Goal: Contribute content: Add original content to the website for others to see

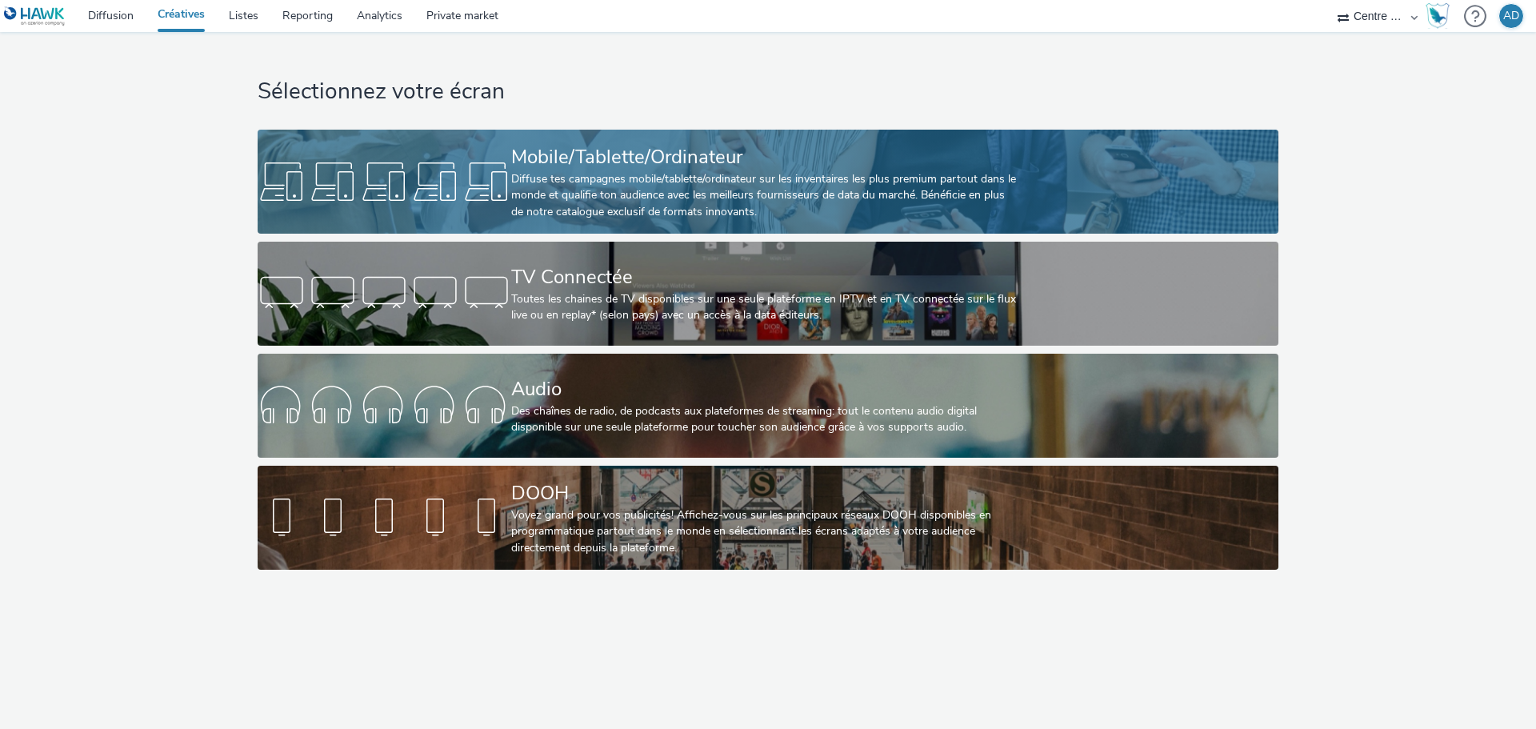
click at [614, 170] on div "Mobile/Tablette/Ordinateur" at bounding box center [764, 157] width 507 height 28
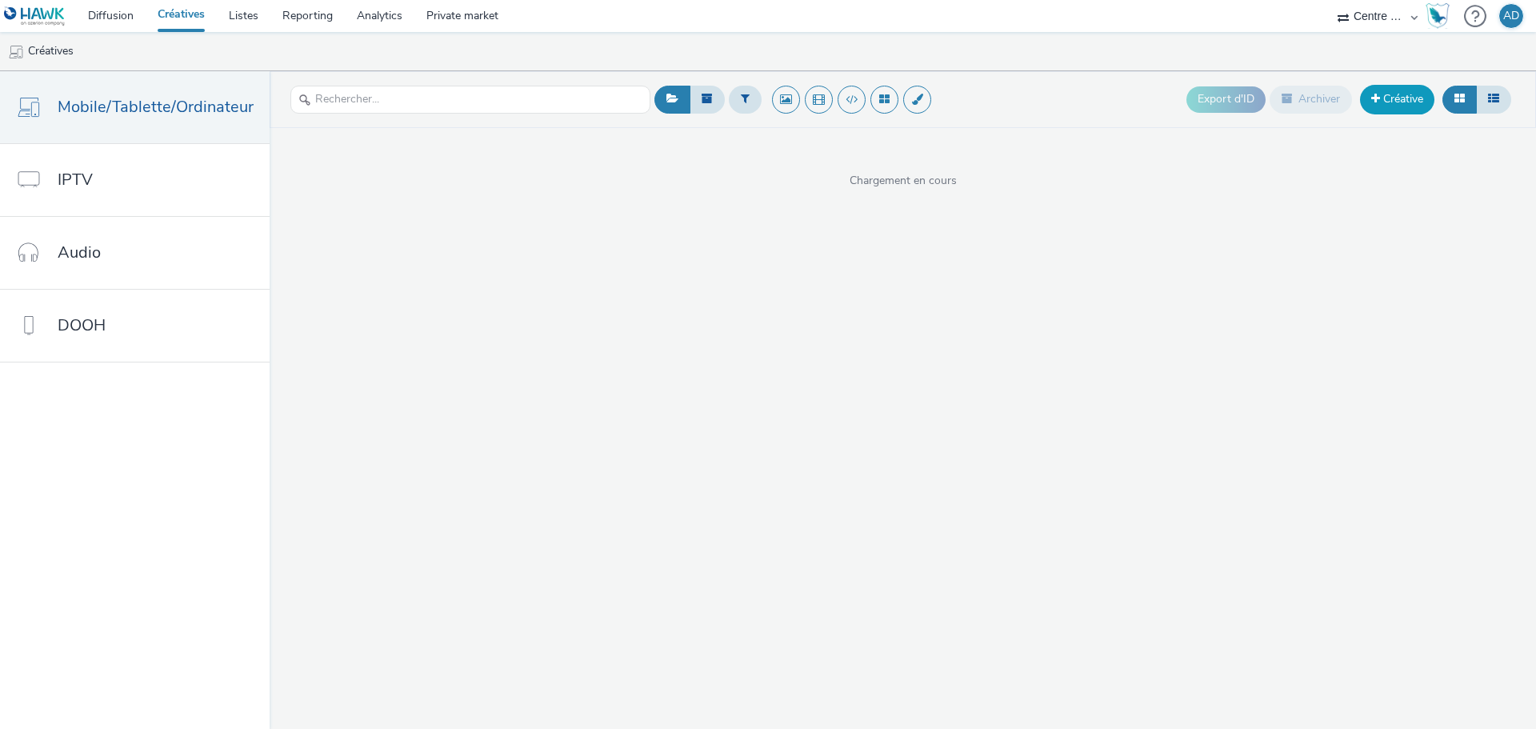
click at [1392, 100] on link "Créative" at bounding box center [1397, 99] width 74 height 29
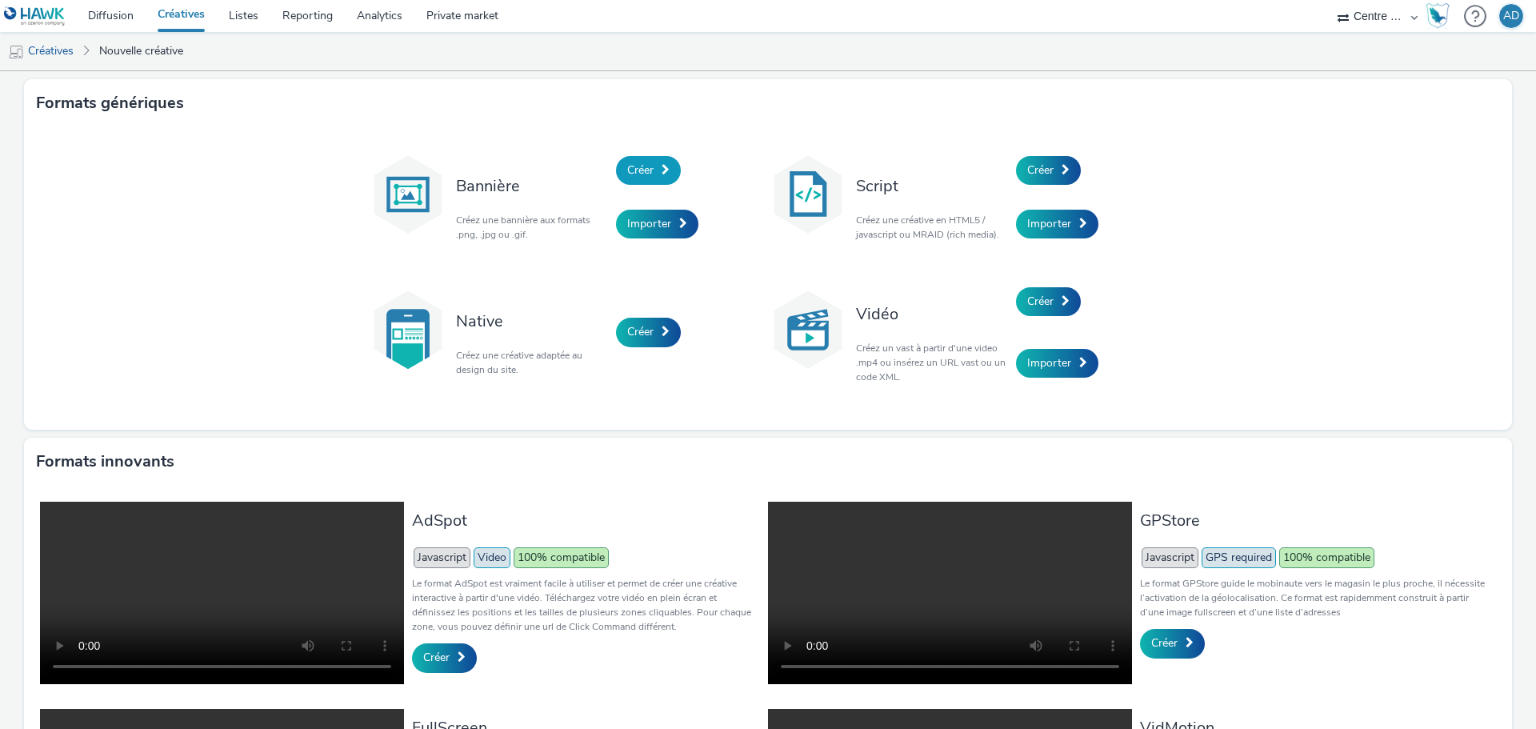
click at [622, 180] on link "Créer" at bounding box center [648, 170] width 65 height 29
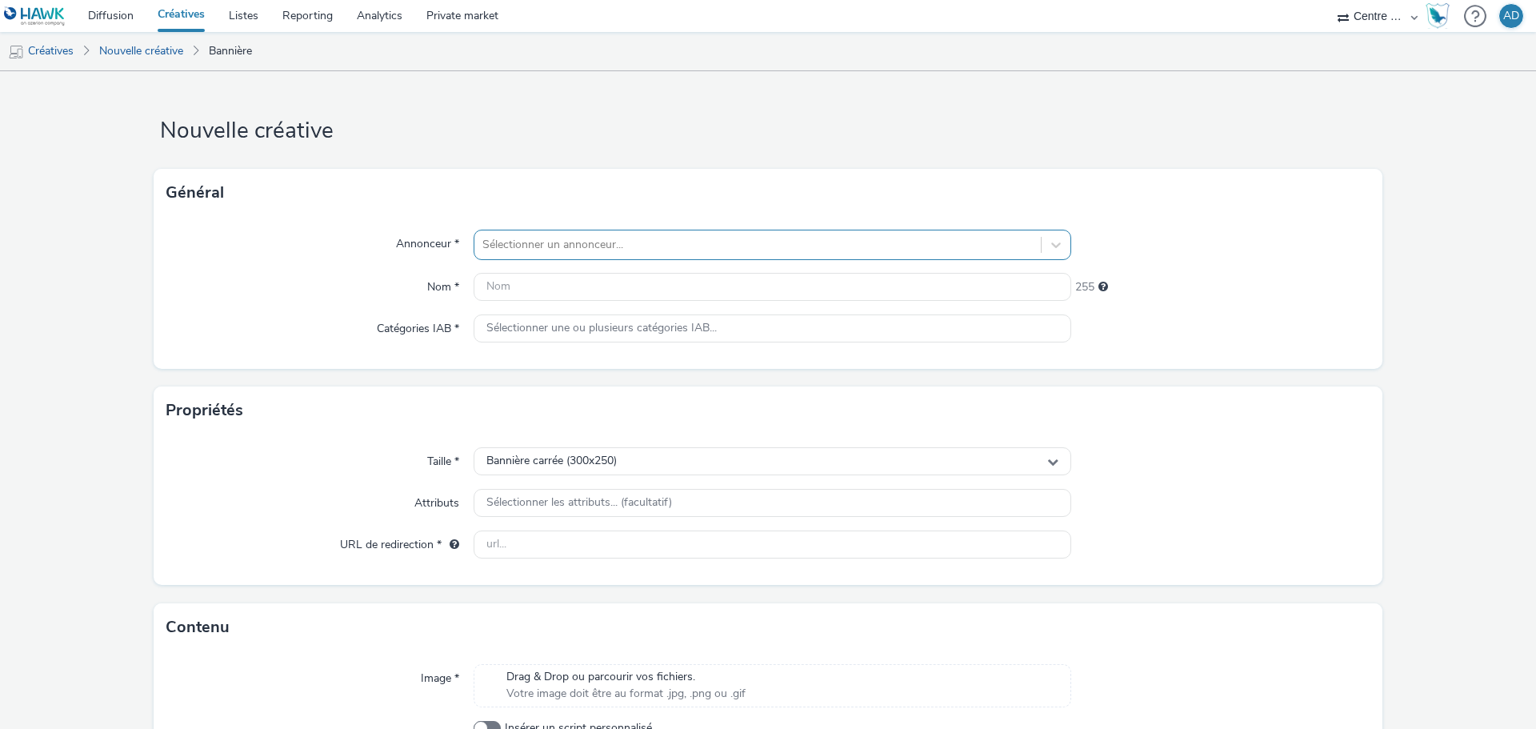
click at [594, 238] on div at bounding box center [757, 244] width 550 height 19
type input "uimm"
drag, startPoint x: 651, startPoint y: 348, endPoint x: 650, endPoint y: 374, distance: 26.4
click at [653, 349] on span "GCF_UIMM_POLE_FORMATION" at bounding box center [634, 345] width 164 height 16
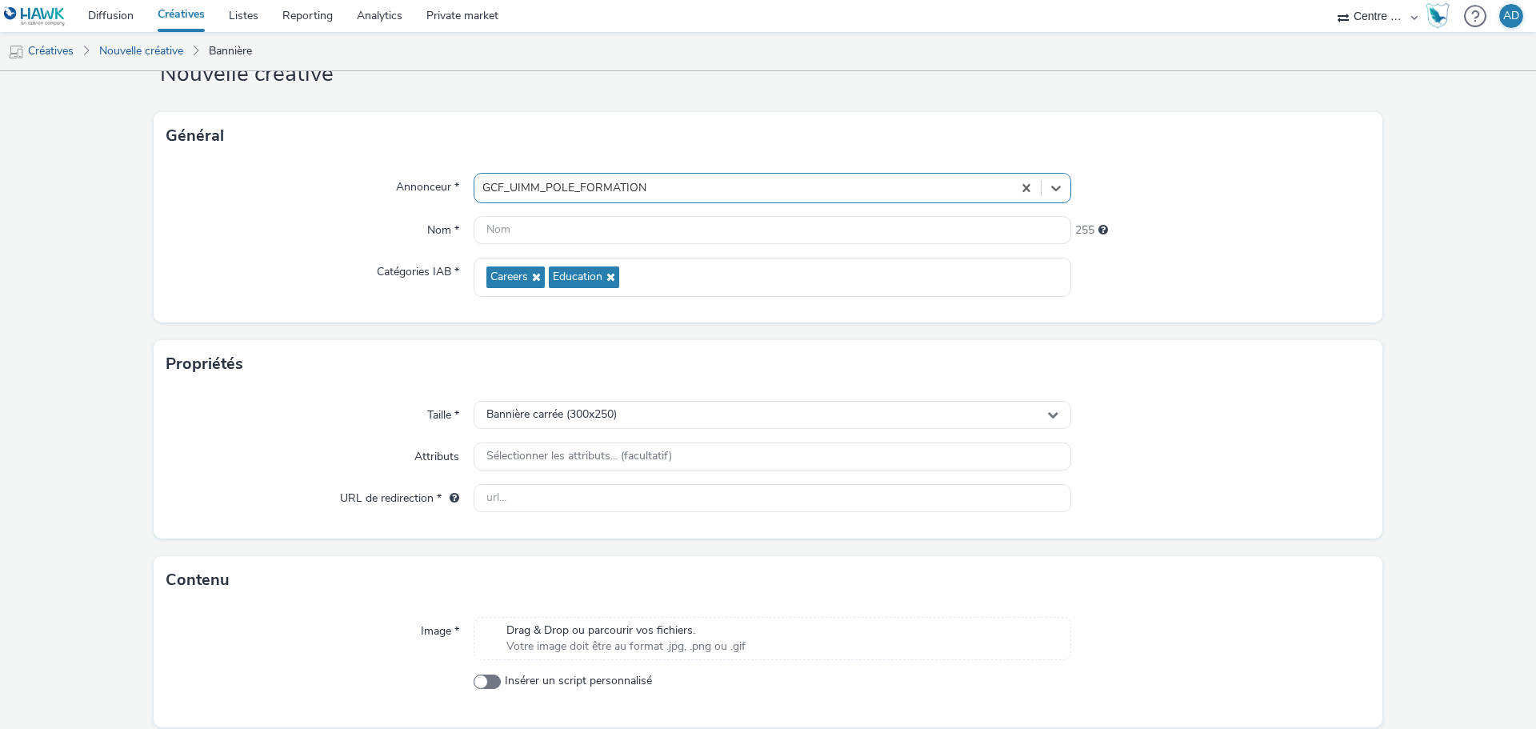
scroll to position [115, 0]
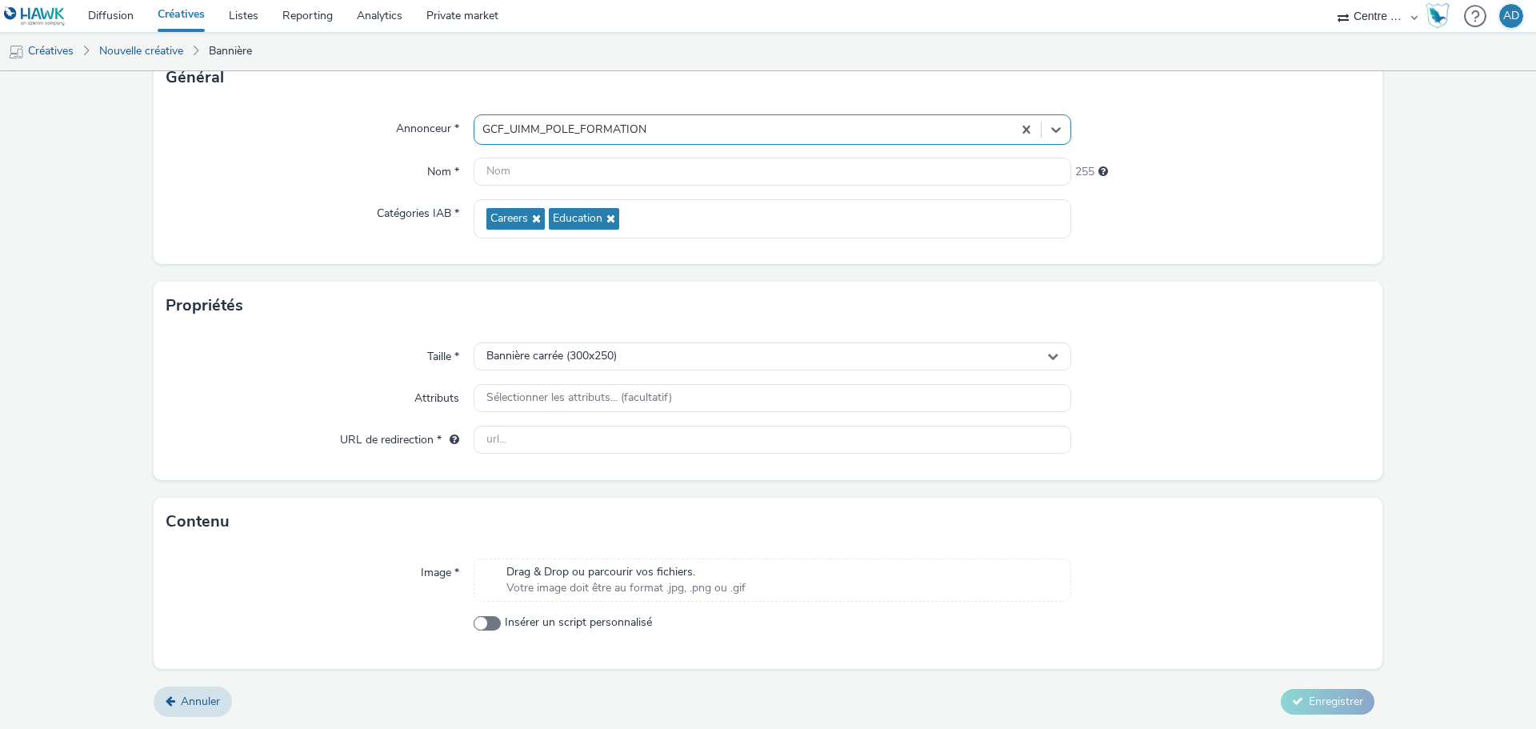
click at [614, 566] on span "Drag & Drop ou parcourir vos fichiers." at bounding box center [625, 572] width 239 height 16
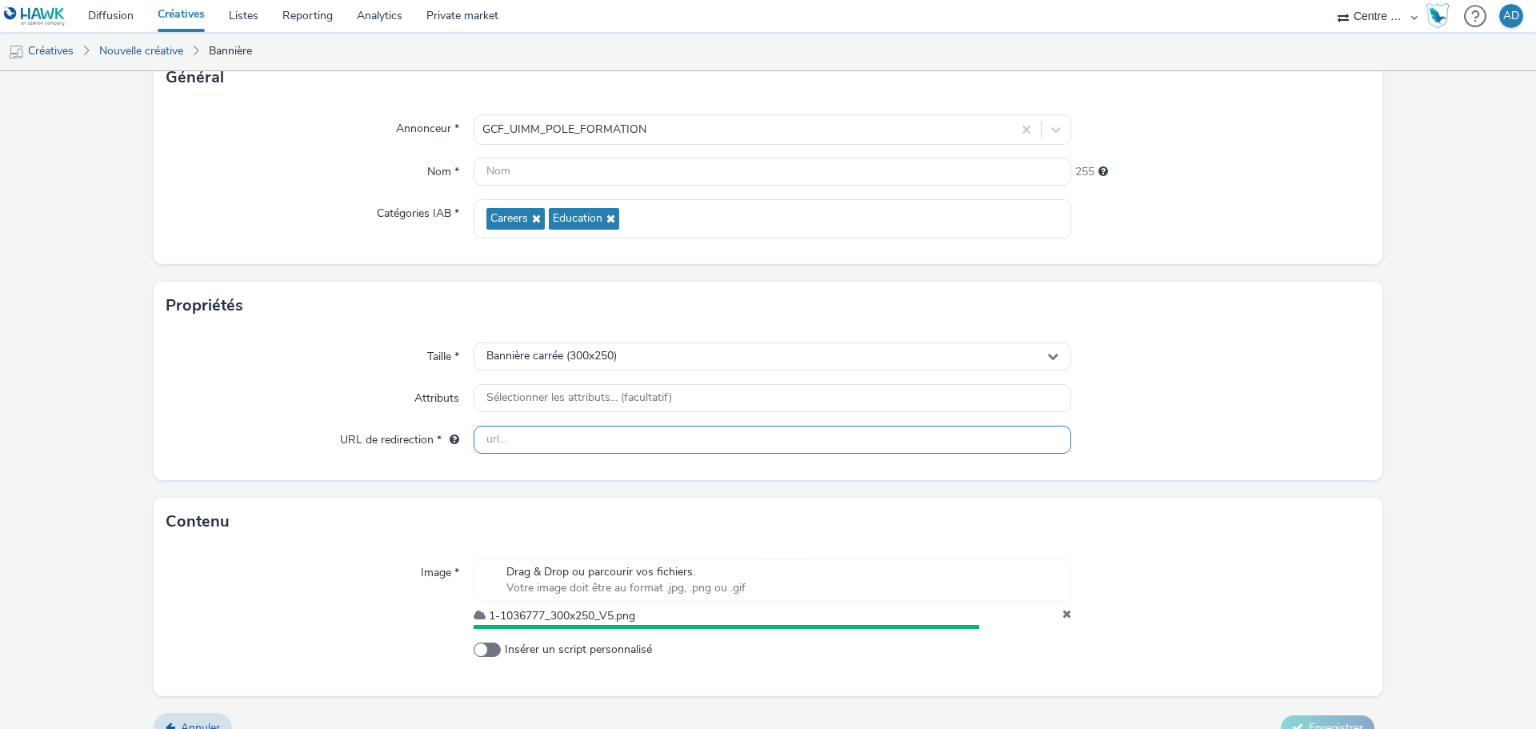
click at [569, 426] on input "text" at bounding box center [773, 440] width 598 height 28
paste input "[URL][DOMAIN_NAME]"
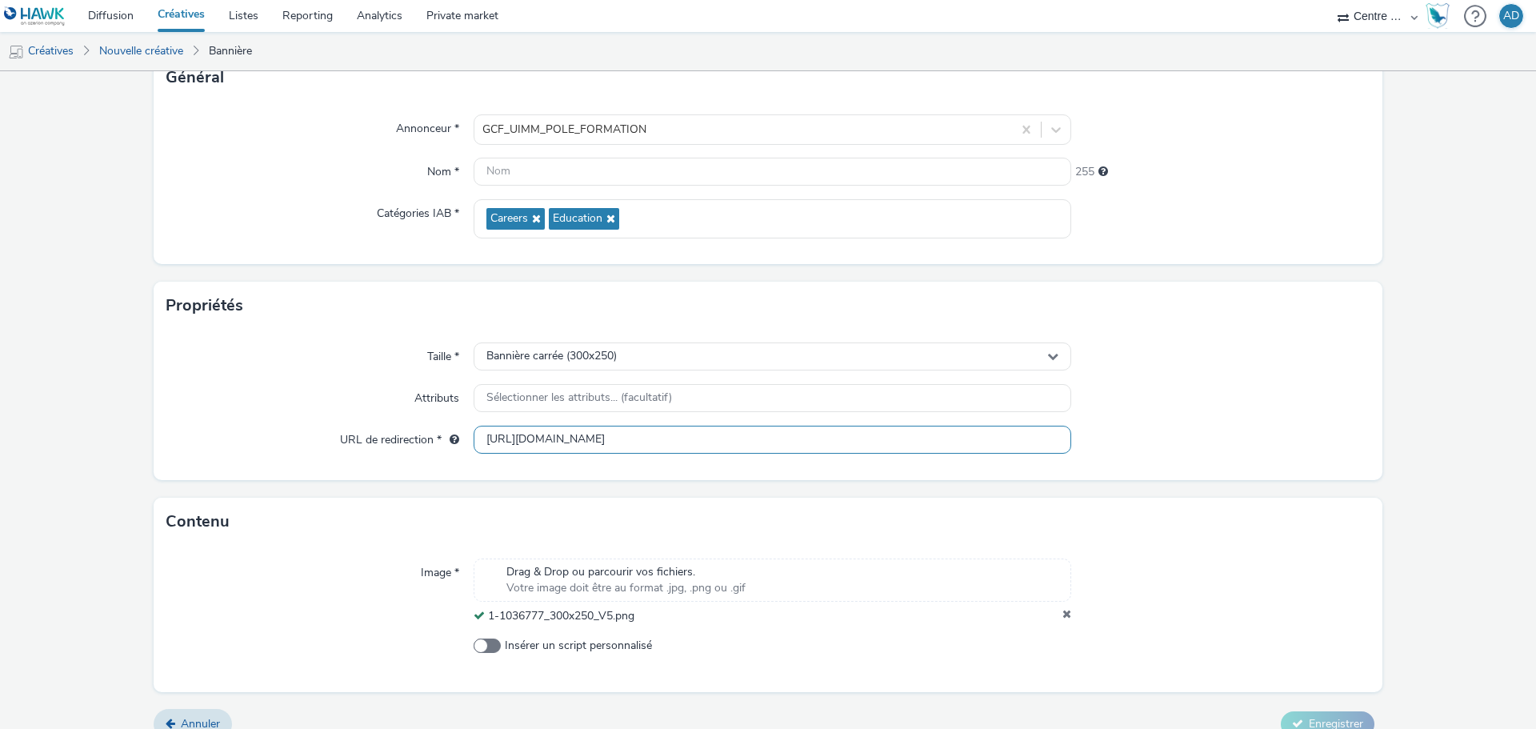
type input "[URL][DOMAIN_NAME]"
click at [1209, 523] on div "Contenu" at bounding box center [768, 522] width 1229 height 48
drag, startPoint x: 643, startPoint y: 617, endPoint x: 480, endPoint y: 612, distance: 163.2
click at [480, 612] on div "1-1036777_300x250_V5.png" at bounding box center [773, 616] width 598 height 16
copy div "1-1036777_300x250_V5.png"
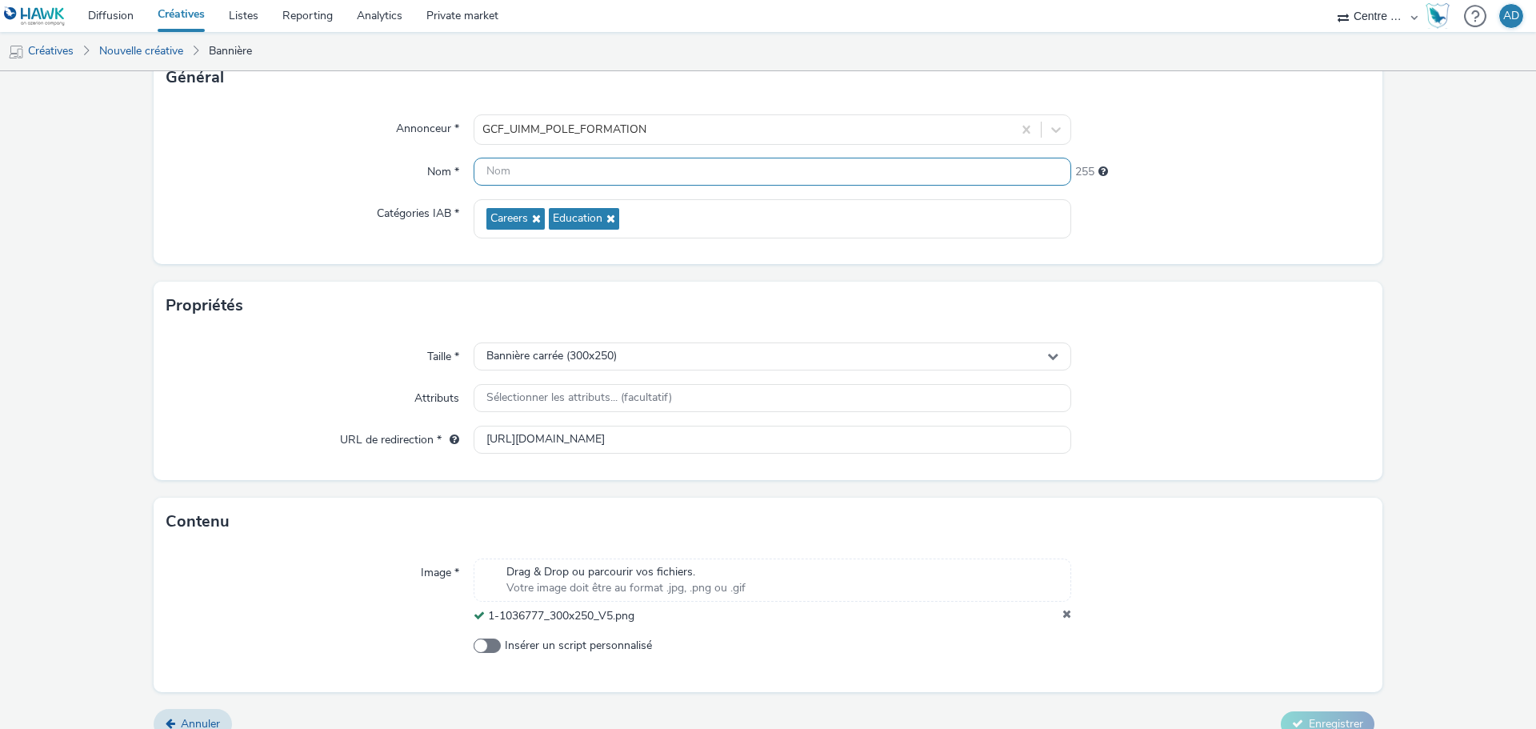
click at [631, 171] on input "text" at bounding box center [773, 172] width 598 height 28
paste input "1-1036777_300x250_V5.png"
type input "1-1036777_300x250_V5.png"
click at [1164, 304] on div "Propriétés" at bounding box center [768, 306] width 1229 height 48
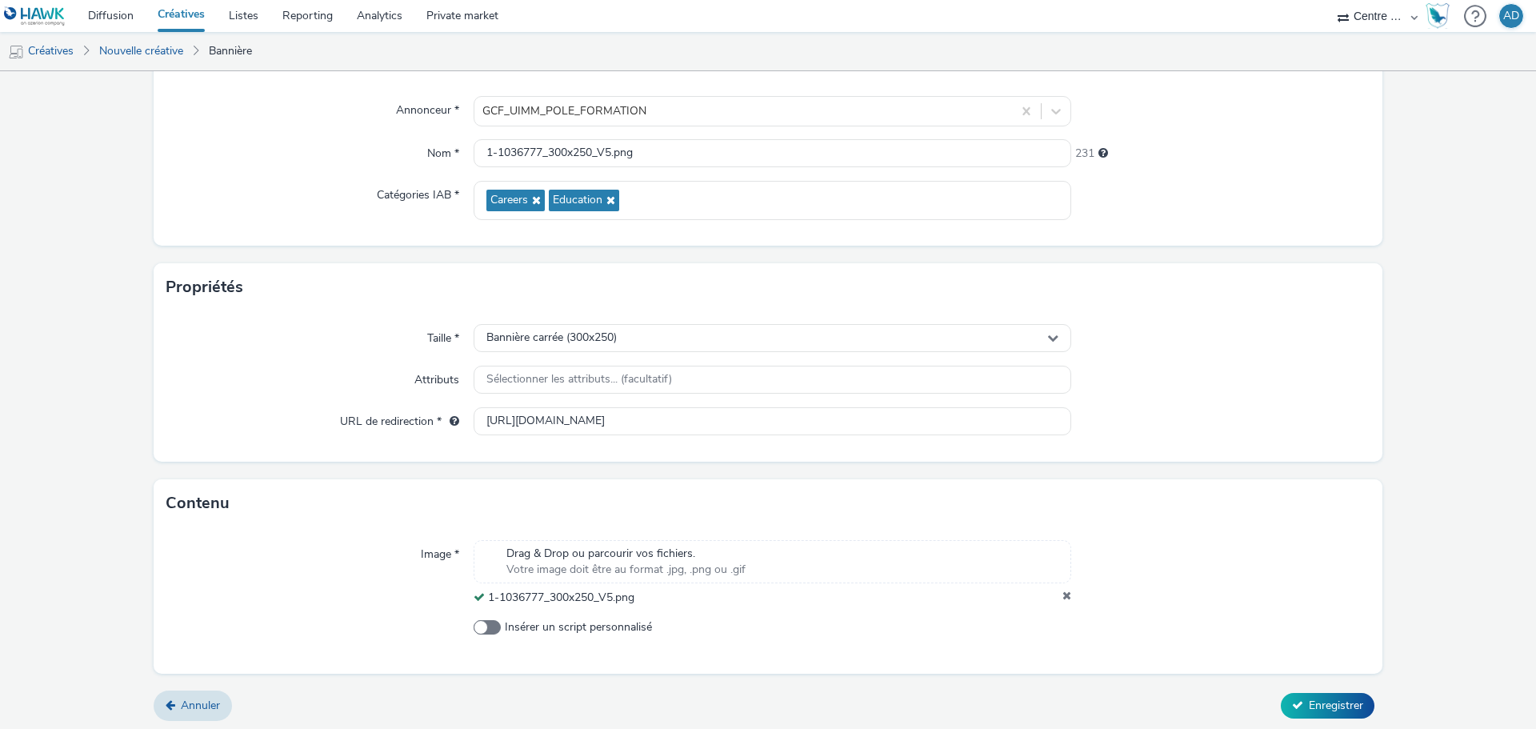
scroll to position [138, 0]
click at [1292, 696] on icon at bounding box center [1297, 700] width 11 height 11
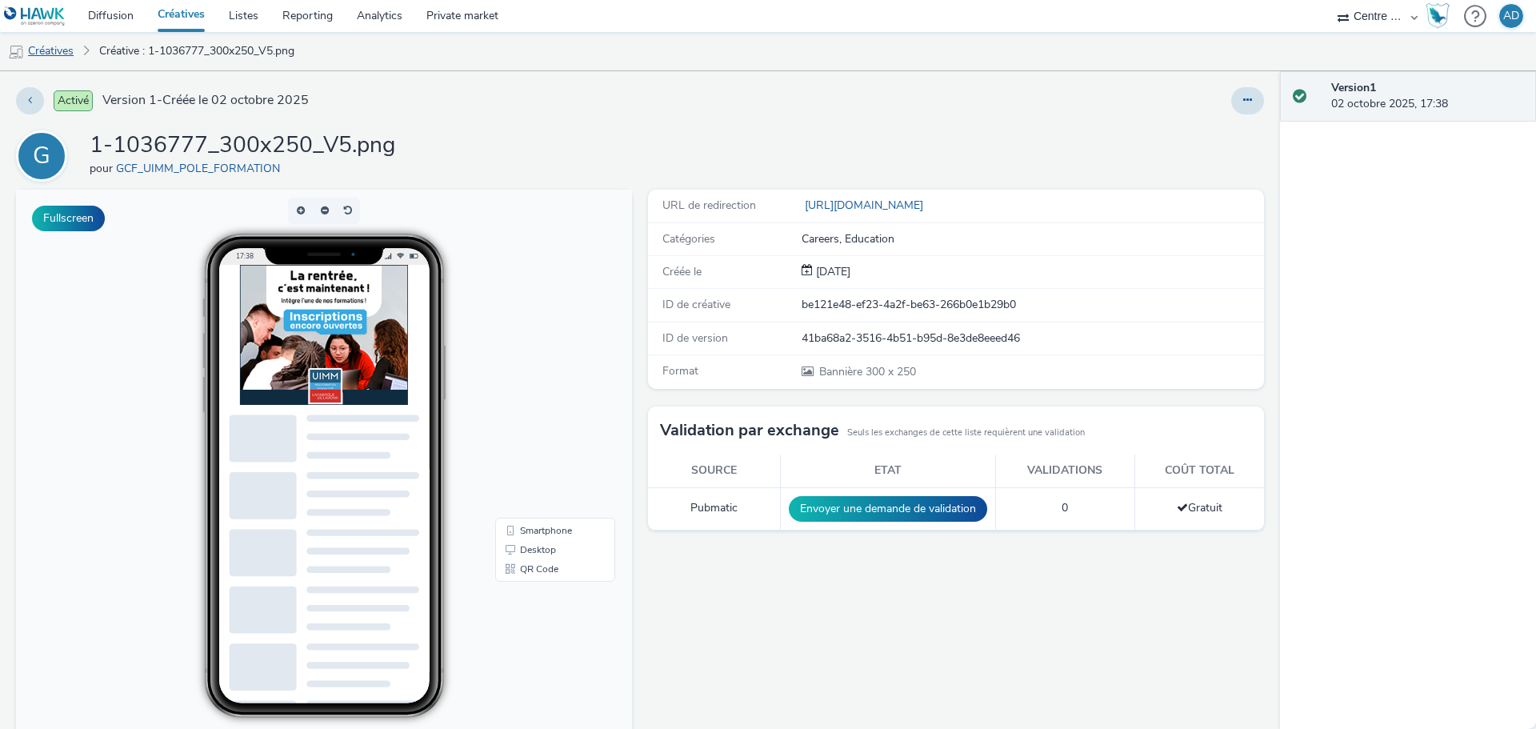
click at [54, 52] on link "Créatives" at bounding box center [41, 51] width 82 height 38
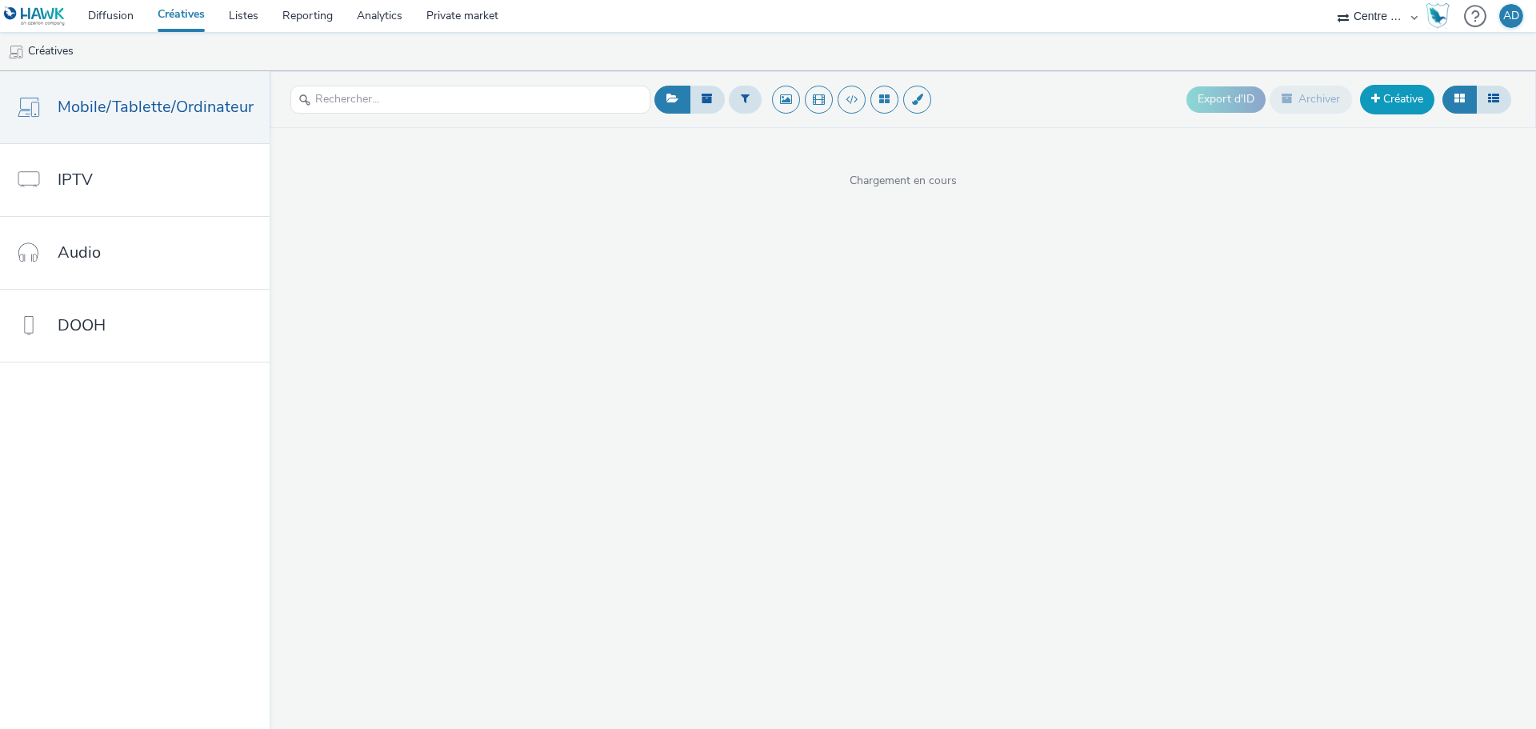
click at [1411, 91] on link "Créative" at bounding box center [1397, 99] width 74 height 29
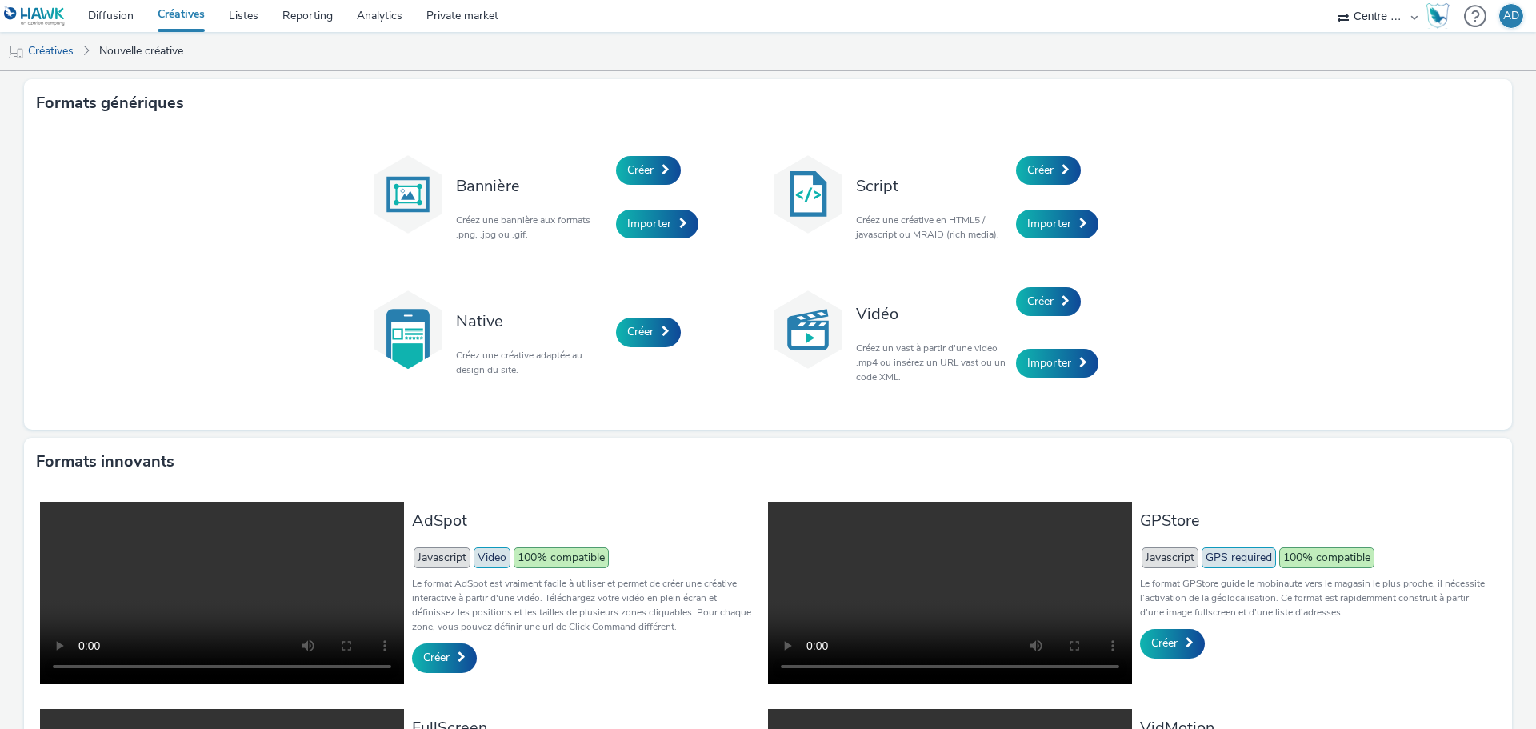
click at [654, 186] on div "Créer" at bounding box center [692, 170] width 152 height 54
click at [647, 170] on span "Créer" at bounding box center [640, 169] width 26 height 15
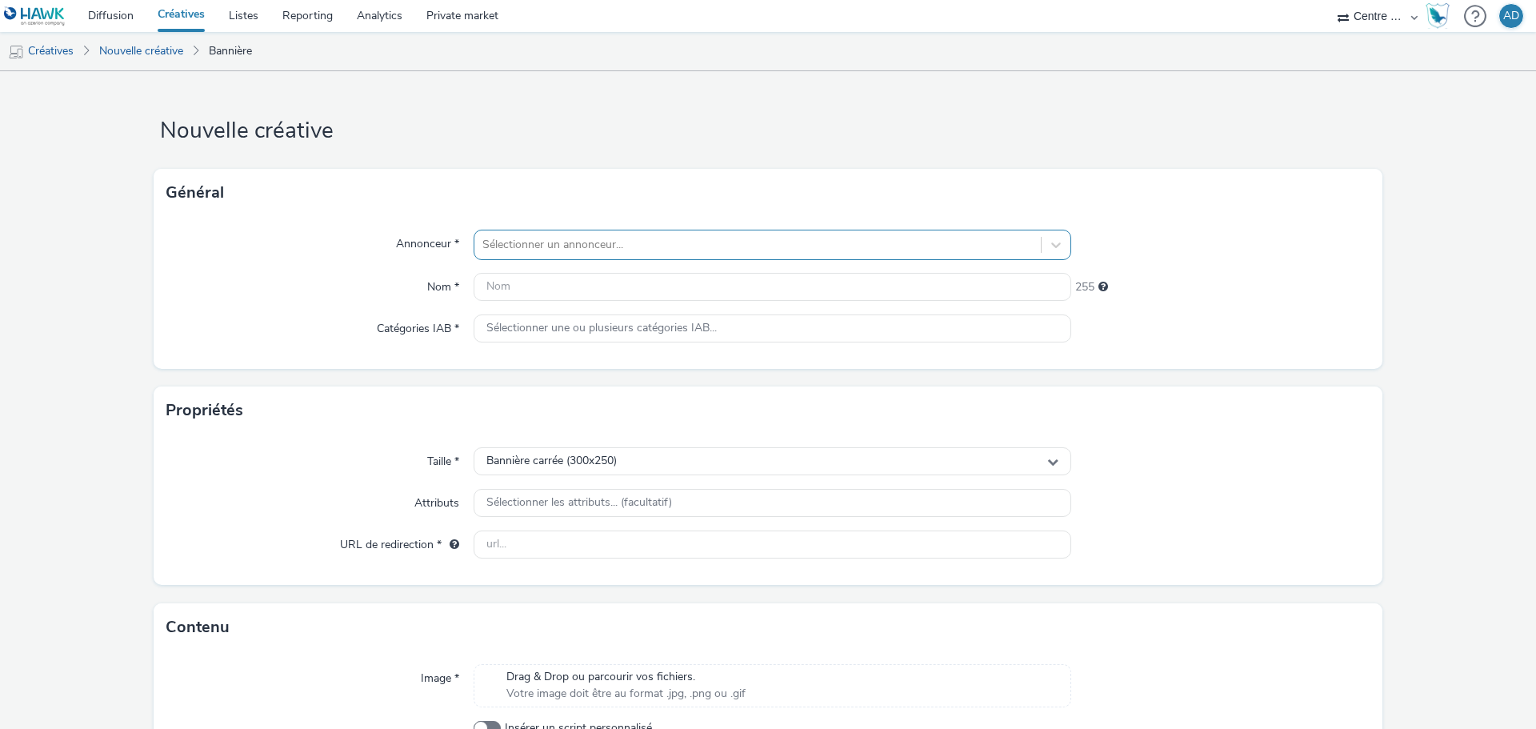
click at [621, 258] on div "Sélectionner un annonceur..." at bounding box center [757, 245] width 566 height 26
type input "uimm"
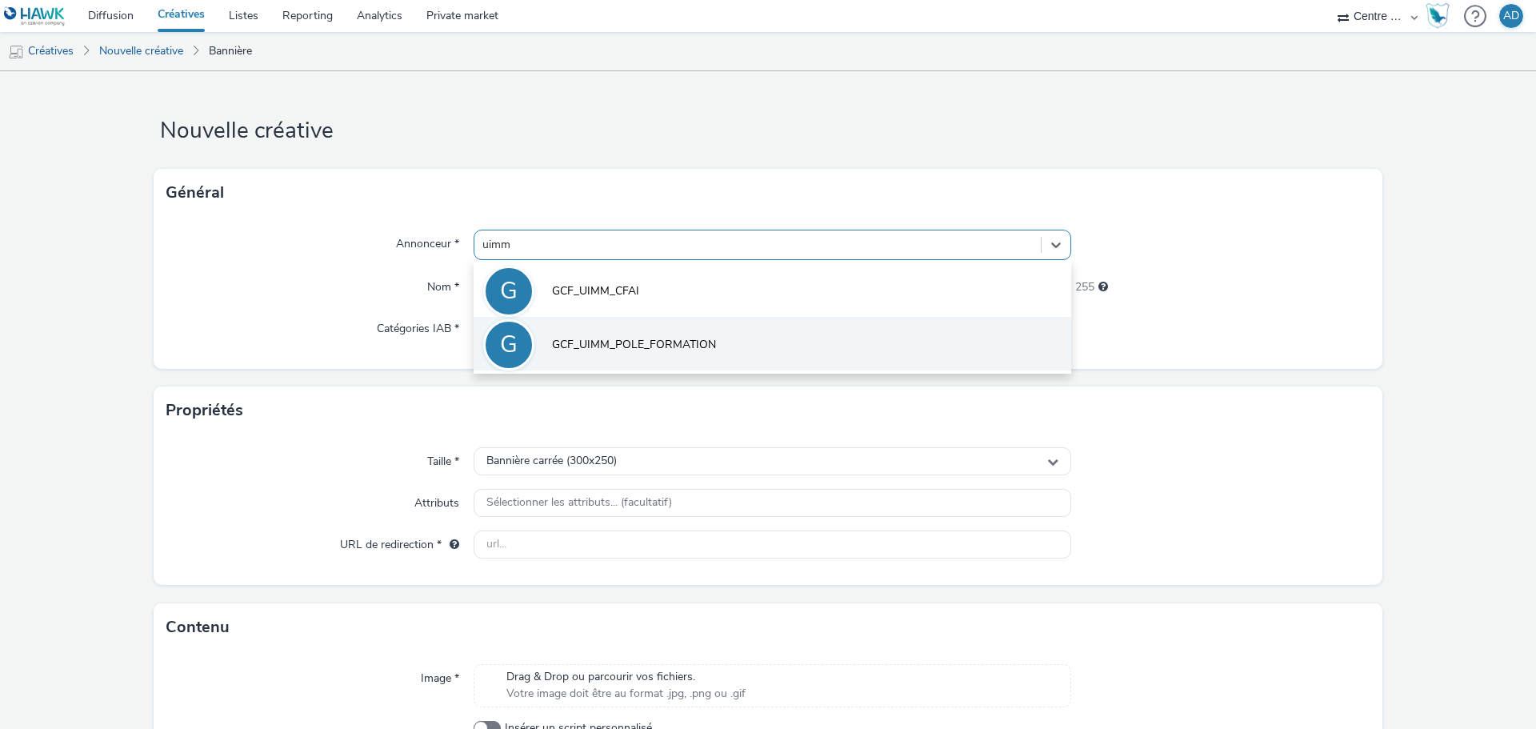
click at [683, 331] on li "G GCF_UIMM_POLE_FORMATION" at bounding box center [773, 344] width 598 height 54
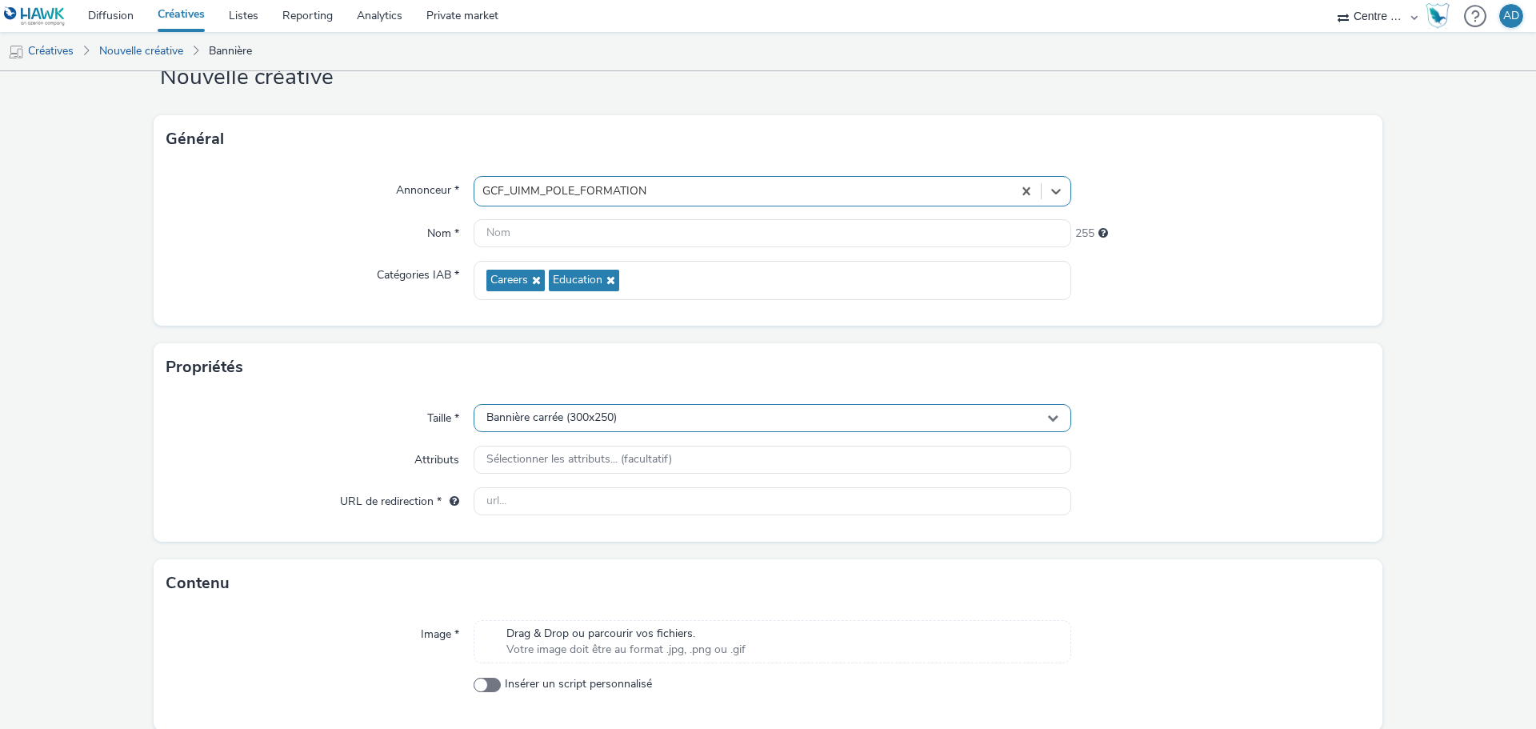
scroll to position [115, 0]
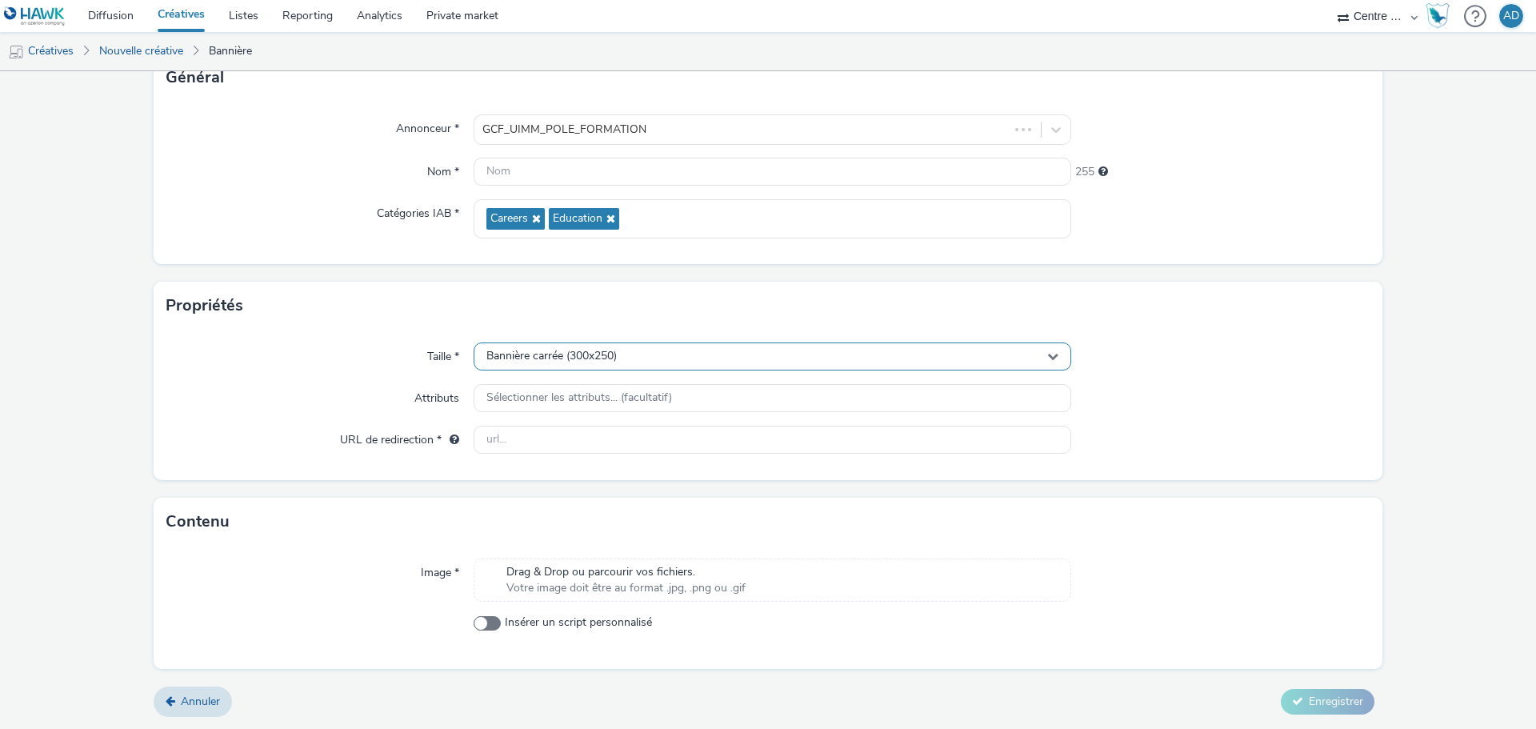
click at [676, 354] on div "Bannière carrée (300x250)" at bounding box center [773, 356] width 598 height 28
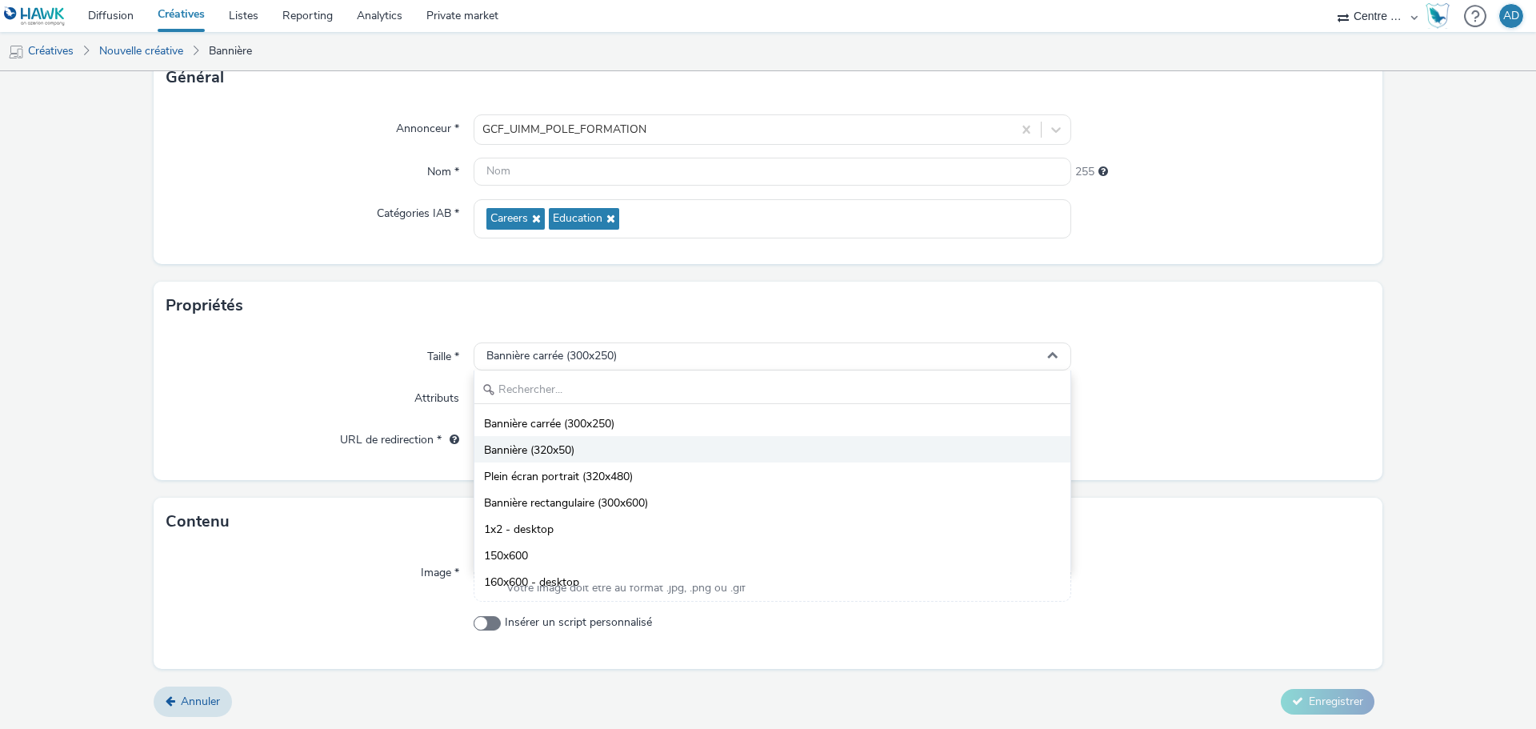
click at [618, 440] on li "Bannière (320x50)" at bounding box center [772, 449] width 596 height 26
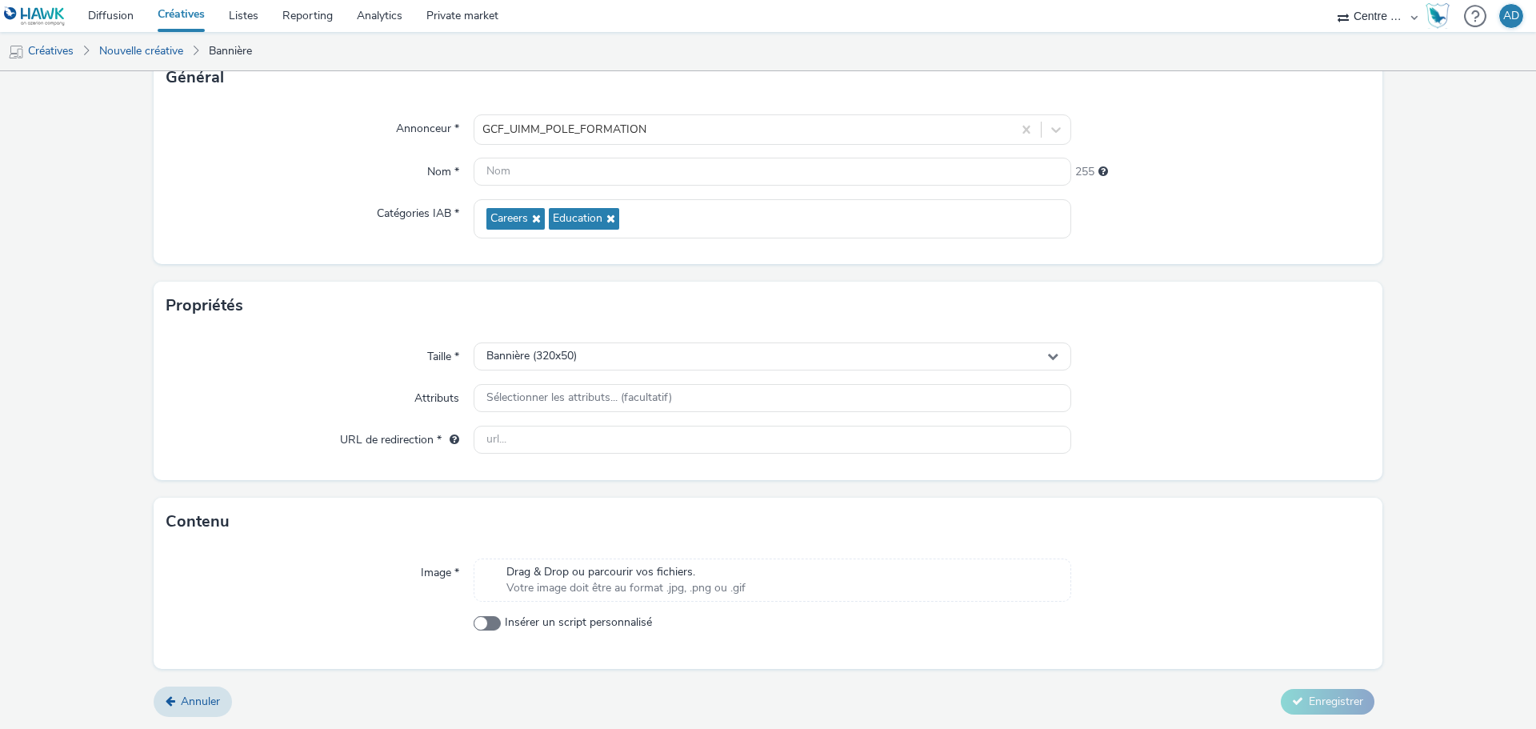
click at [1272, 334] on div "Taille * Bannière (320x50) Attributs Sélectionner les attributs... (facultatif)…" at bounding box center [768, 405] width 1229 height 150
click at [774, 564] on div "Drag & Drop ou parcourir vos fichiers. Votre image doit être au format .jpg, .p…" at bounding box center [773, 579] width 598 height 43
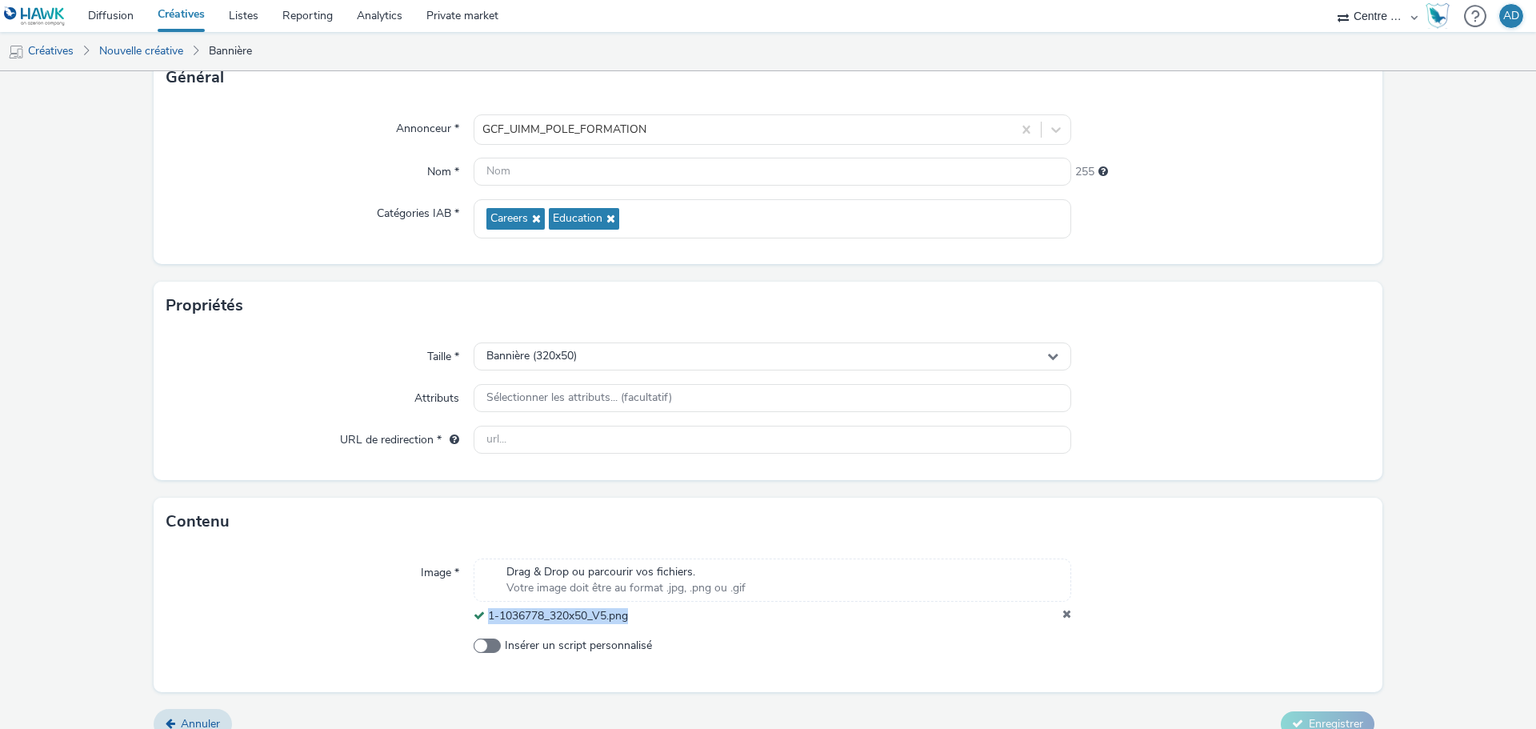
drag, startPoint x: 646, startPoint y: 611, endPoint x: 486, endPoint y: 610, distance: 159.2
click at [486, 610] on div "1-1036778_320x50_V5.png" at bounding box center [773, 616] width 598 height 16
copy span "1-1036778_320x50_V5.png"
click at [510, 178] on input "text" at bounding box center [773, 172] width 598 height 28
paste input "1-1036778_320x50_V5.png"
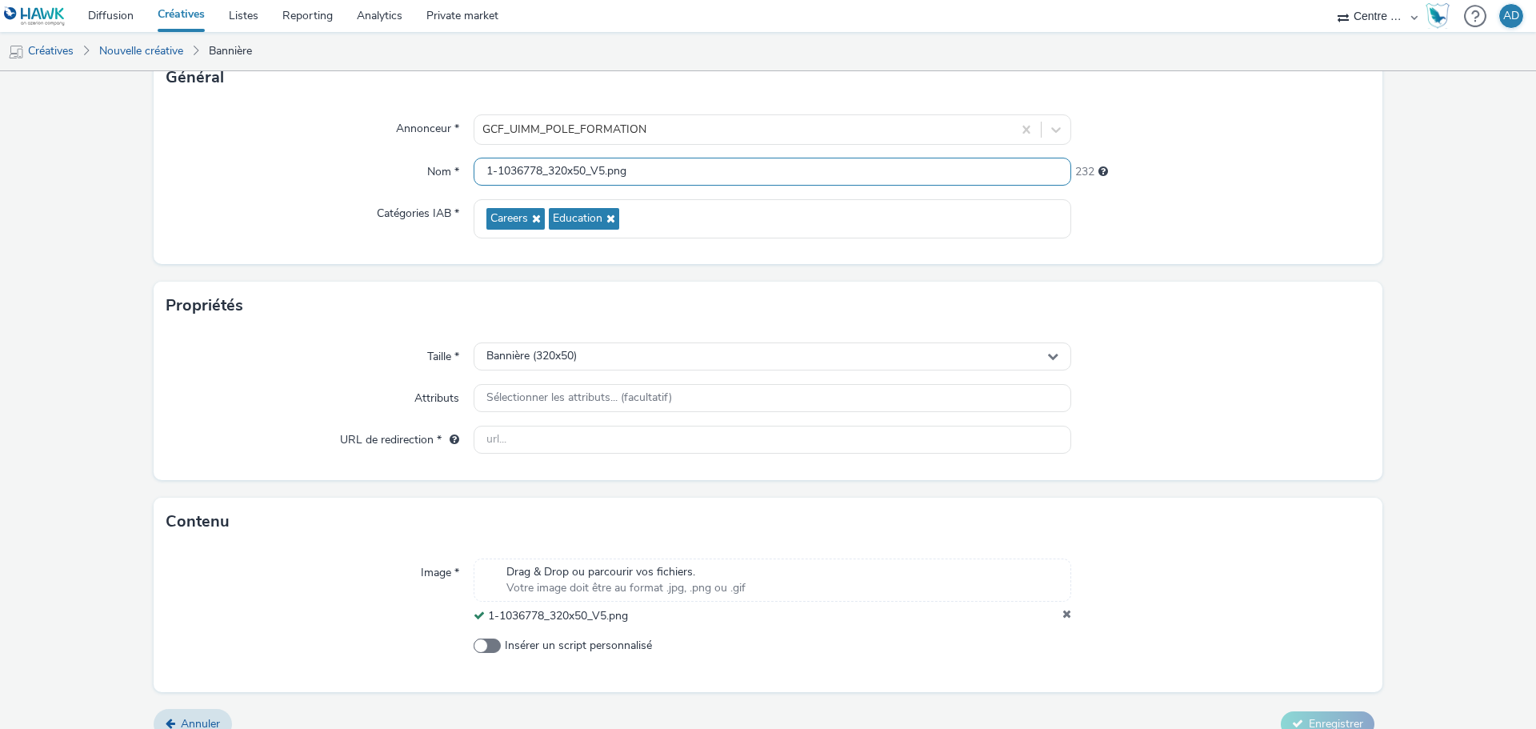
type input "1-1036778_320x50_V5.png"
click at [1238, 361] on div at bounding box center [1220, 356] width 299 height 29
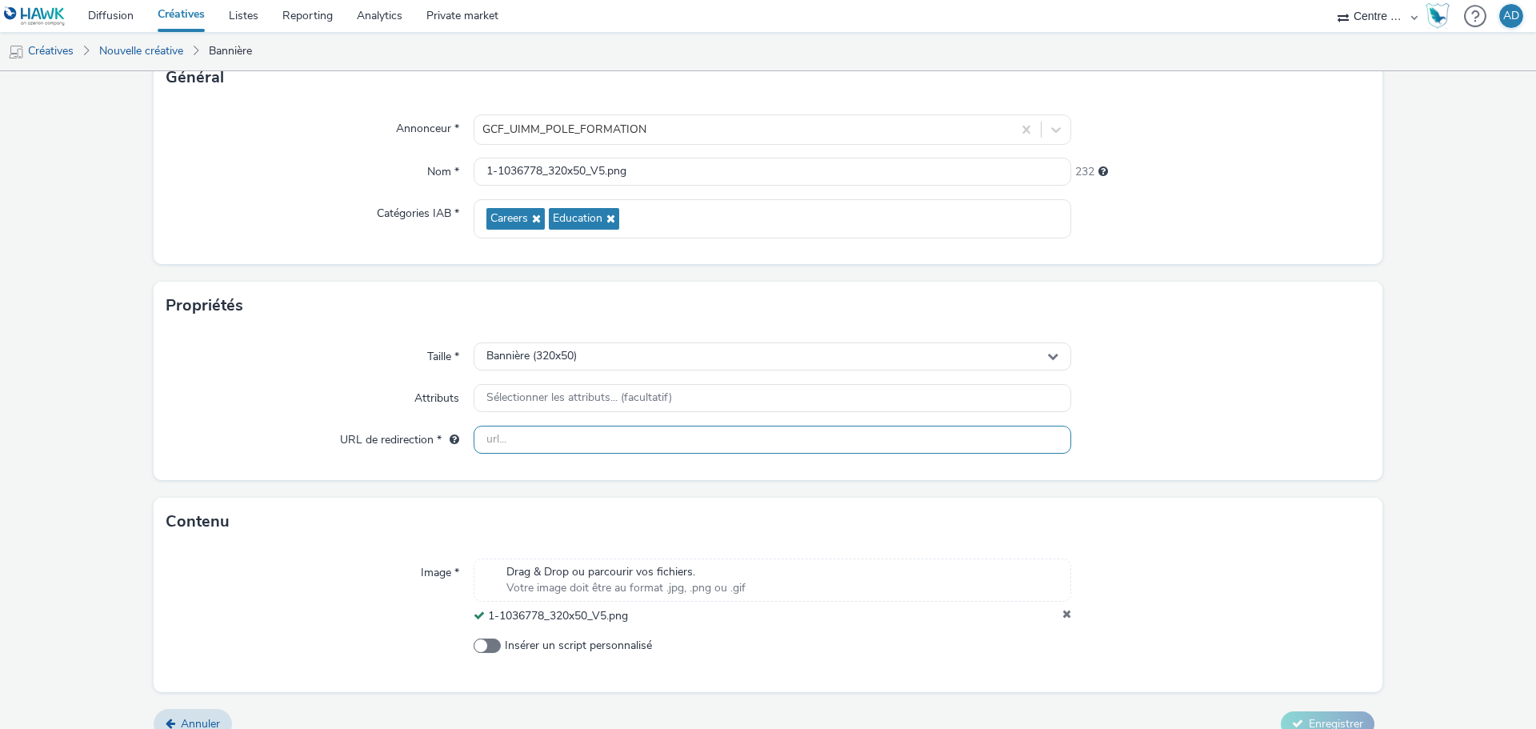
click at [572, 444] on input "text" at bounding box center [773, 440] width 598 height 28
paste input "[URL][DOMAIN_NAME]"
type input "[URL][DOMAIN_NAME]"
click at [1162, 427] on div at bounding box center [1220, 440] width 299 height 29
click at [1309, 719] on span "Enregistrer" at bounding box center [1336, 723] width 54 height 15
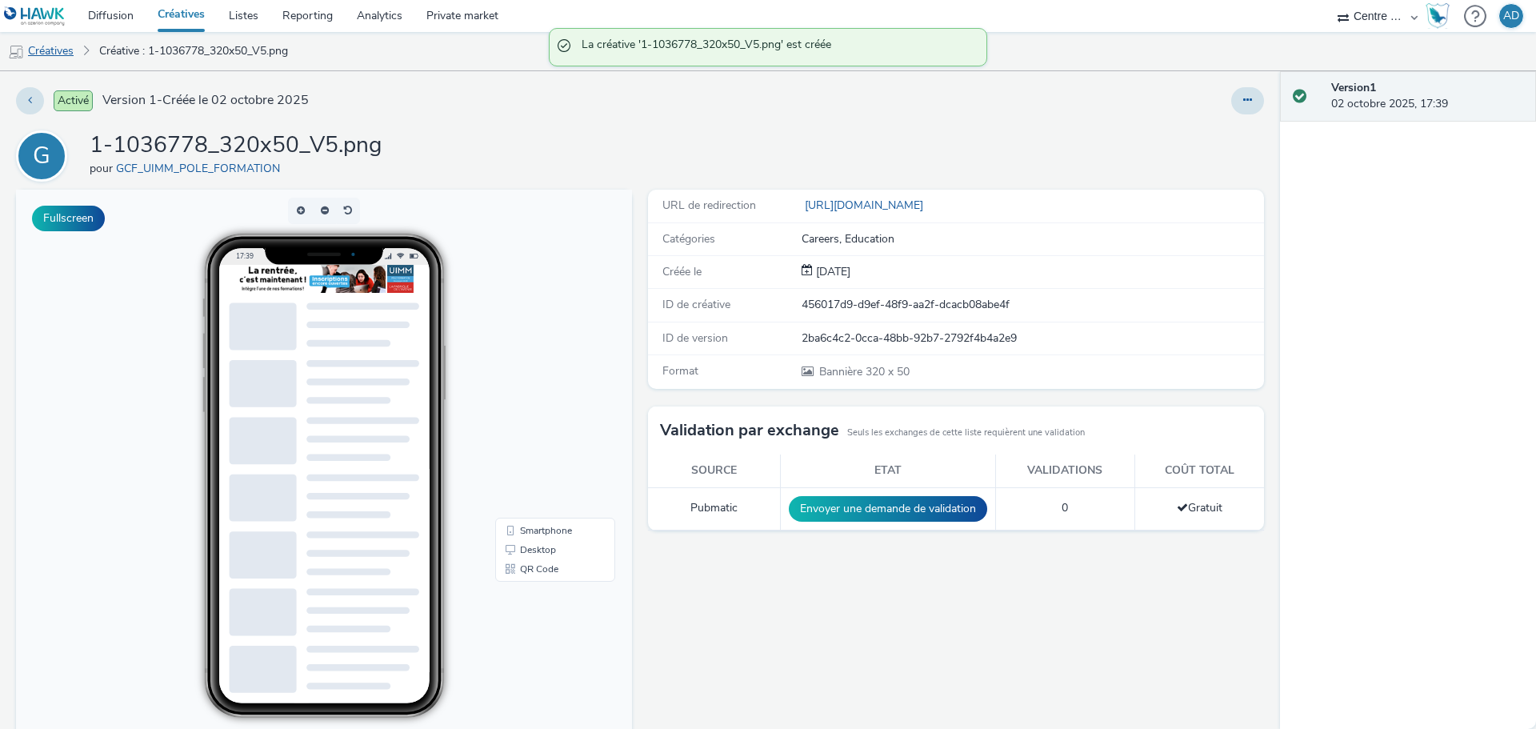
click at [59, 54] on link "Créatives" at bounding box center [41, 51] width 82 height 38
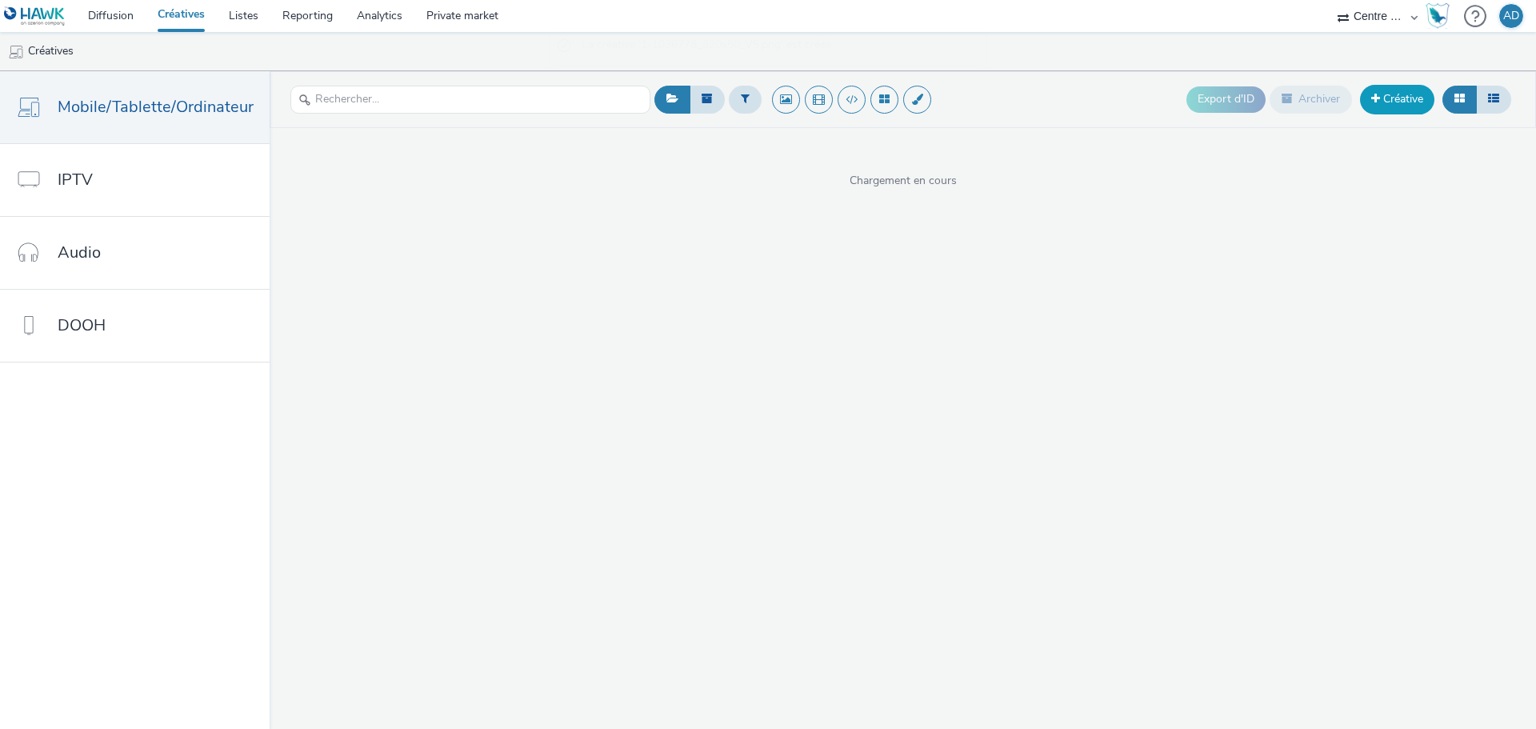
click at [1388, 98] on link "Créative" at bounding box center [1397, 99] width 74 height 29
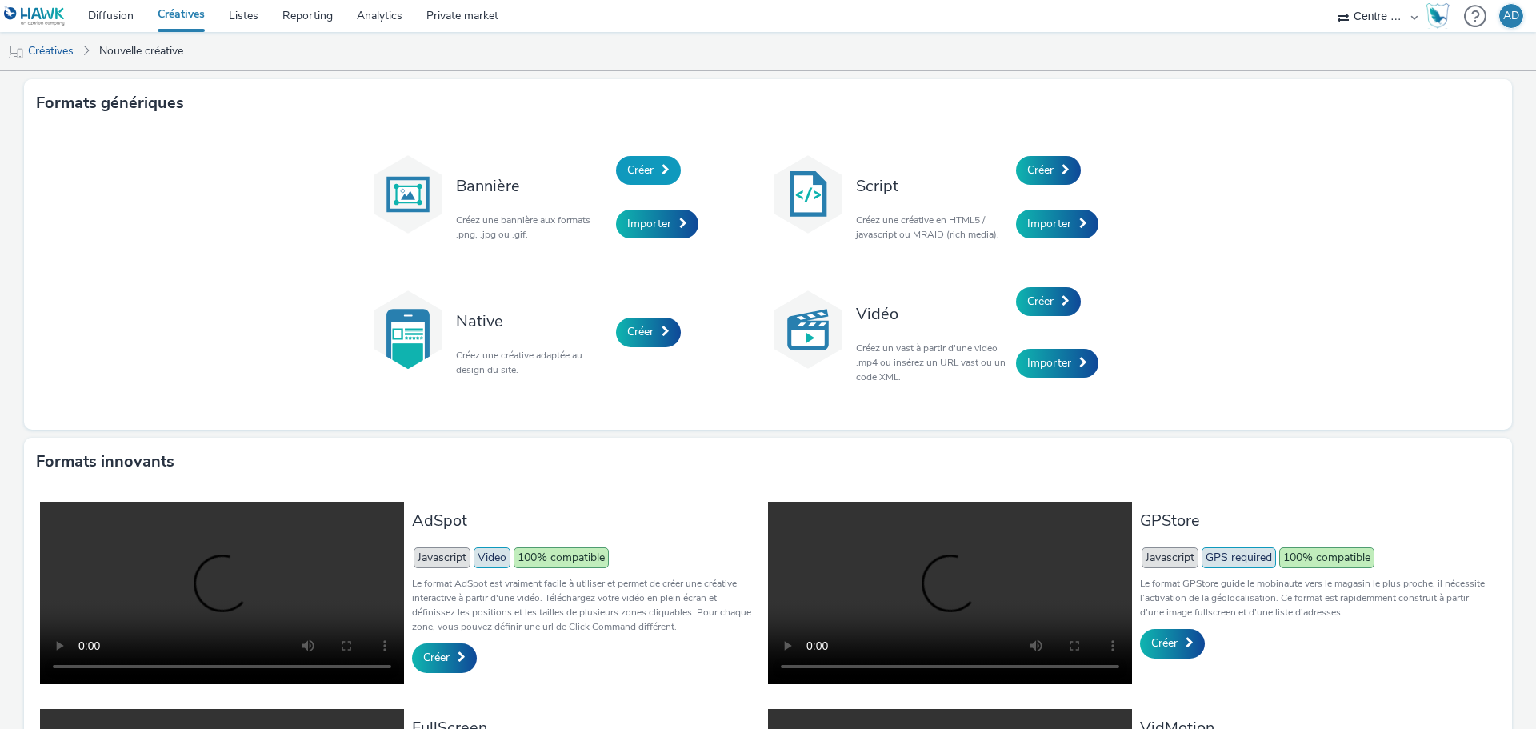
click at [642, 159] on link "Créer" at bounding box center [648, 170] width 65 height 29
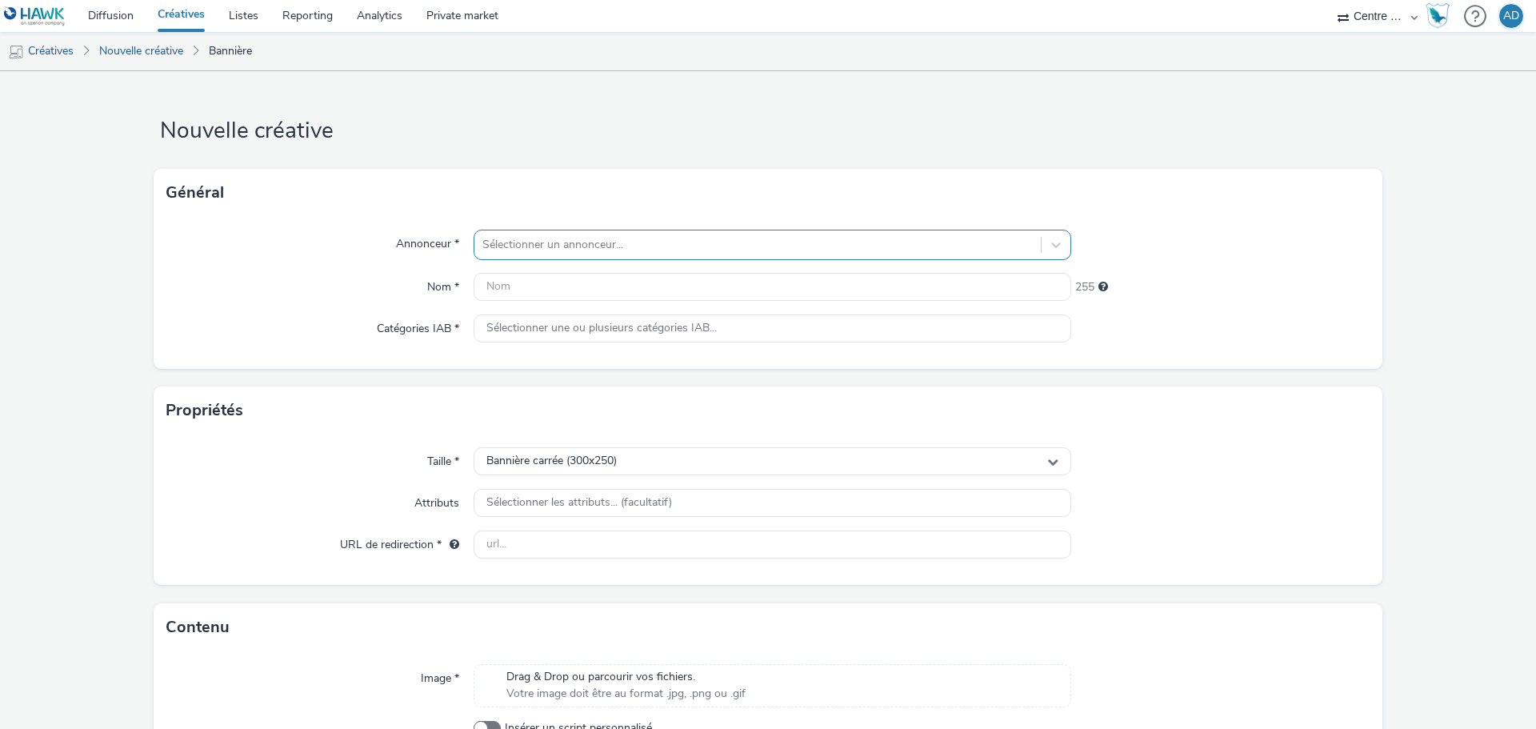
click at [590, 238] on div at bounding box center [757, 244] width 550 height 19
type input "uimm"
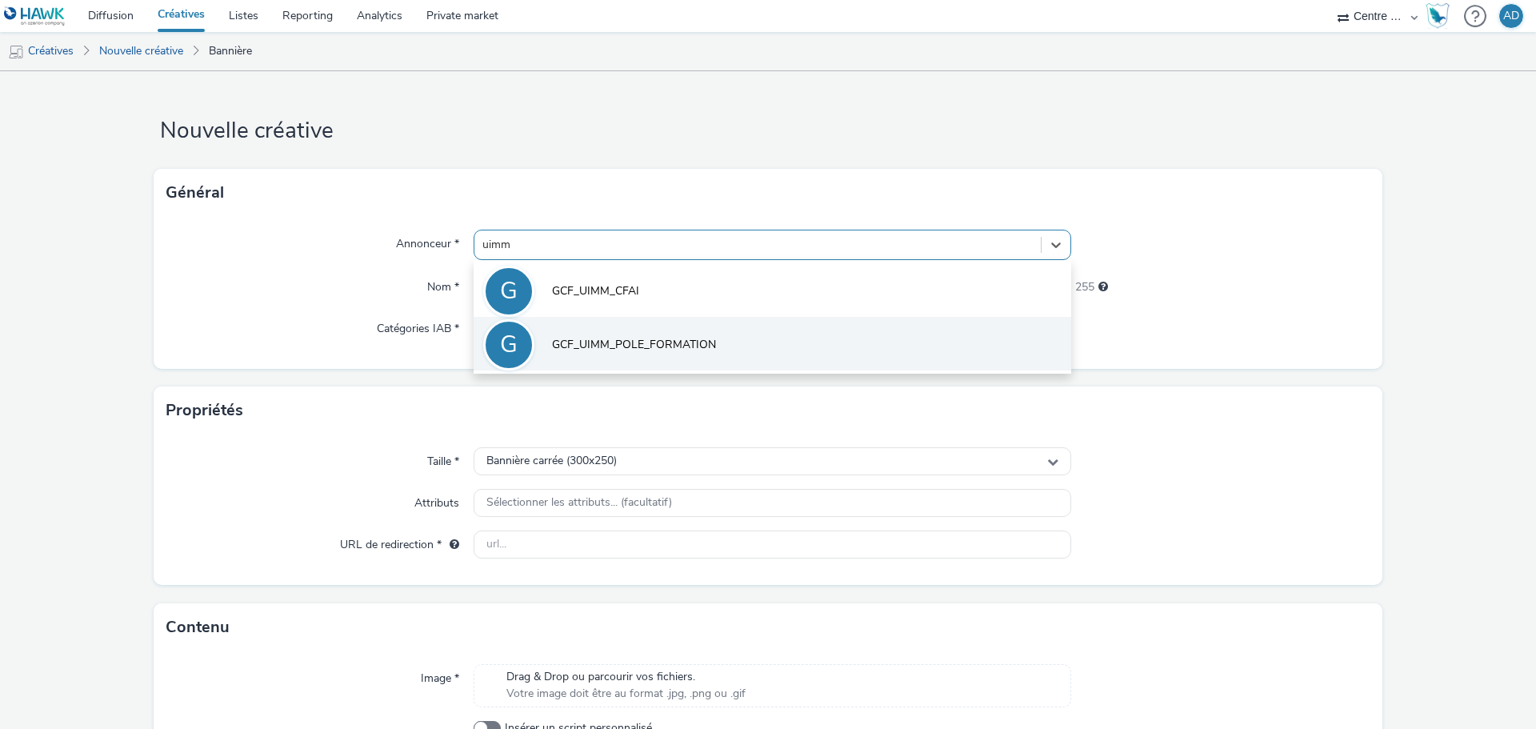
click at [603, 338] on span "GCF_UIMM_POLE_FORMATION" at bounding box center [634, 345] width 164 height 16
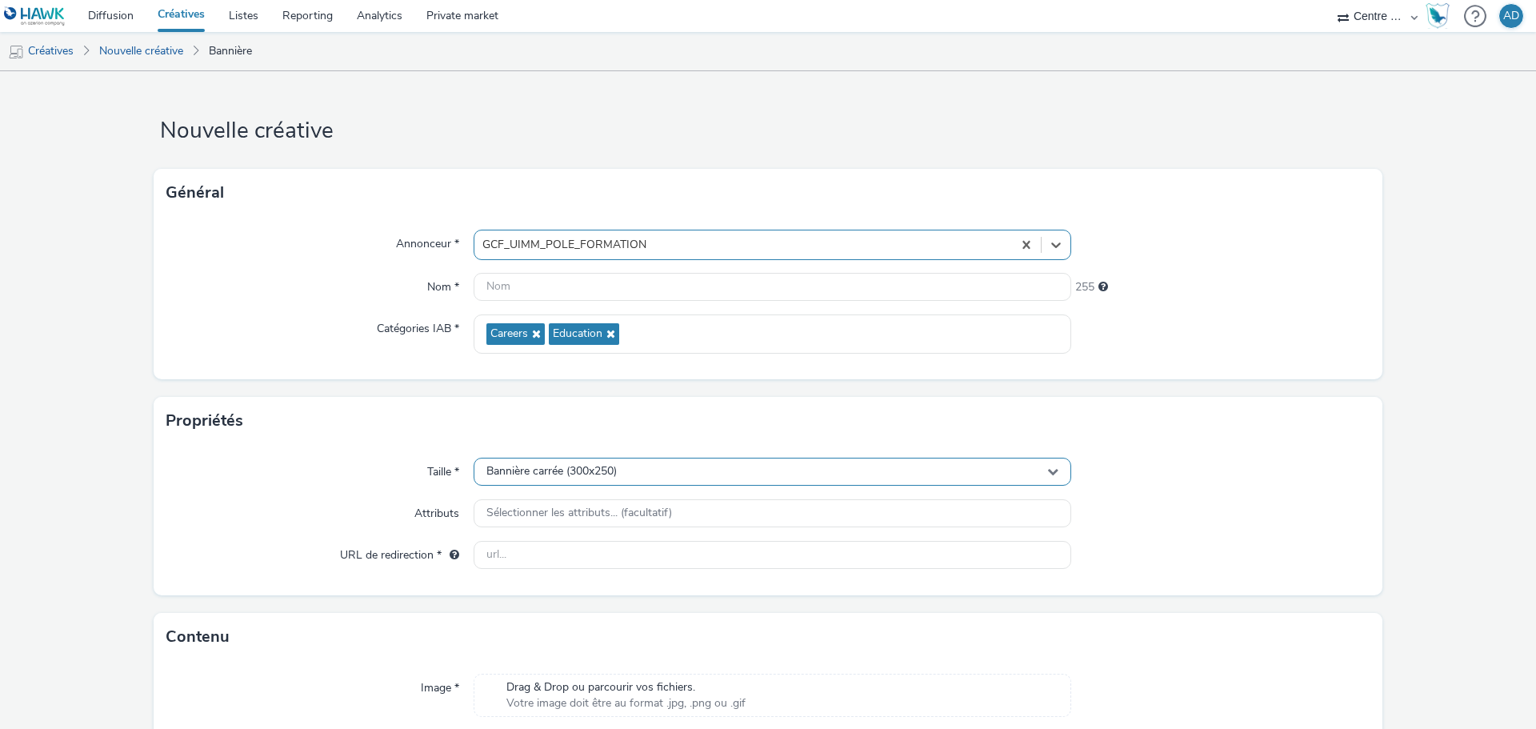
click at [610, 476] on span "Bannière carrée (300x250)" at bounding box center [551, 472] width 130 height 14
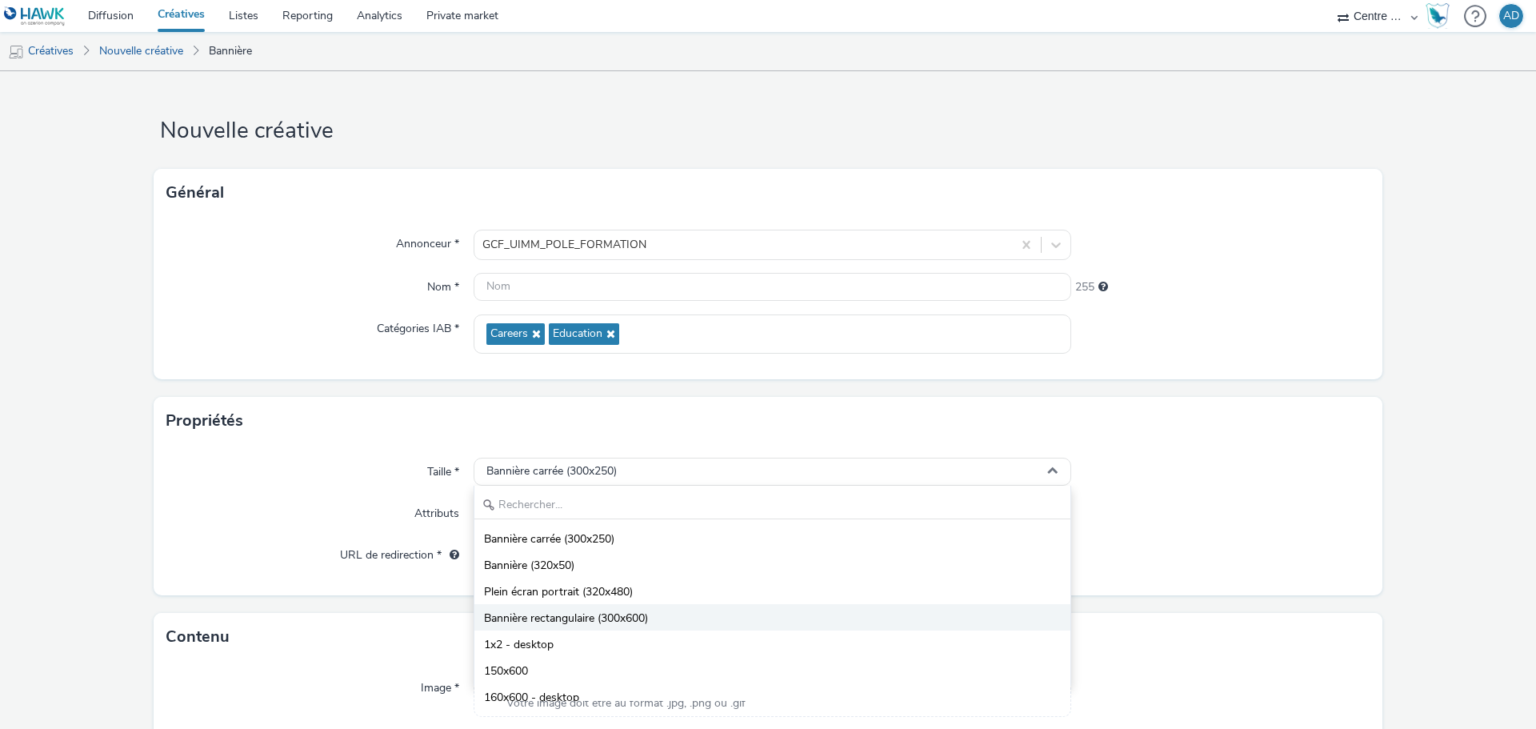
click at [639, 612] on span "Bannière rectangulaire (300x600)" at bounding box center [566, 618] width 164 height 16
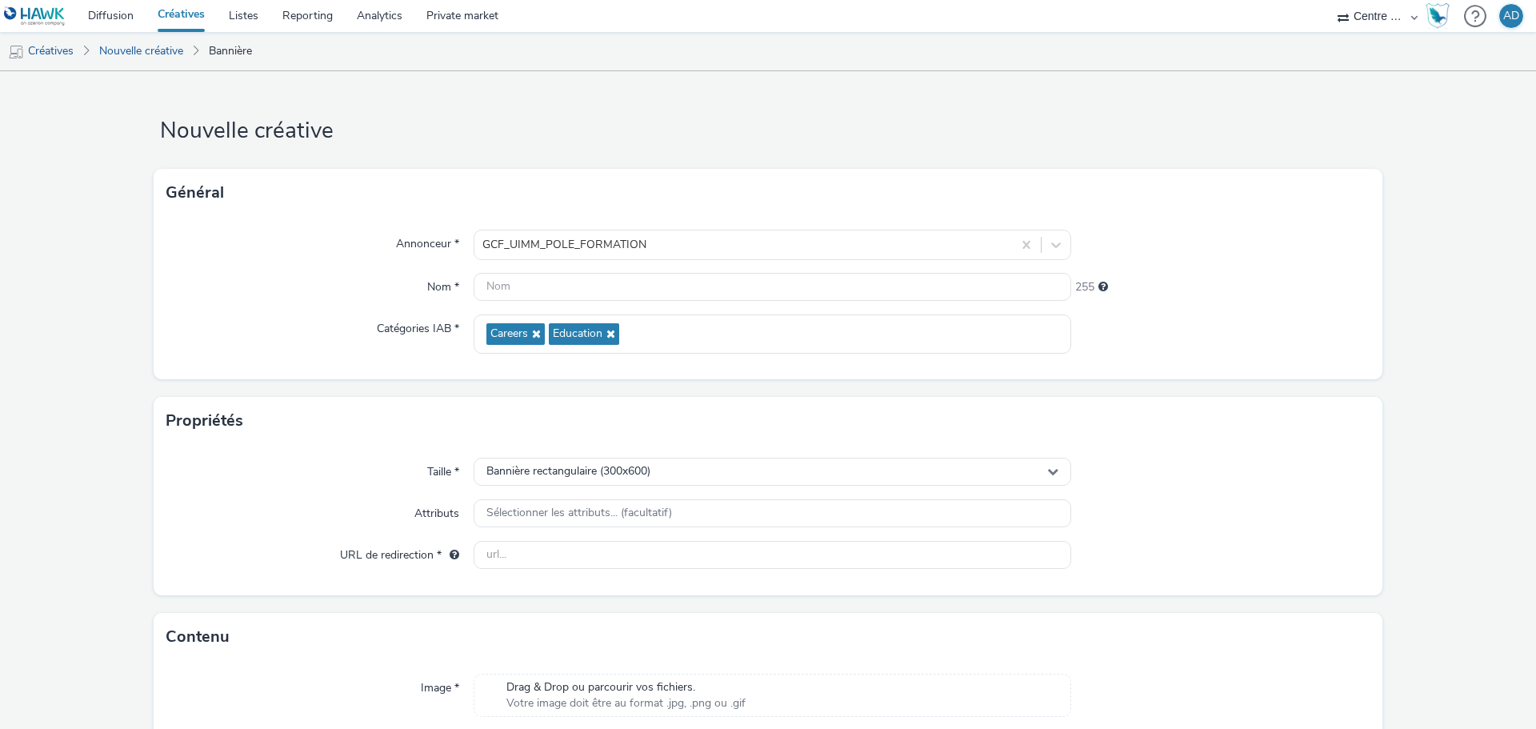
click at [1333, 374] on div "Annonceur * GCF_UIMM_POLE_FORMATION Nom * 255 Catégories IAB * Careers Education" at bounding box center [768, 298] width 1229 height 162
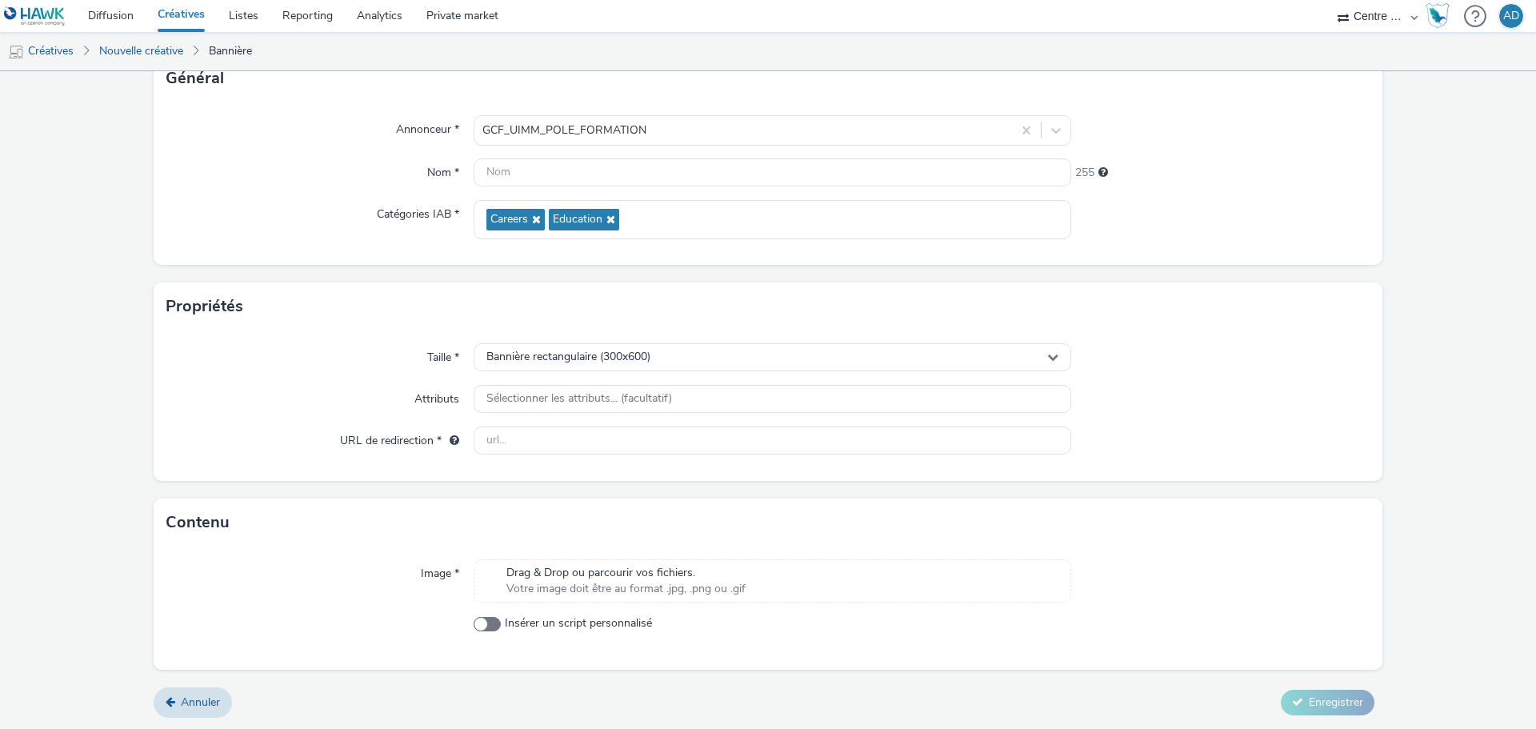
scroll to position [115, 0]
click at [804, 579] on div "Drag & Drop ou parcourir vos fichiers. Votre image doit être au format .jpg, .p…" at bounding box center [773, 579] width 598 height 43
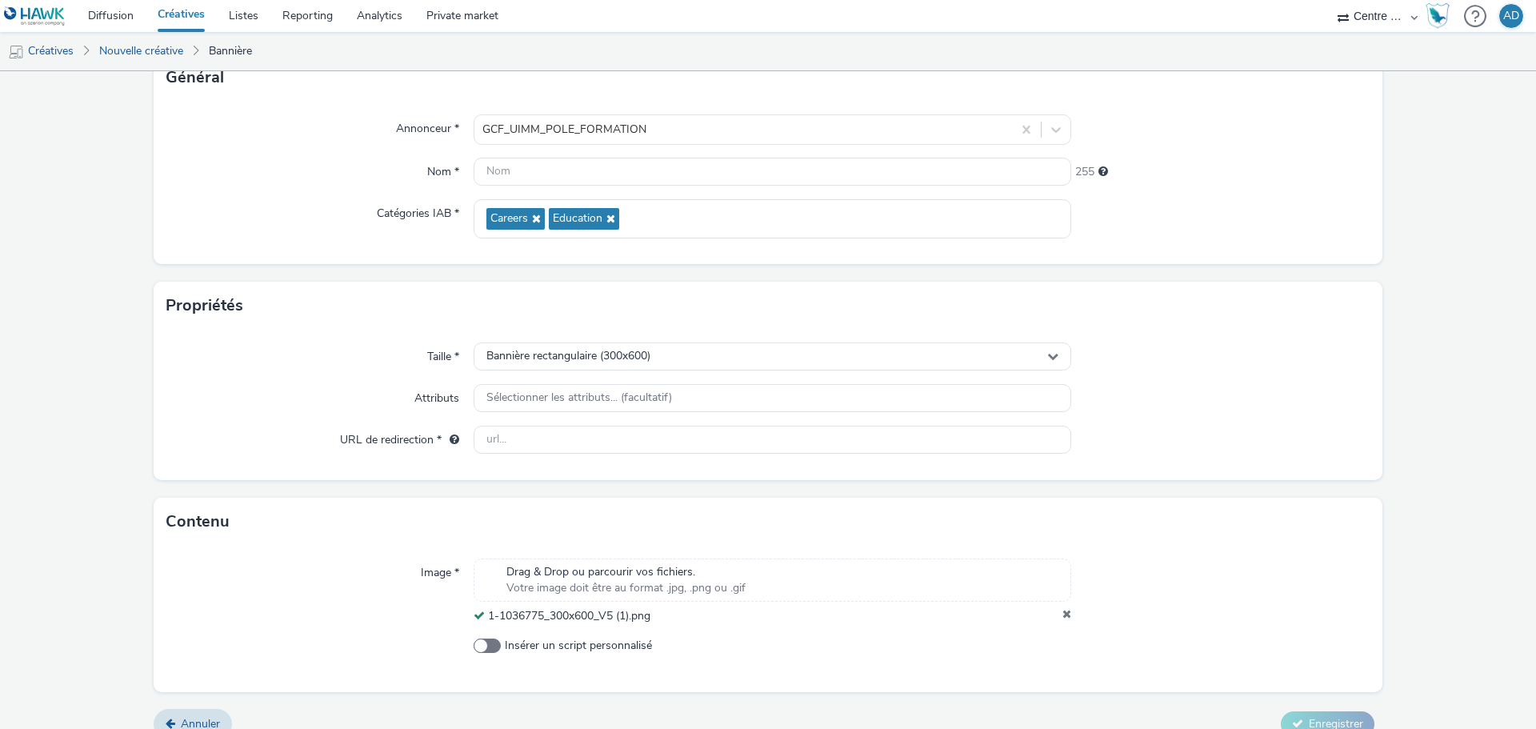
click at [1372, 517] on form "Nouvelle créative Général Annonceur * GCF_UIMM_POLE_FORMATION Nom * 255 Catégor…" at bounding box center [768, 353] width 1536 height 795
drag, startPoint x: 614, startPoint y: 614, endPoint x: 486, endPoint y: 610, distance: 127.2
click at [486, 610] on div "1-1036775_300x600_V5 (1).png" at bounding box center [773, 616] width 598 height 16
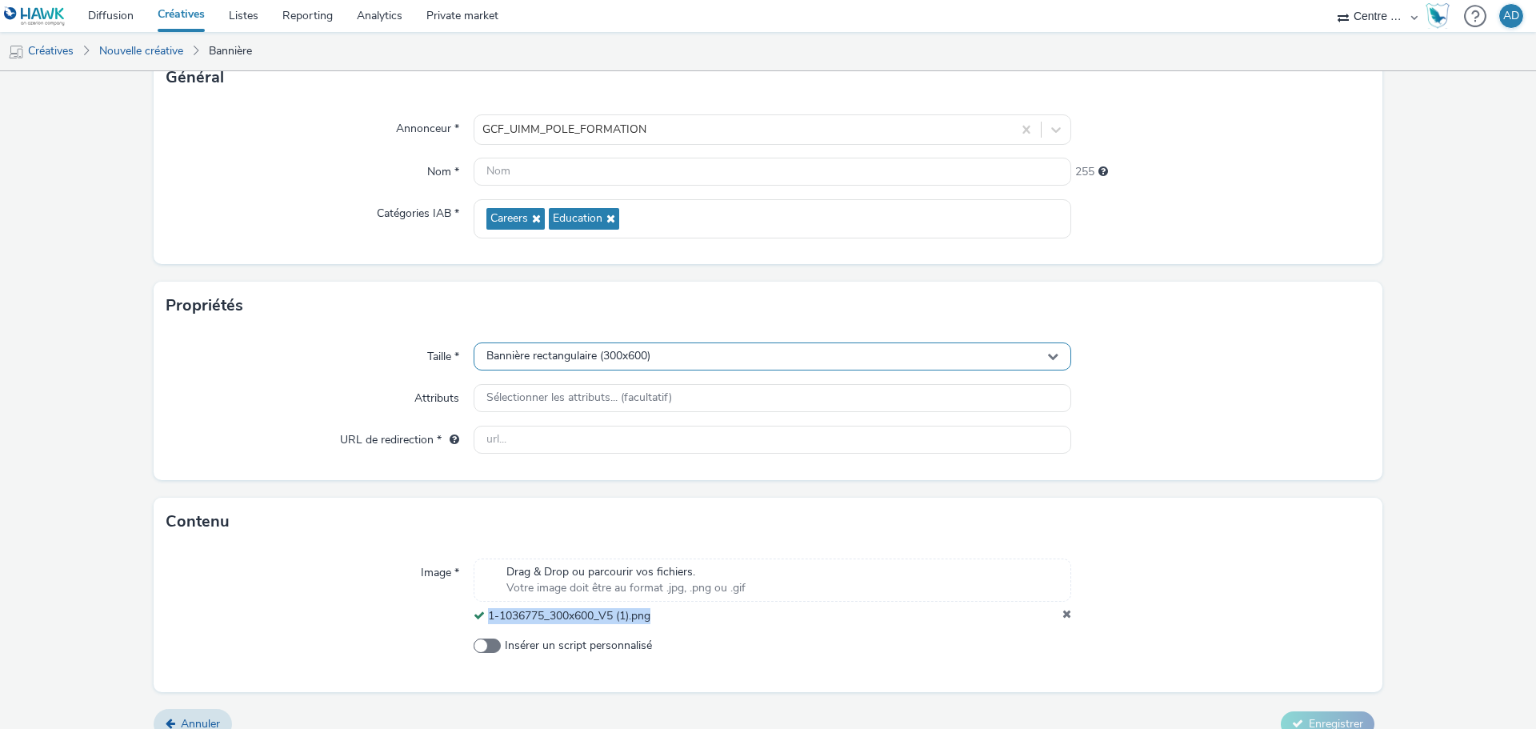
copy span "1-1036775_300x600_V5 (1).png"
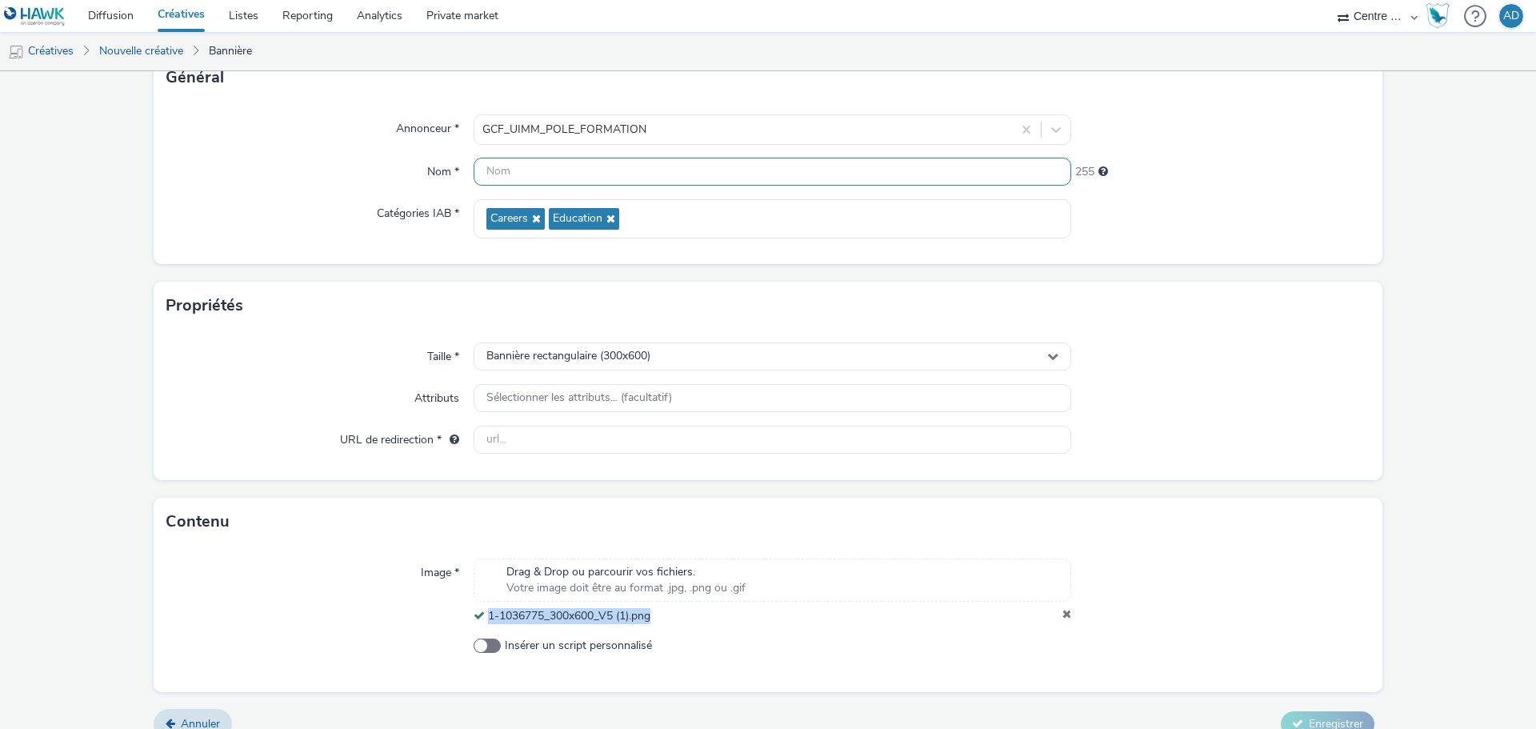
click at [718, 175] on input "text" at bounding box center [773, 172] width 598 height 28
paste input "1-1036775_300x600_V5 (1).png"
type input "1-1036775_300x600_V5 (1).png"
click at [1323, 290] on div "Propriétés" at bounding box center [768, 306] width 1229 height 48
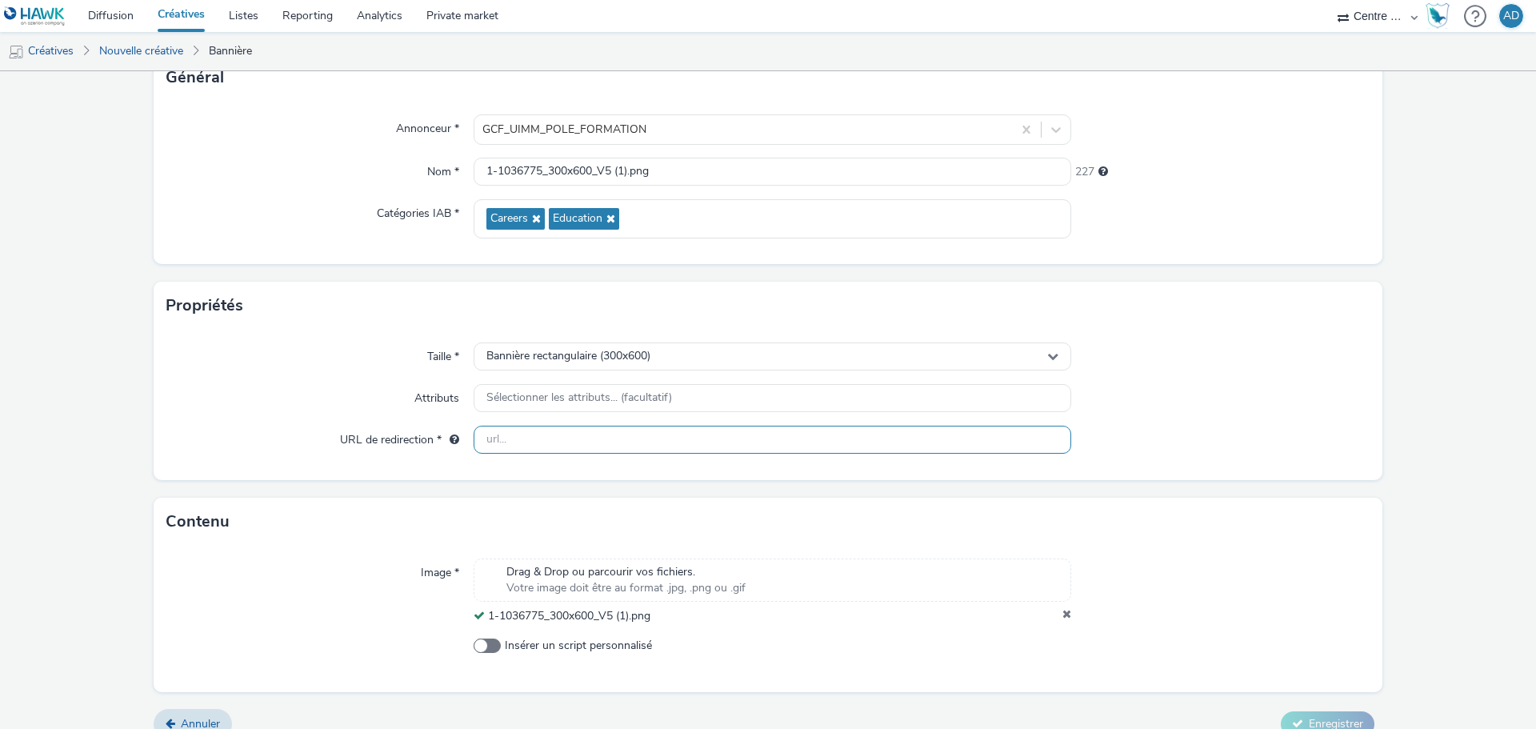
drag, startPoint x: 769, startPoint y: 438, endPoint x: 802, endPoint y: 439, distance: 33.6
click at [769, 438] on input "text" at bounding box center [773, 440] width 598 height 28
paste input "[URL][DOMAIN_NAME]"
type input "[URL][DOMAIN_NAME]"
drag, startPoint x: 1150, startPoint y: 426, endPoint x: 1158, endPoint y: 434, distance: 10.8
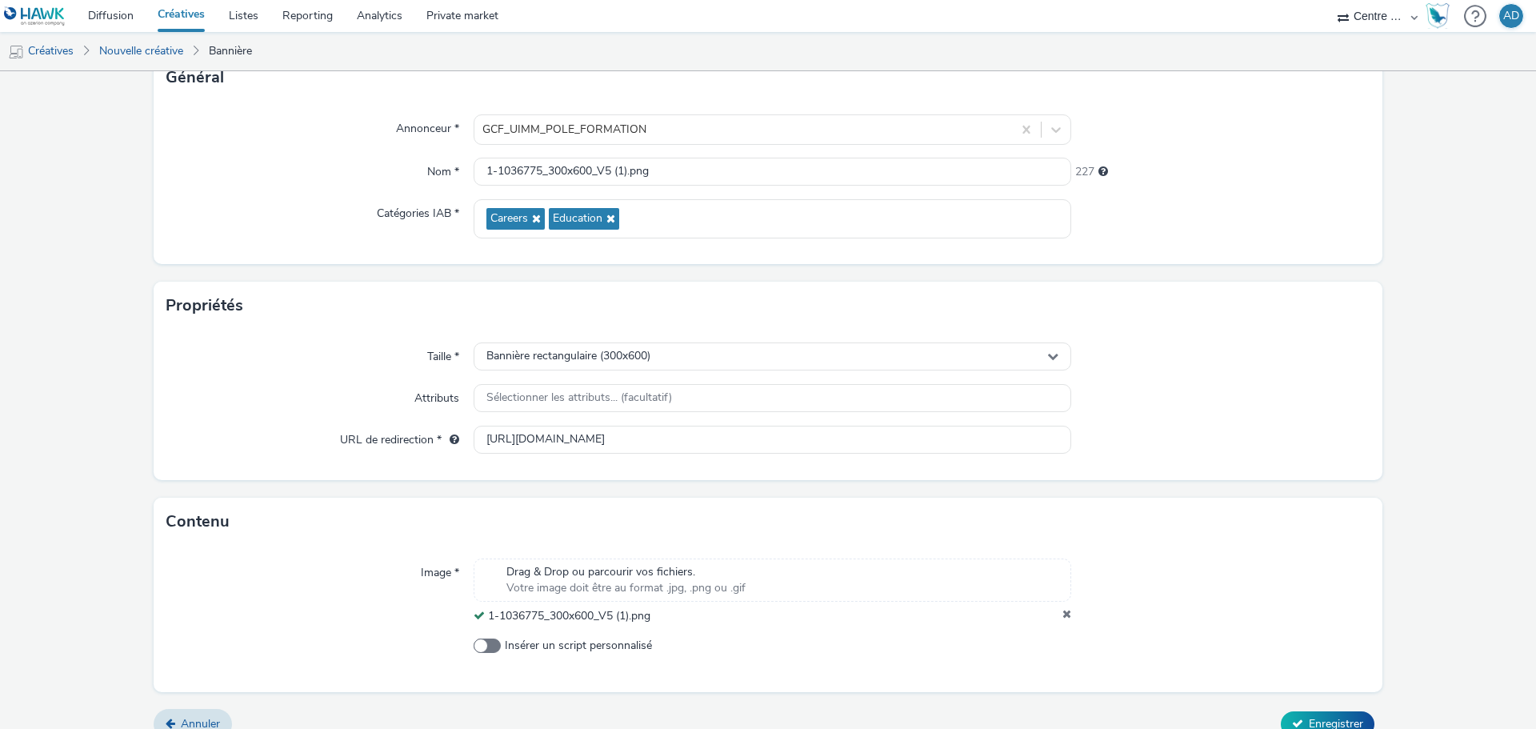
click at [1150, 426] on div at bounding box center [1220, 440] width 299 height 29
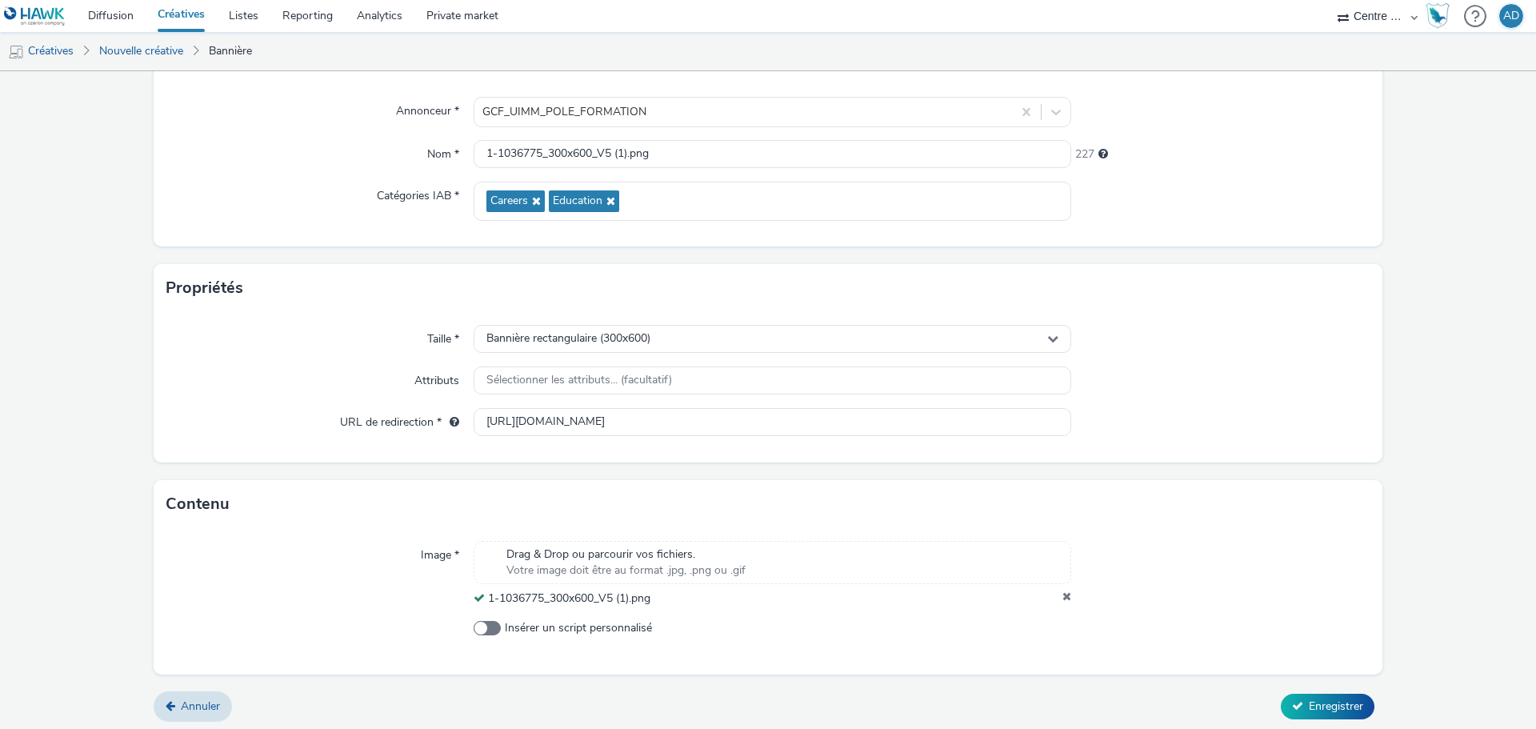
scroll to position [138, 0]
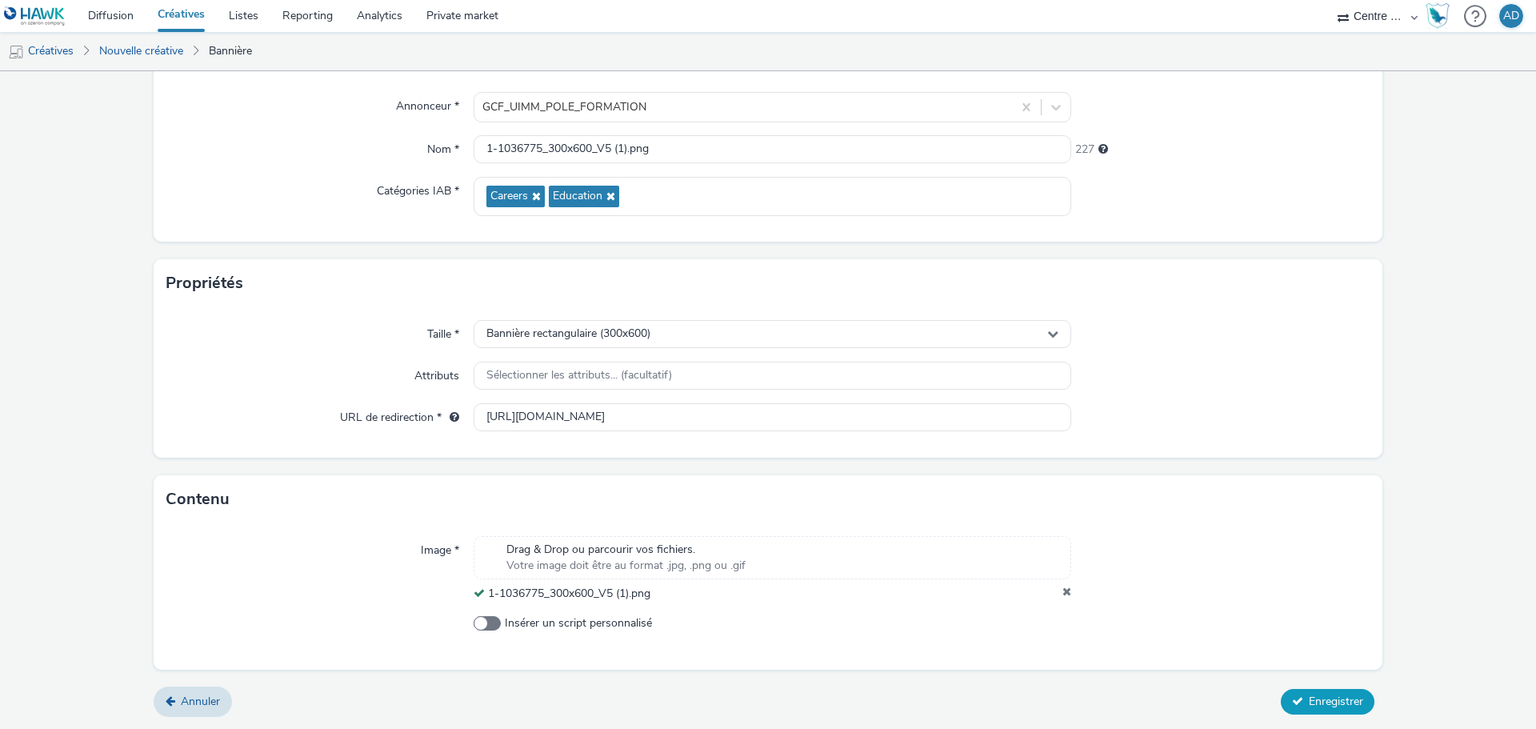
click at [1309, 690] on button "Enregistrer" at bounding box center [1328, 702] width 94 height 26
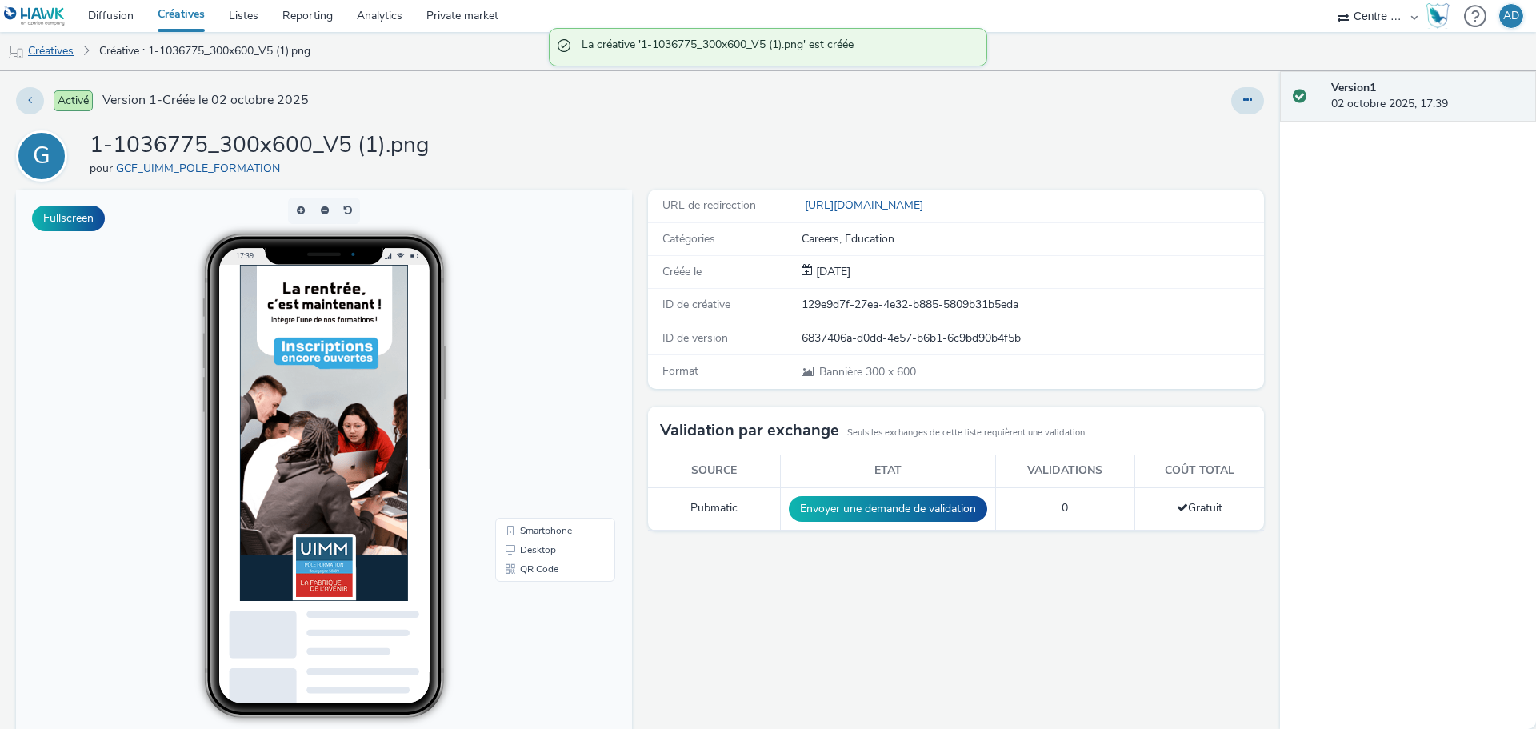
click at [61, 55] on link "Créatives" at bounding box center [41, 51] width 82 height 38
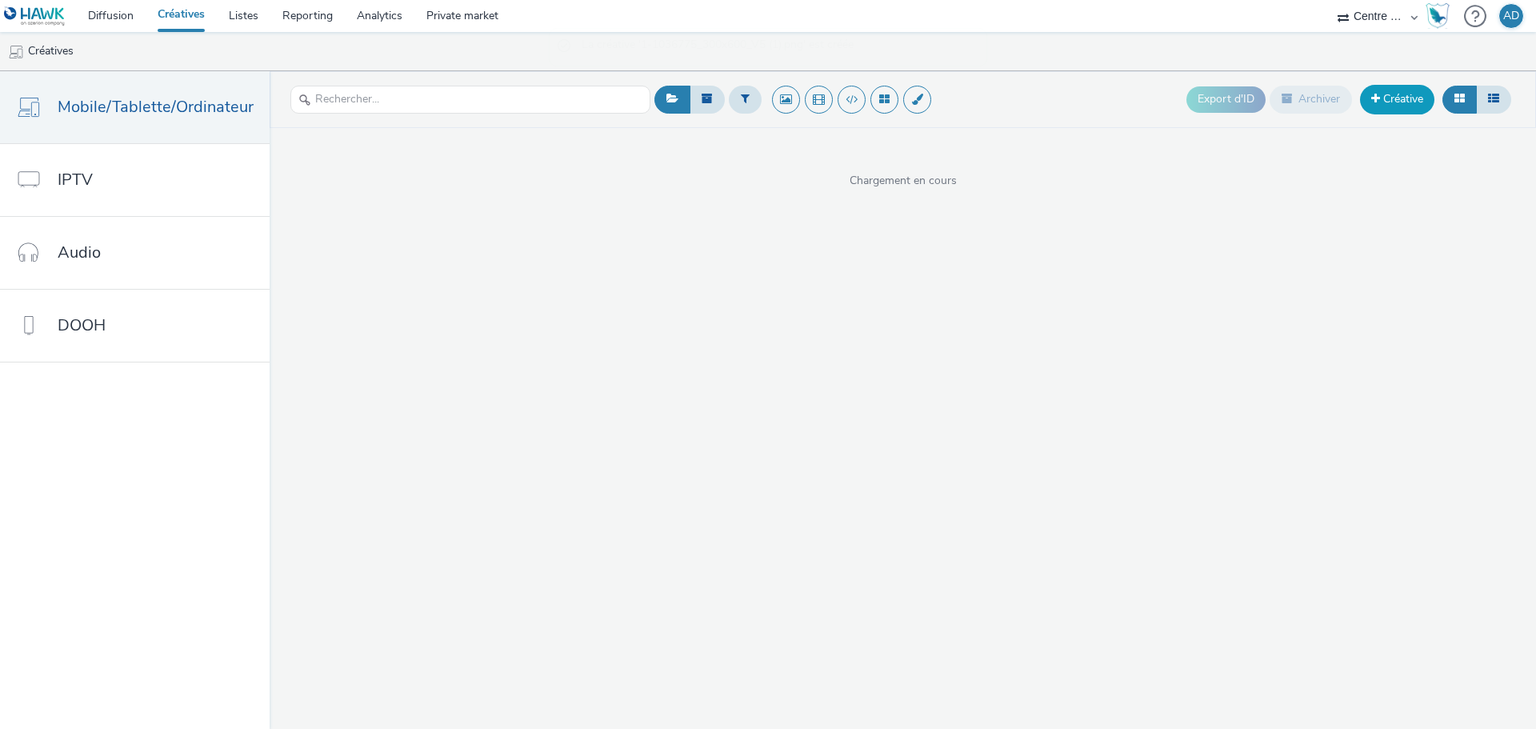
click at [1421, 102] on link "Créative" at bounding box center [1397, 99] width 74 height 29
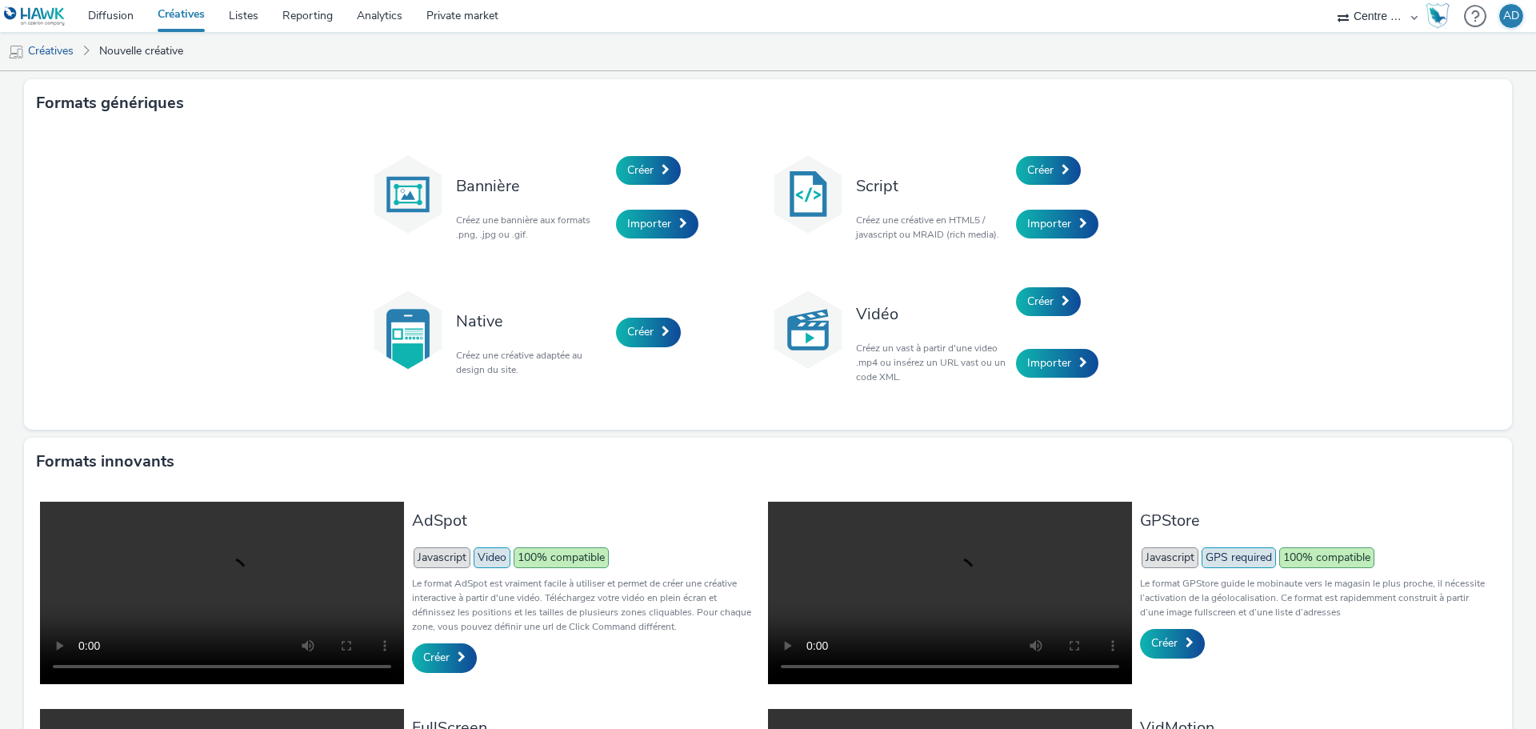
click at [622, 348] on div "Native Créez une créative adaptée au design du site. Créer" at bounding box center [568, 332] width 400 height 122
click at [636, 334] on span "Créer" at bounding box center [640, 331] width 26 height 15
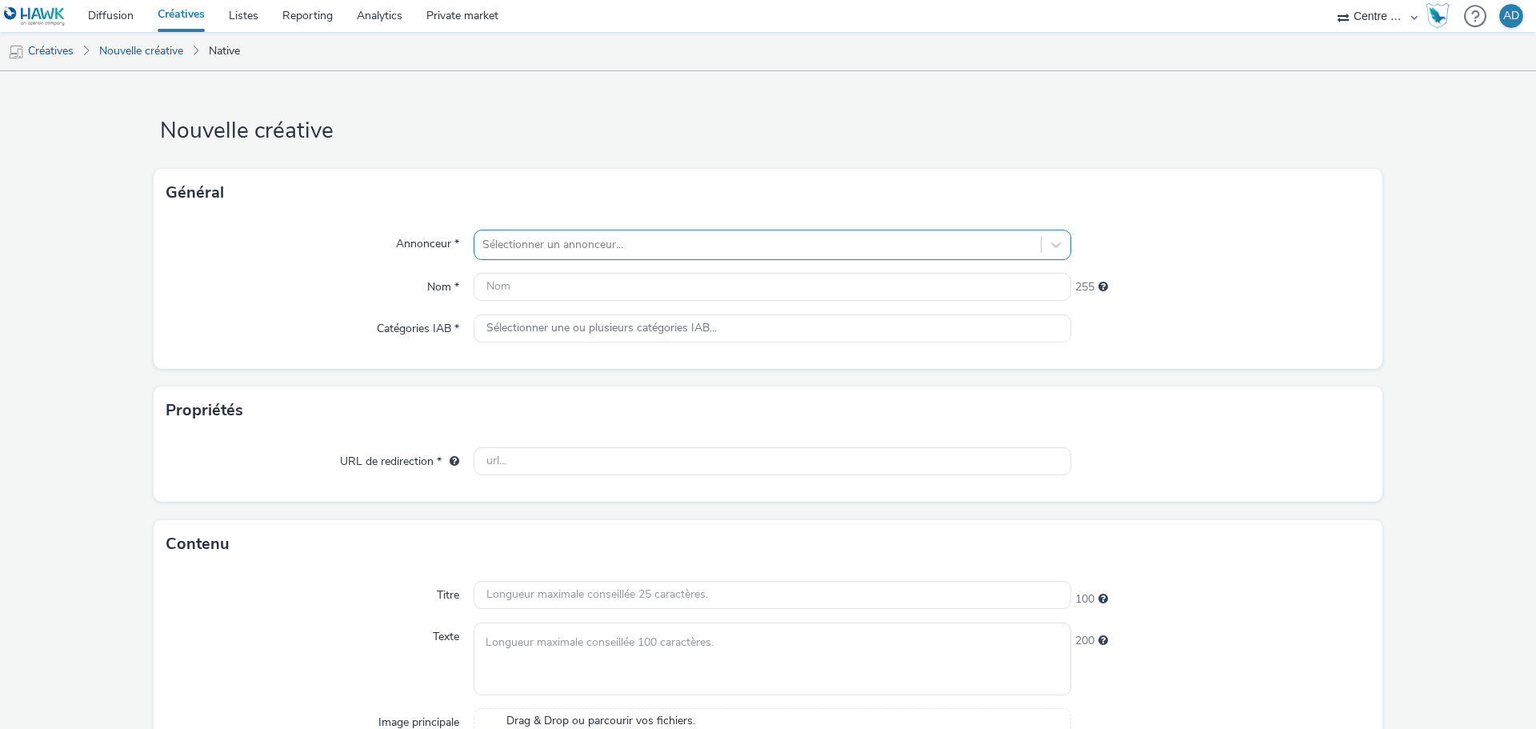
click at [550, 248] on div at bounding box center [757, 244] width 550 height 19
type input "uimm"
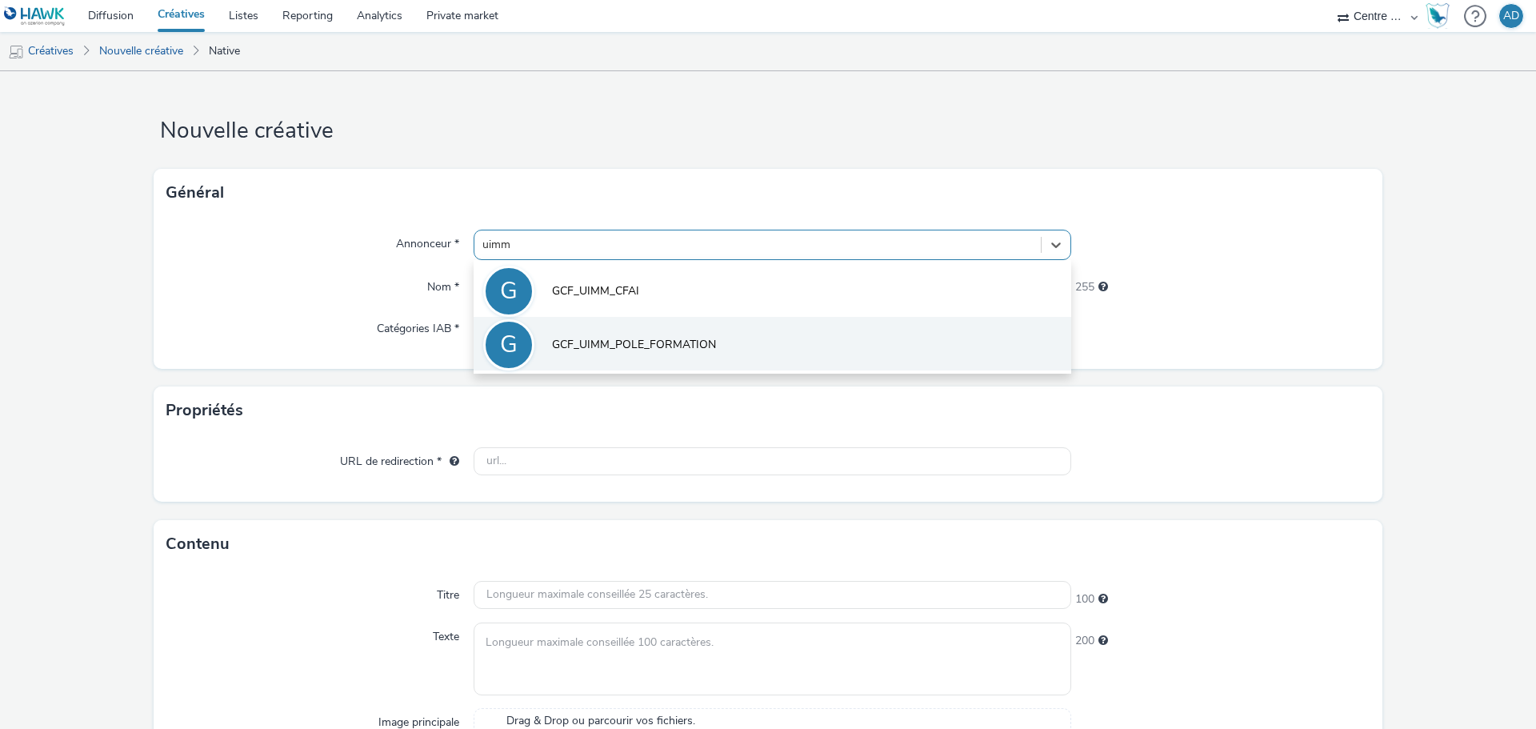
click at [595, 328] on li "G GCF_UIMM_POLE_FORMATION" at bounding box center [773, 344] width 598 height 54
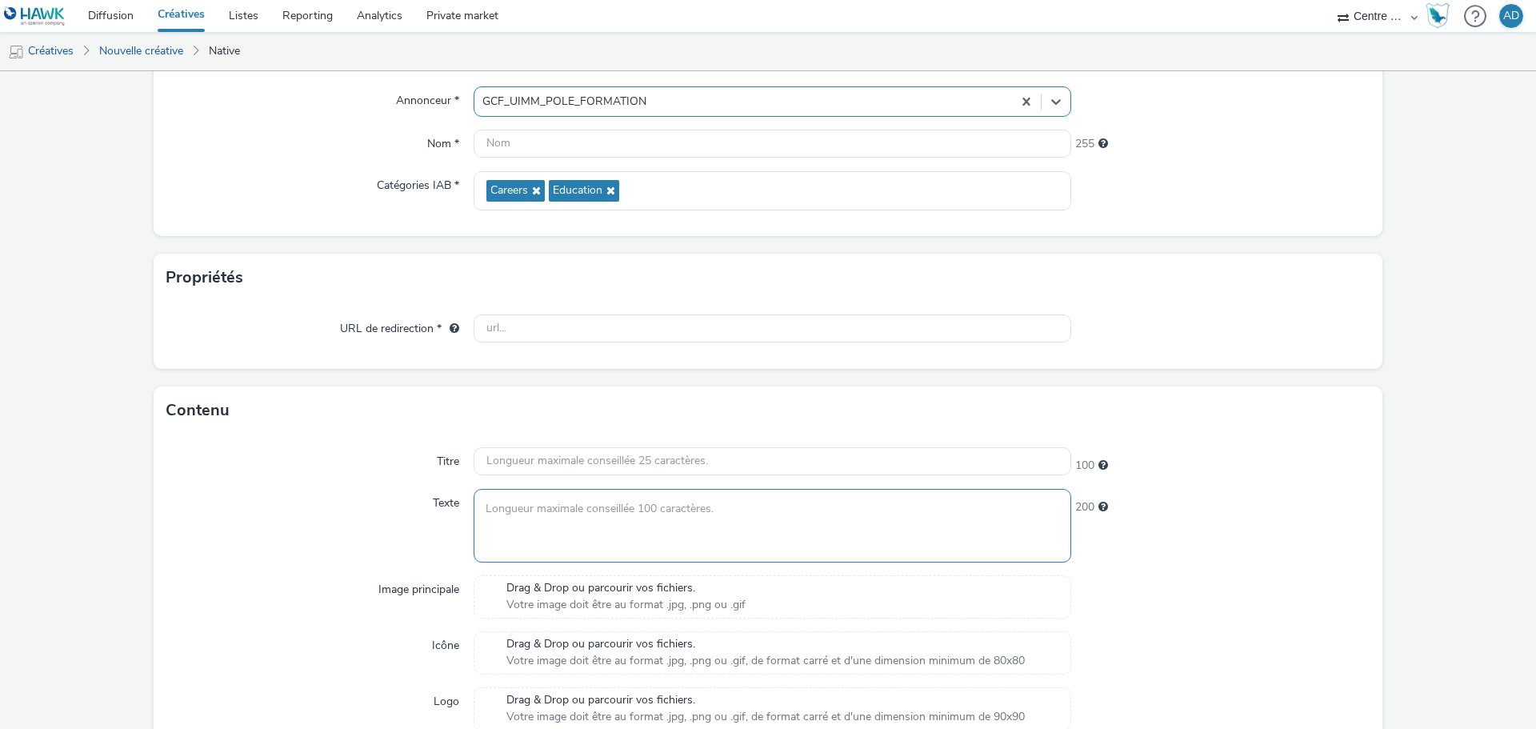
scroll to position [160, 0]
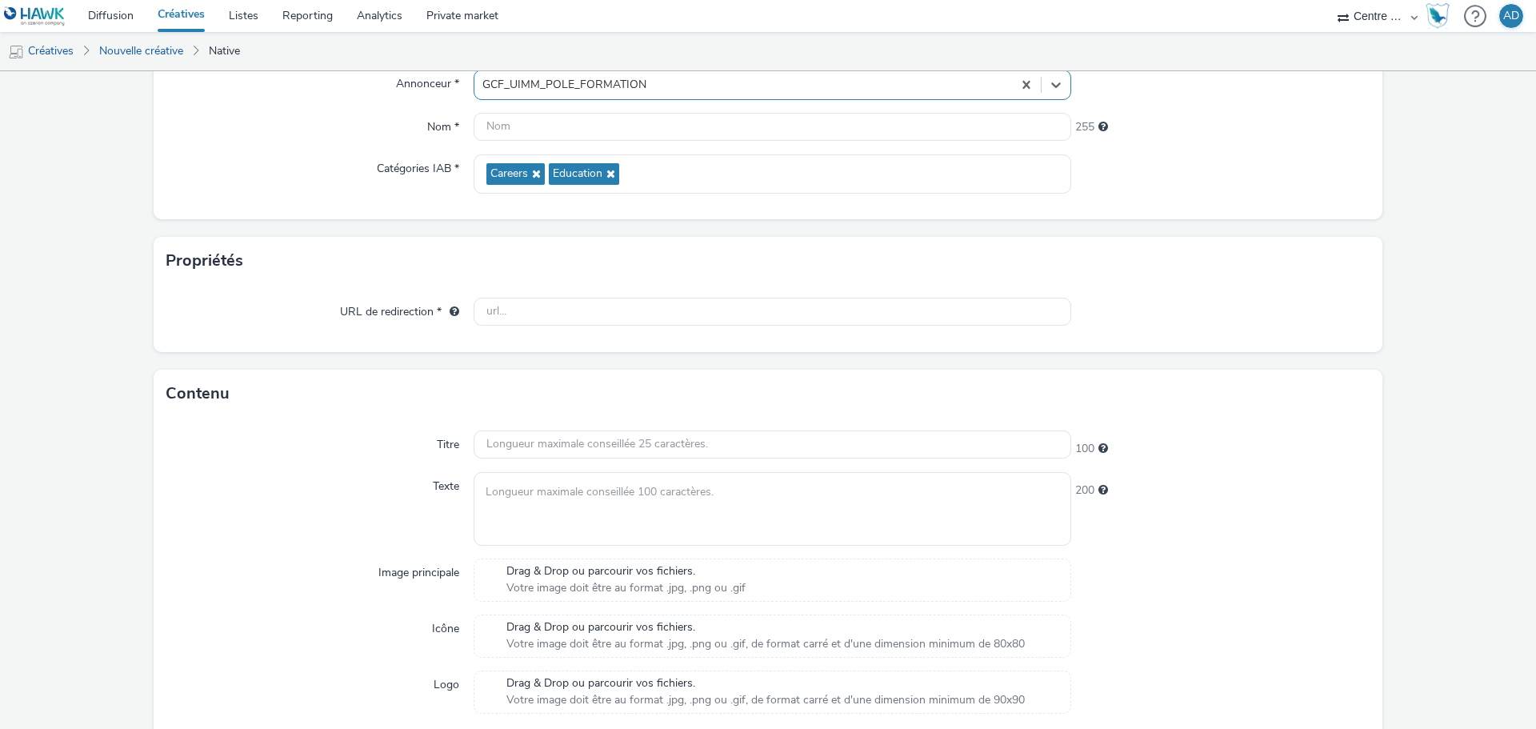
click at [640, 571] on span "Drag & Drop ou parcourir vos fichiers." at bounding box center [625, 571] width 239 height 16
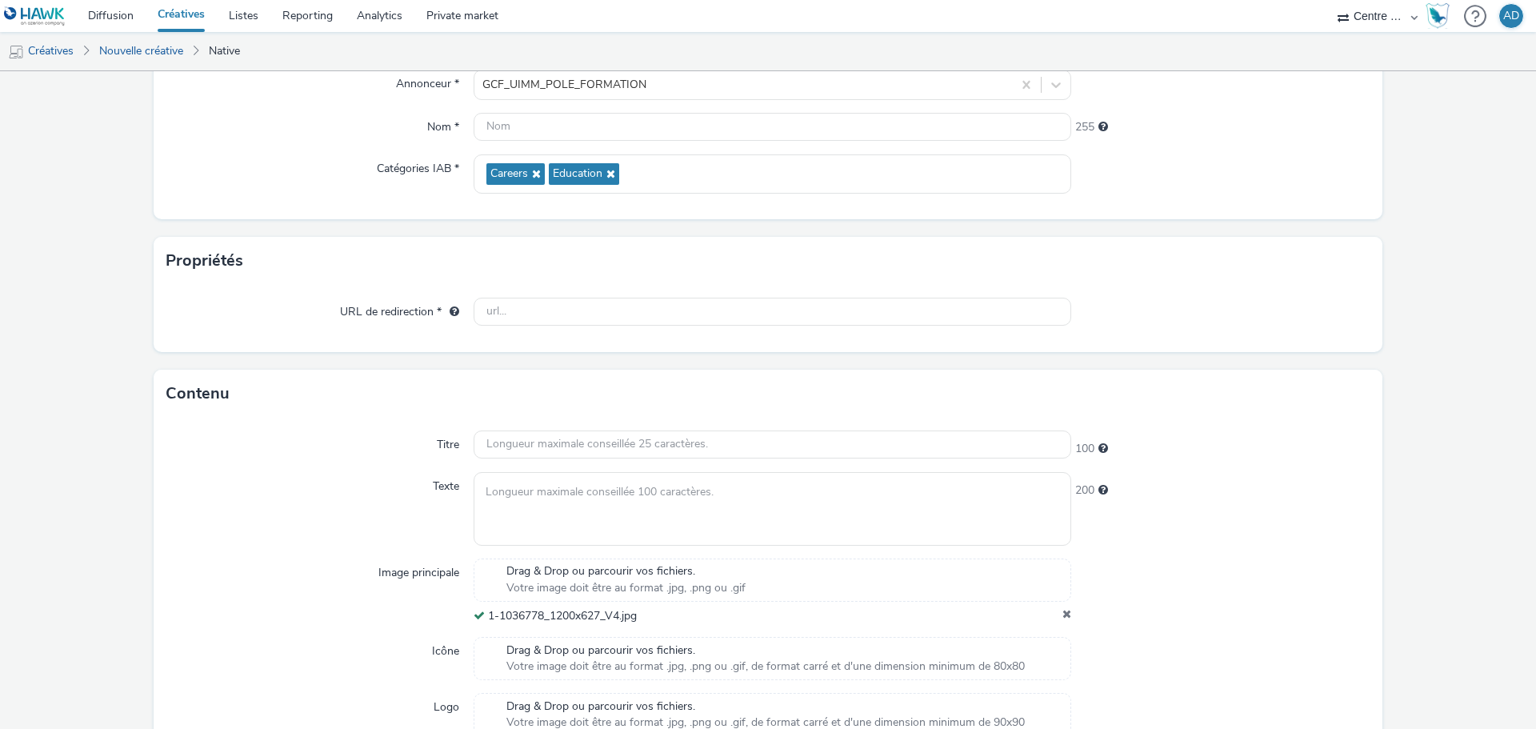
scroll to position [240, 0]
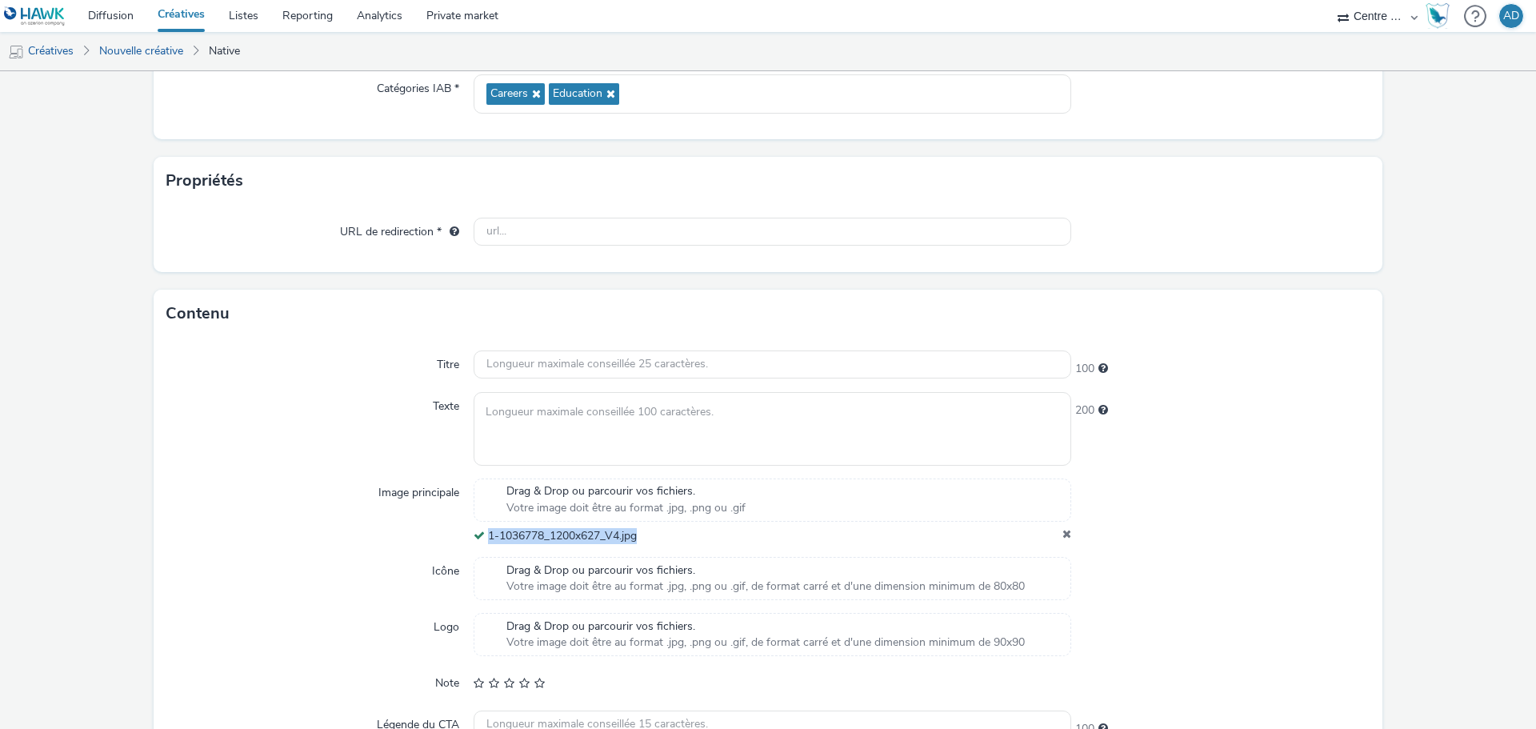
drag, startPoint x: 658, startPoint y: 539, endPoint x: 479, endPoint y: 538, distance: 178.4
click at [479, 538] on div "1-1036778_1200x627_V4.jpg" at bounding box center [773, 536] width 598 height 16
copy div "1-1036778_1200x627_V4.jpg"
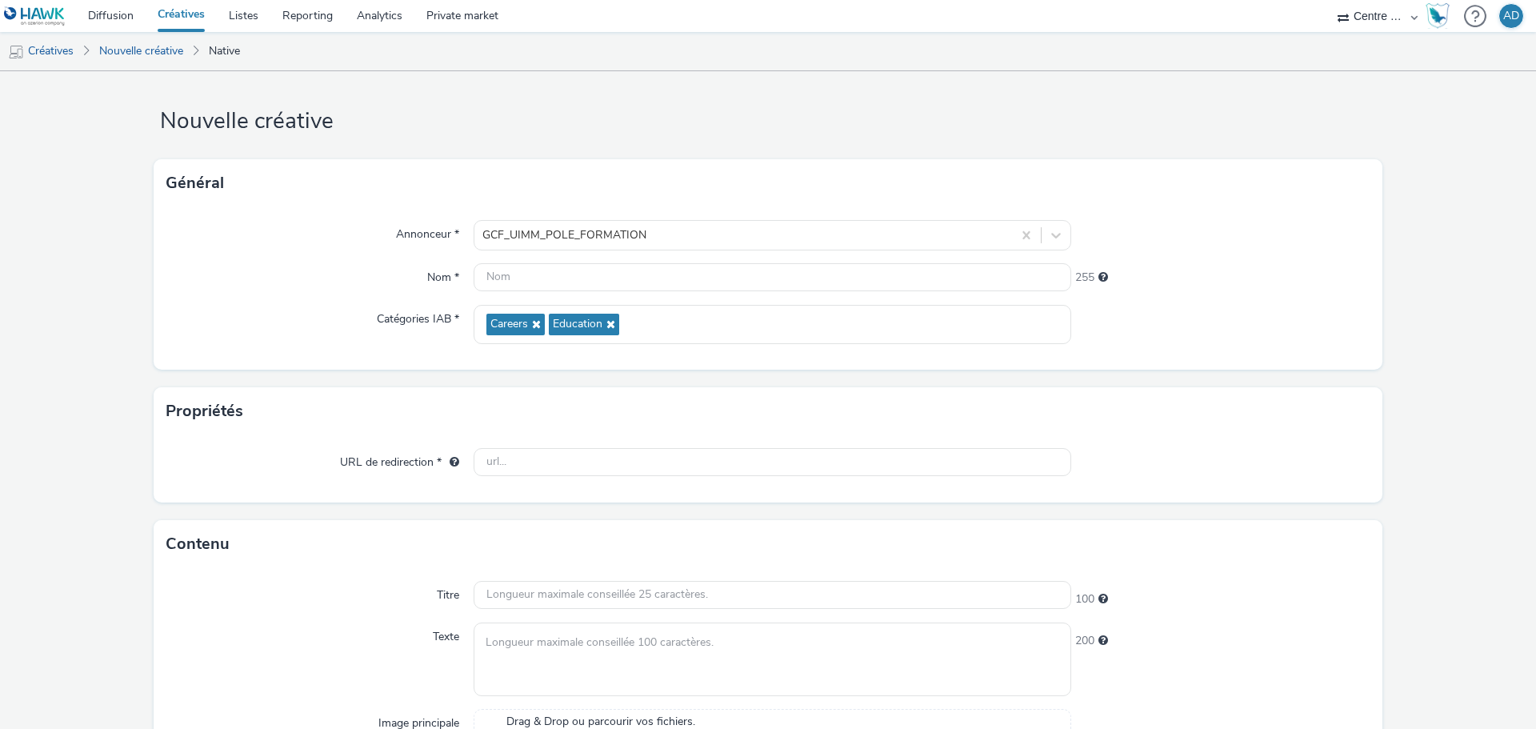
scroll to position [0, 0]
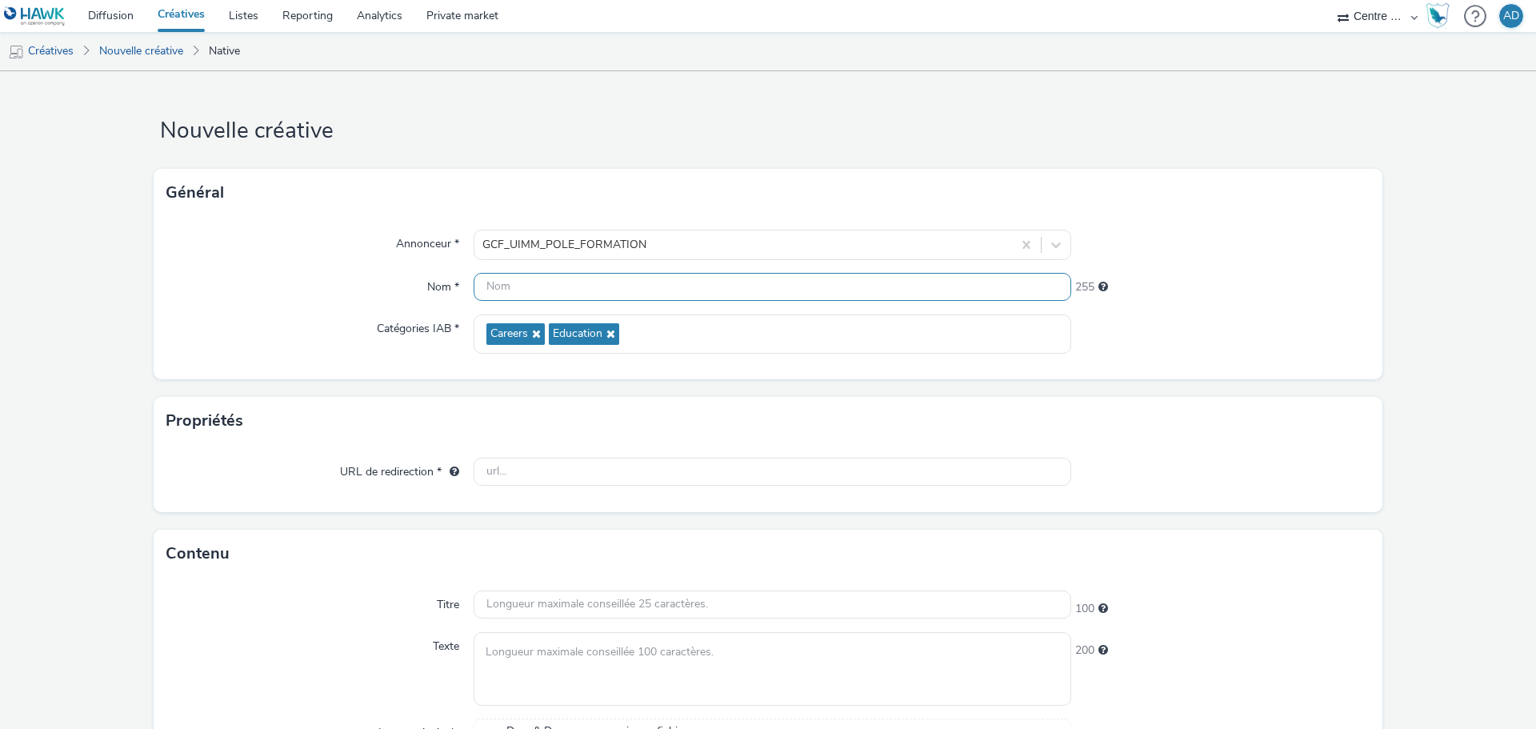
click at [531, 283] on input "text" at bounding box center [773, 287] width 598 height 28
paste input "1-1036778_1200x627_V4.jpg"
type input "1-1036778_1200x627_V4.jpg"
click at [521, 463] on input "text" at bounding box center [773, 472] width 598 height 28
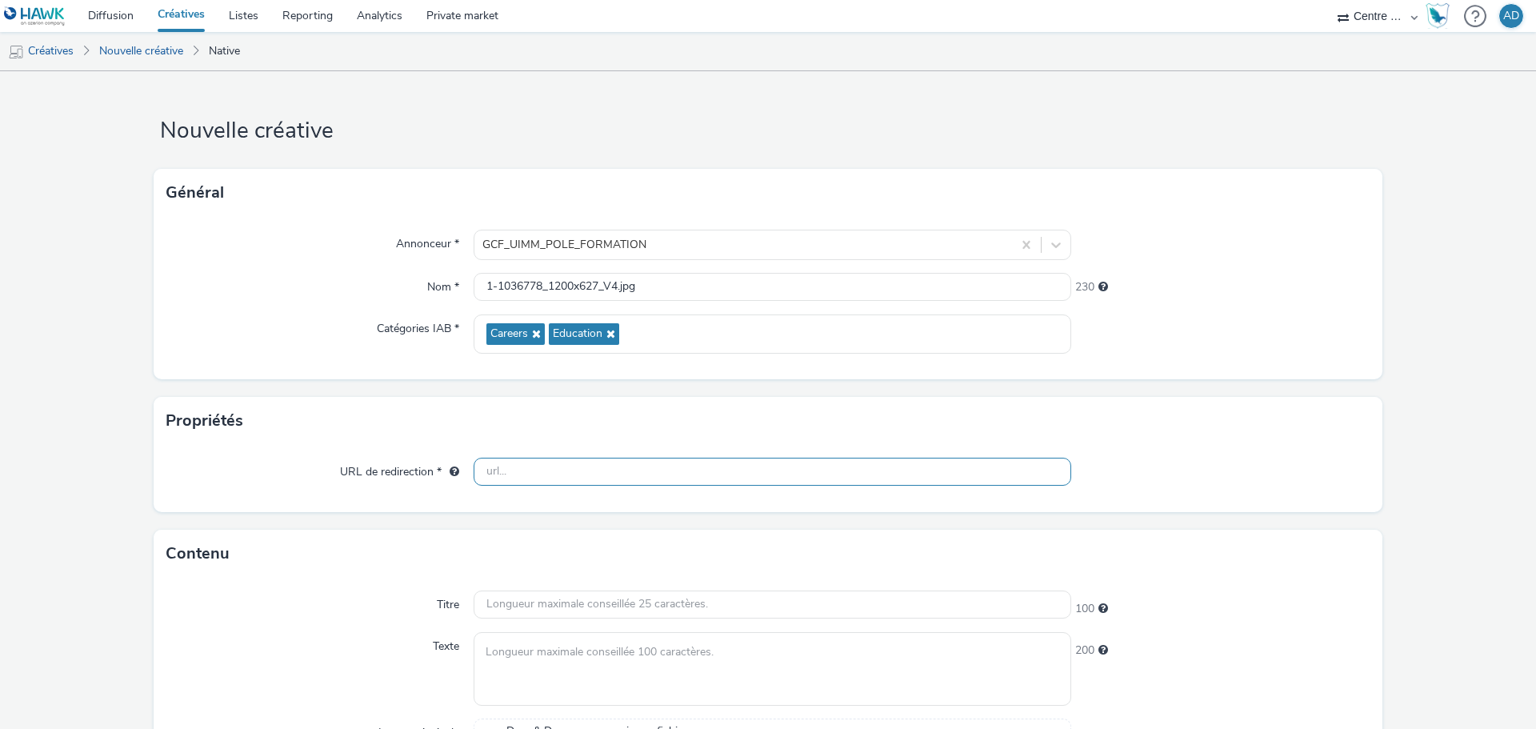
paste input "[URL][DOMAIN_NAME]"
type input "[URL][DOMAIN_NAME]"
click at [735, 608] on input "text" at bounding box center [773, 604] width 598 height 28
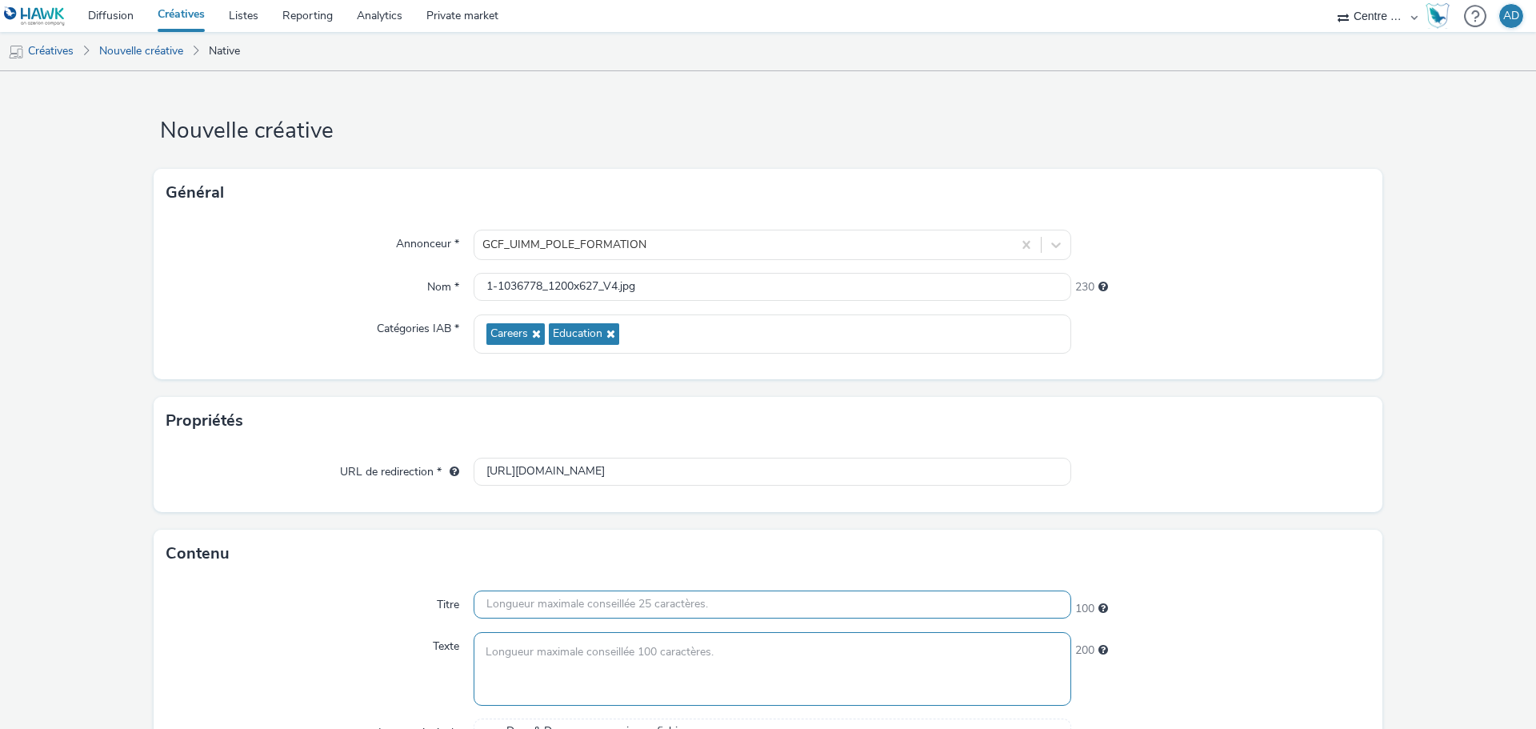
paste input "Rentrée en alternance ?"
type input "Rentrée en alternance ?"
drag, startPoint x: 612, startPoint y: 651, endPoint x: 546, endPoint y: 652, distance: 65.6
click at [612, 650] on textarea at bounding box center [773, 668] width 598 height 73
paste textarea "Il est encore temps de s’inscrire"
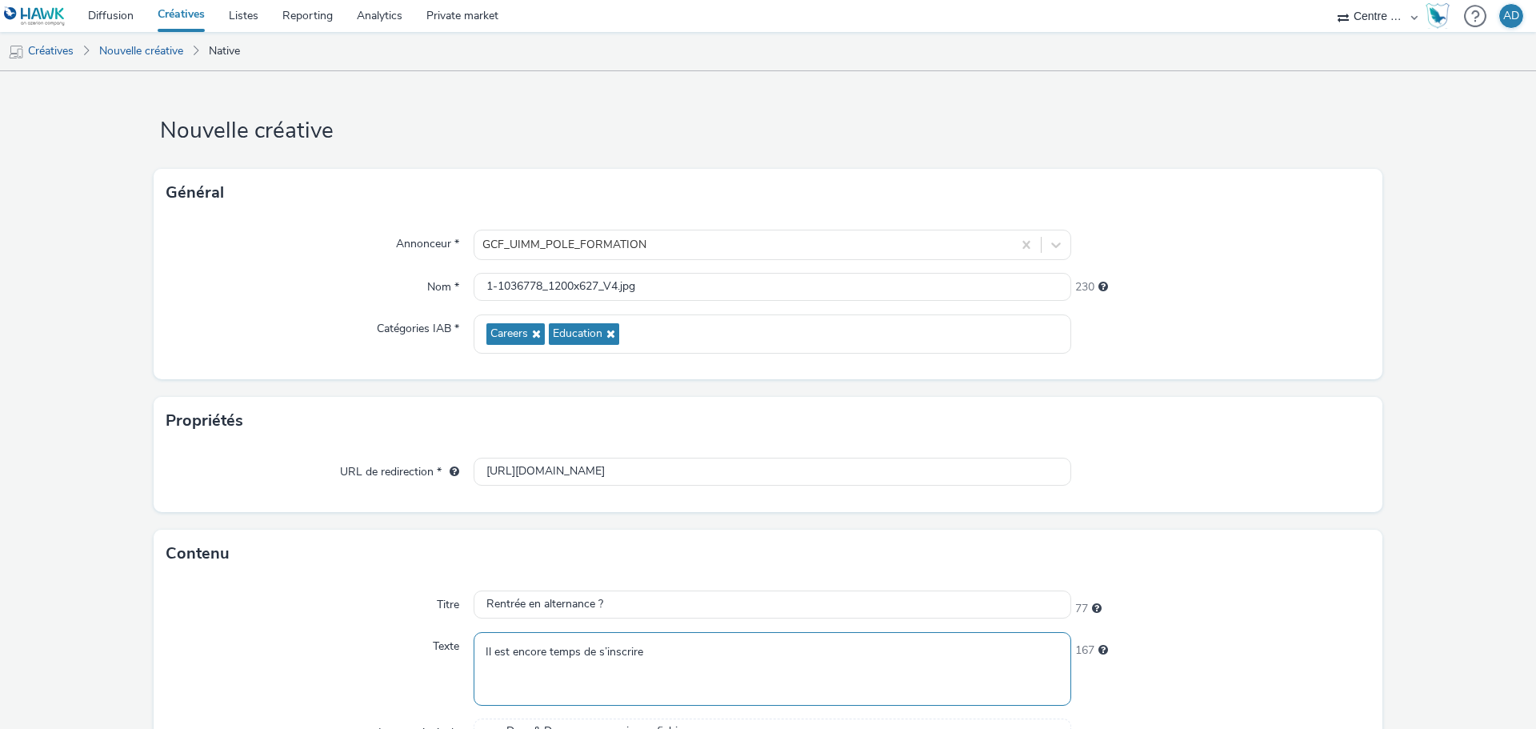
type textarea "Il est encore temps de s’inscrire"
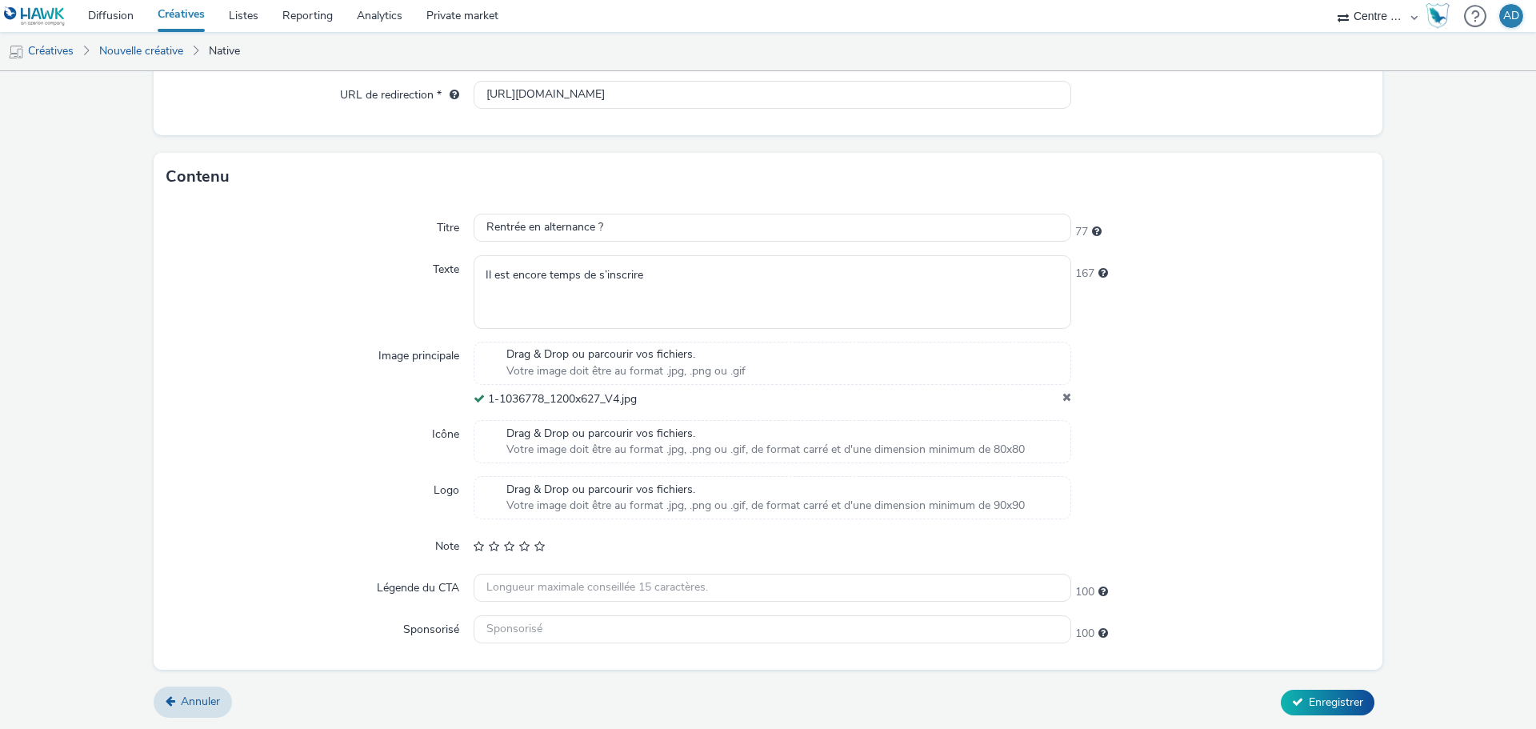
scroll to position [378, 0]
click at [486, 628] on input "text" at bounding box center [773, 628] width 598 height 28
paste input "Pôle Formation 58-89"
type input "Pôle Formation 58-89"
click at [1309, 699] on span "Enregistrer" at bounding box center [1336, 701] width 54 height 15
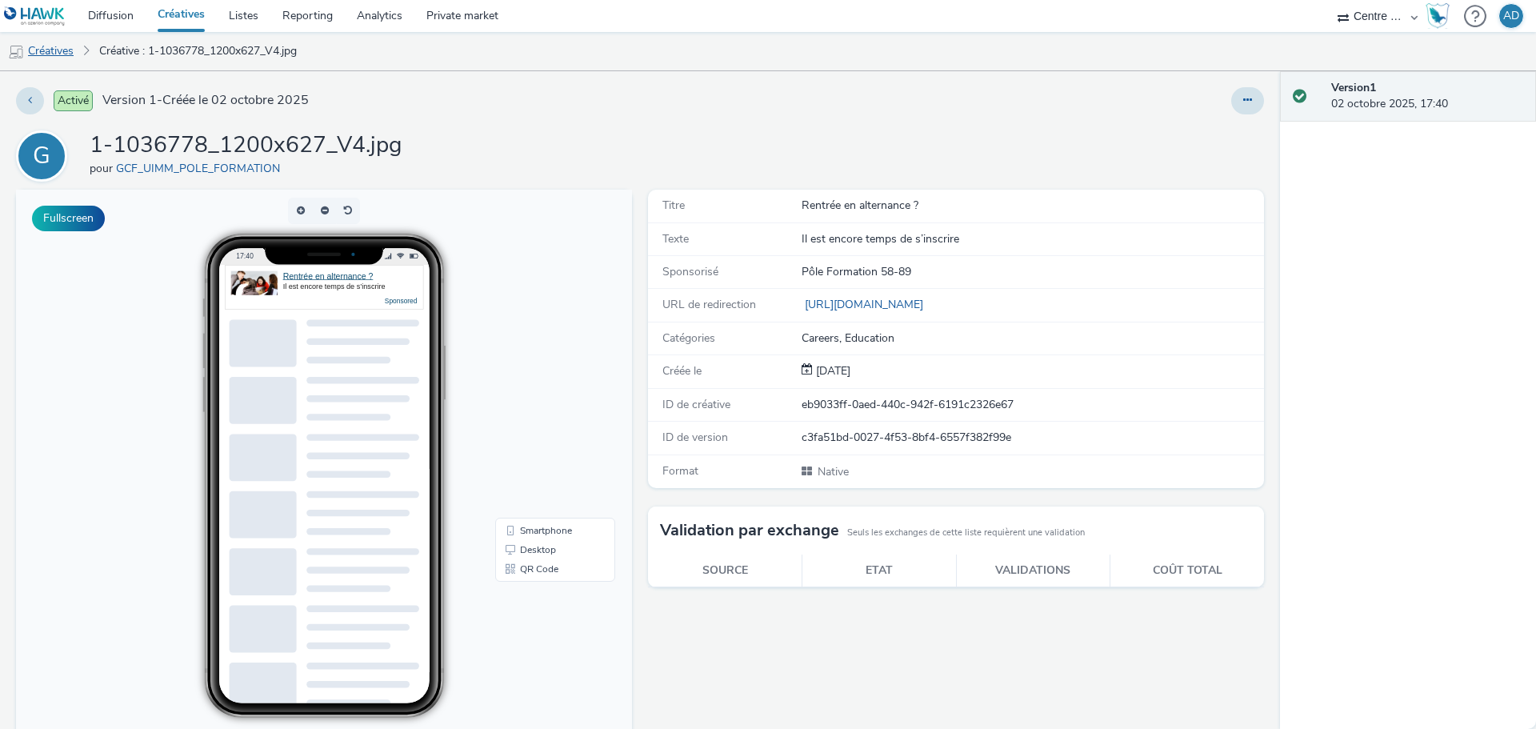
click at [61, 53] on link "Créatives" at bounding box center [41, 51] width 82 height 38
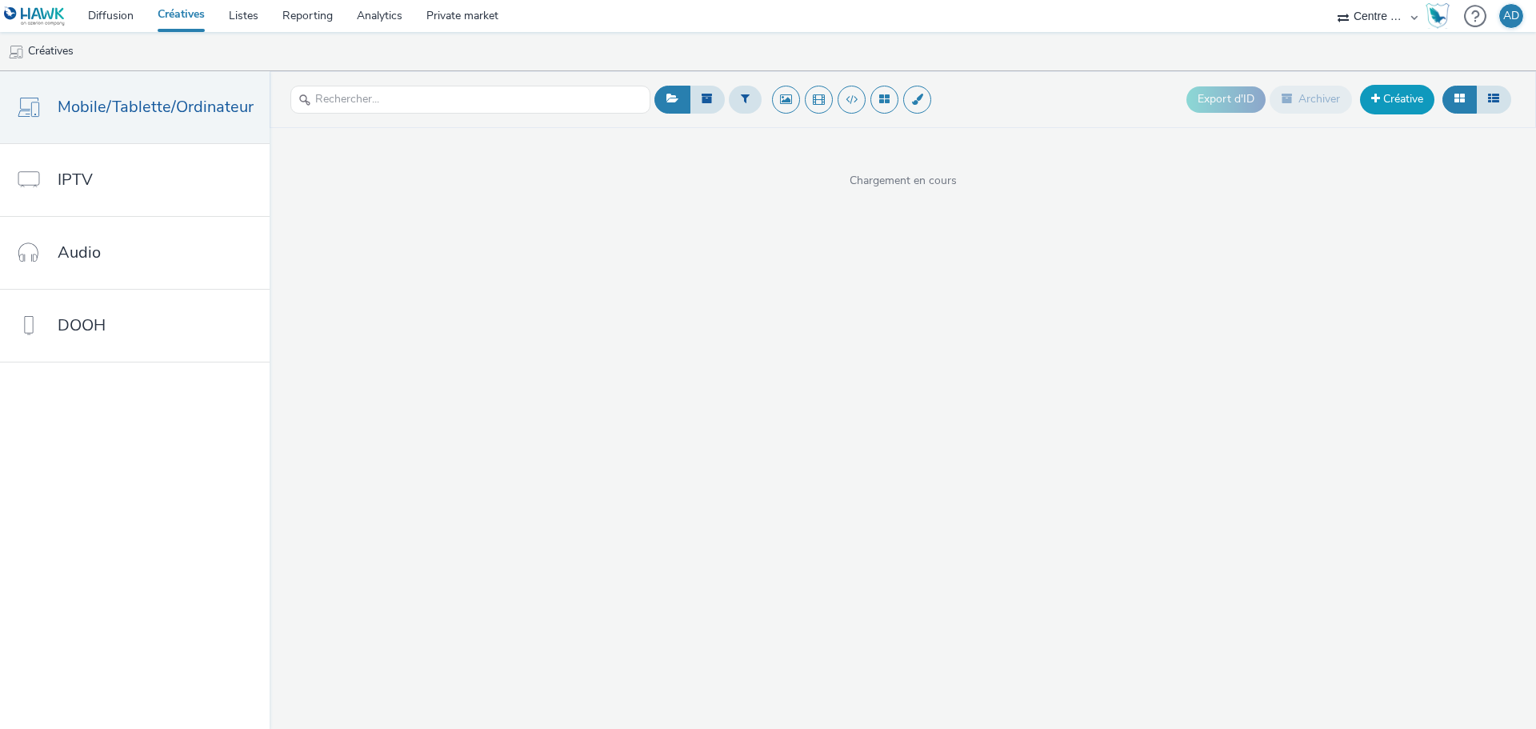
click at [1393, 102] on link "Créative" at bounding box center [1397, 99] width 74 height 29
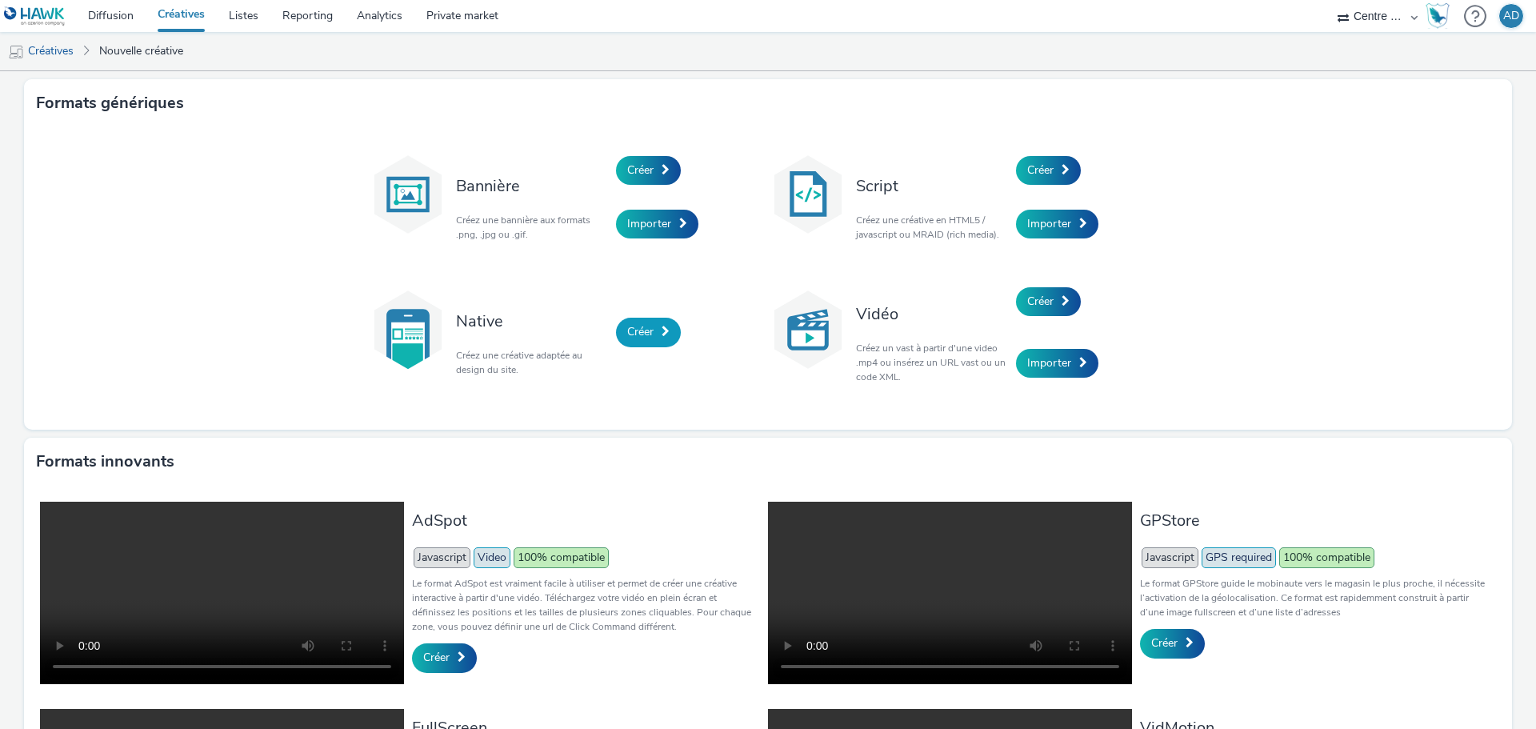
click at [654, 334] on link "Créer" at bounding box center [648, 332] width 65 height 29
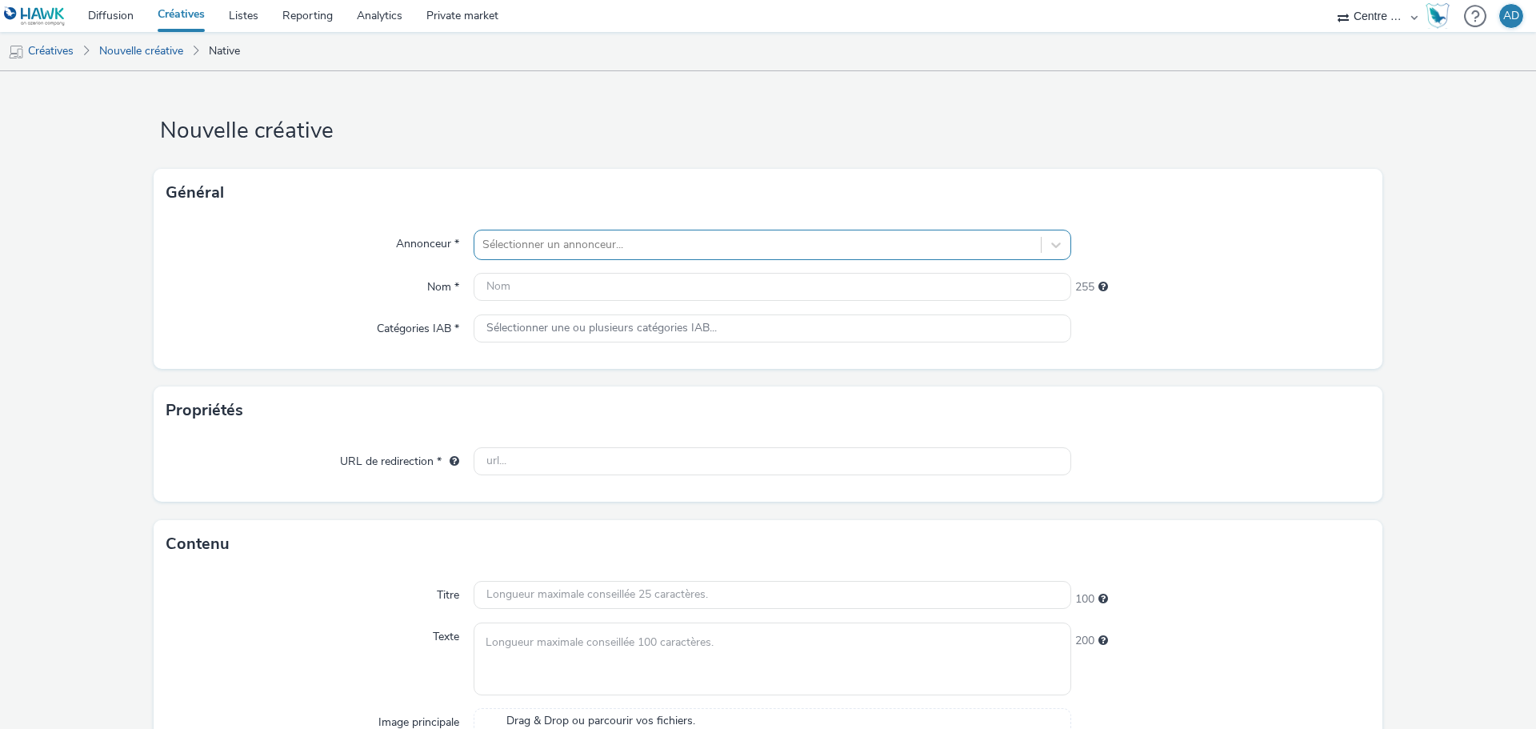
click at [638, 232] on div "Sélectionner un annonceur..." at bounding box center [757, 245] width 566 height 26
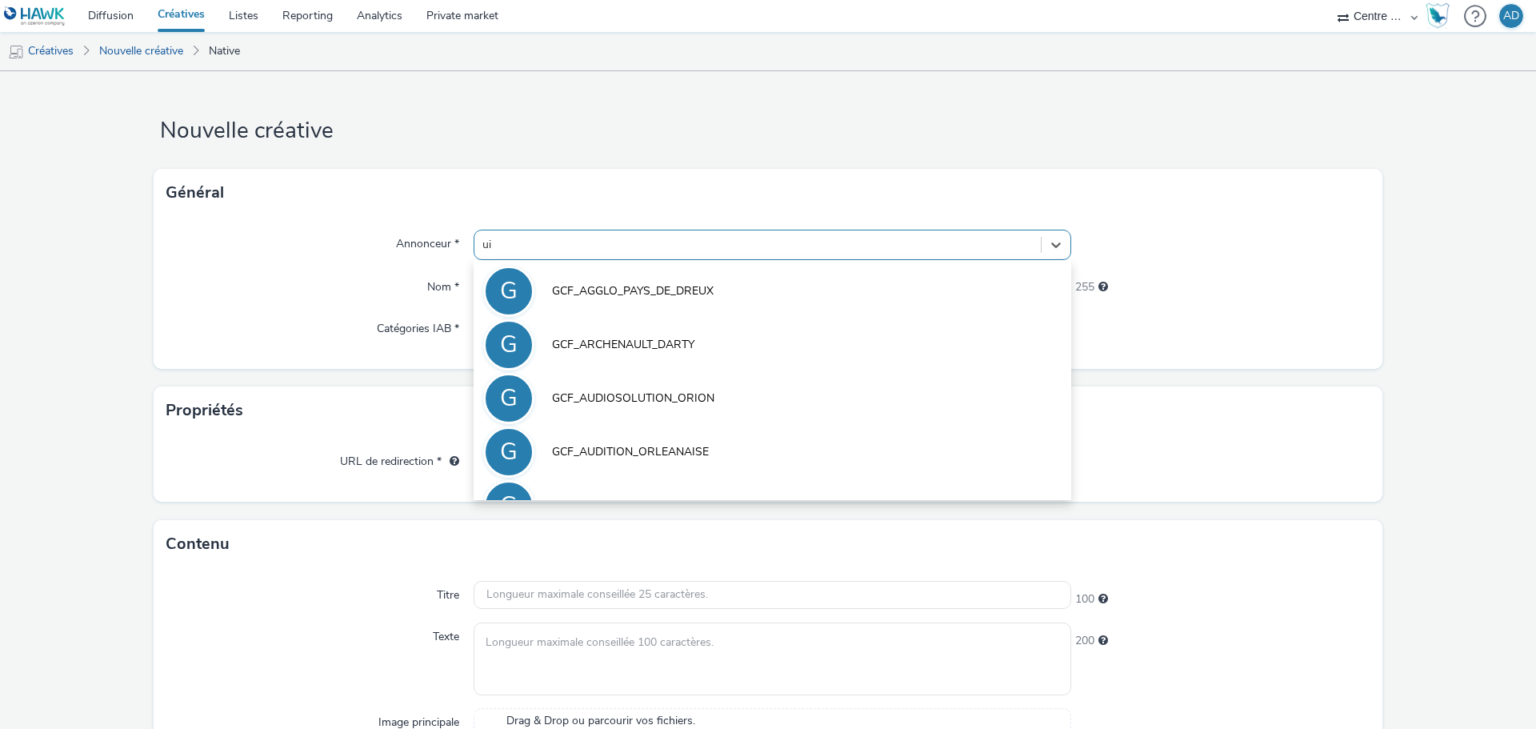
type input "uimm"
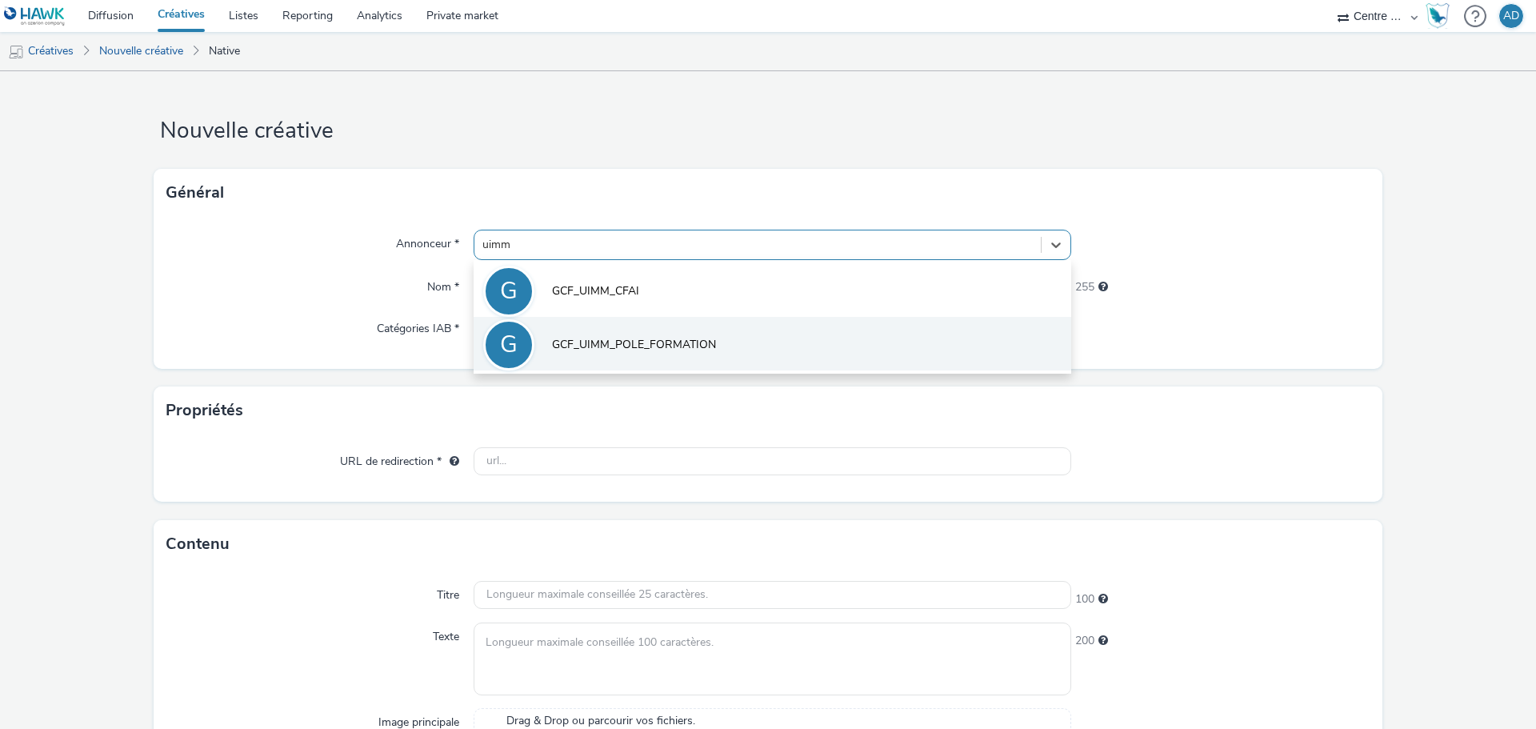
click at [641, 330] on li "G GCF_UIMM_POLE_FORMATION" at bounding box center [773, 344] width 598 height 54
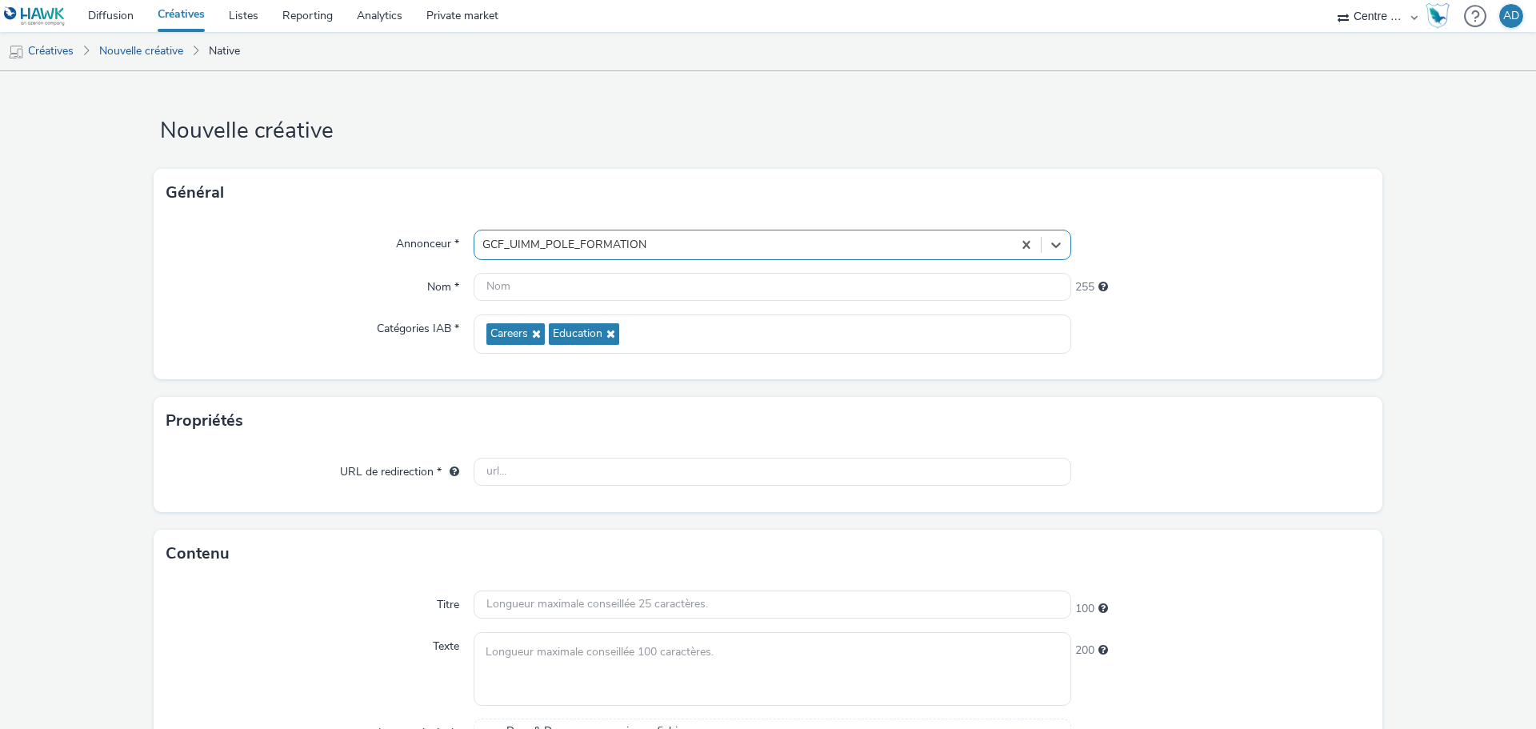
click at [1237, 369] on div "Annonceur * option GCF_UIMM_POLE_FORMATION, selected. Select is focused ,type t…" at bounding box center [768, 298] width 1229 height 162
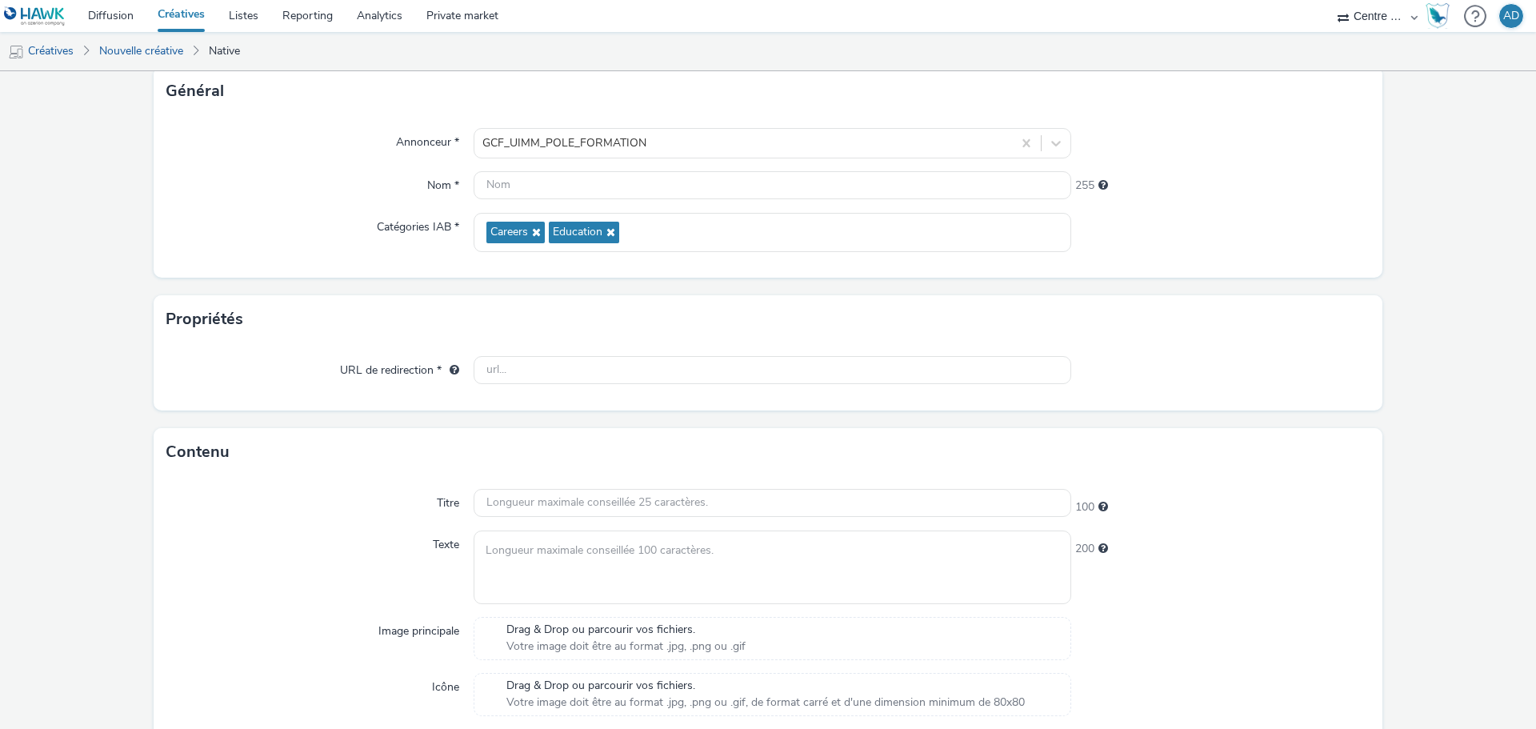
scroll to position [160, 0]
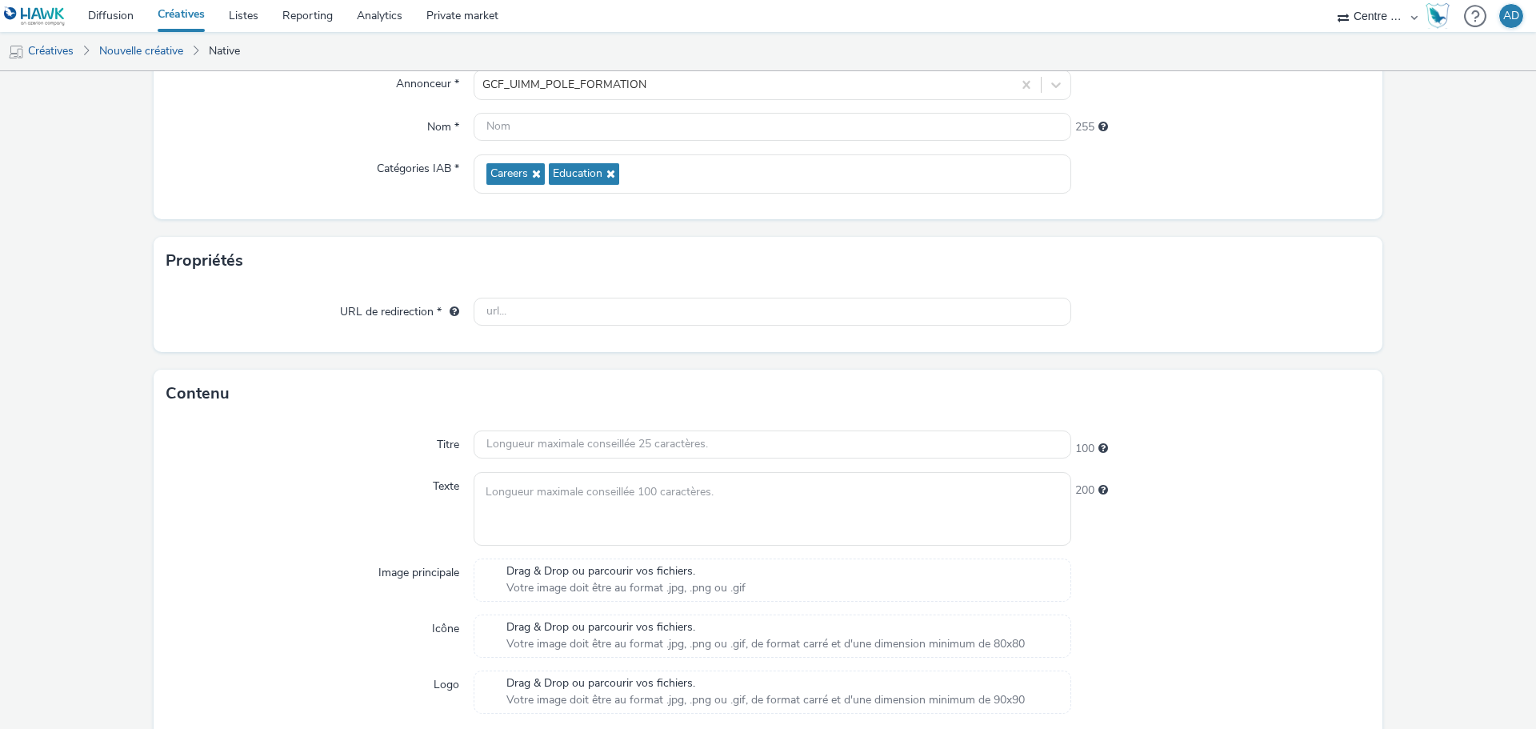
click at [648, 583] on span "Votre image doit être au format .jpg, .png ou .gif" at bounding box center [625, 588] width 239 height 16
click at [298, 53] on ul "Créatives Nouvelle créative Native" at bounding box center [768, 51] width 1536 height 38
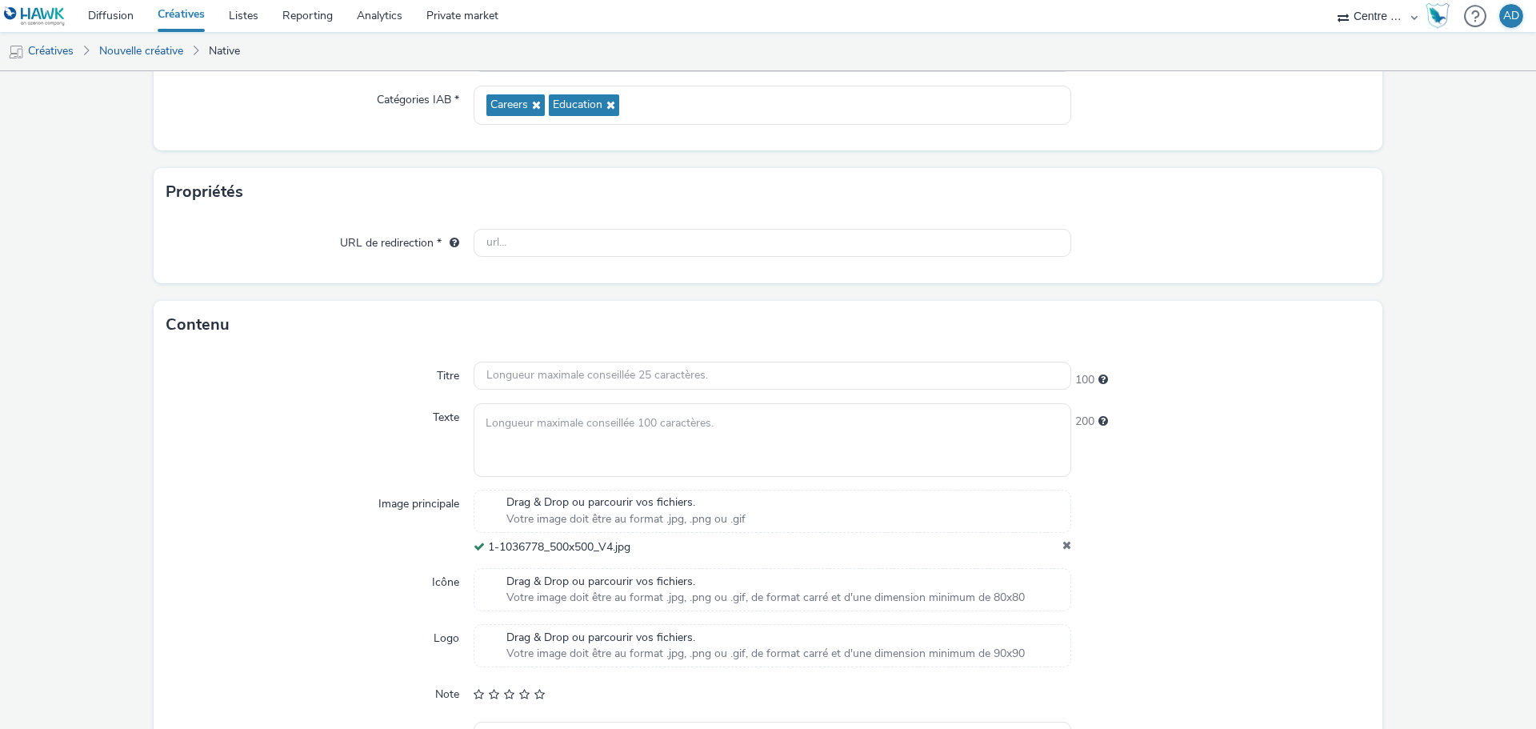
scroll to position [320, 0]
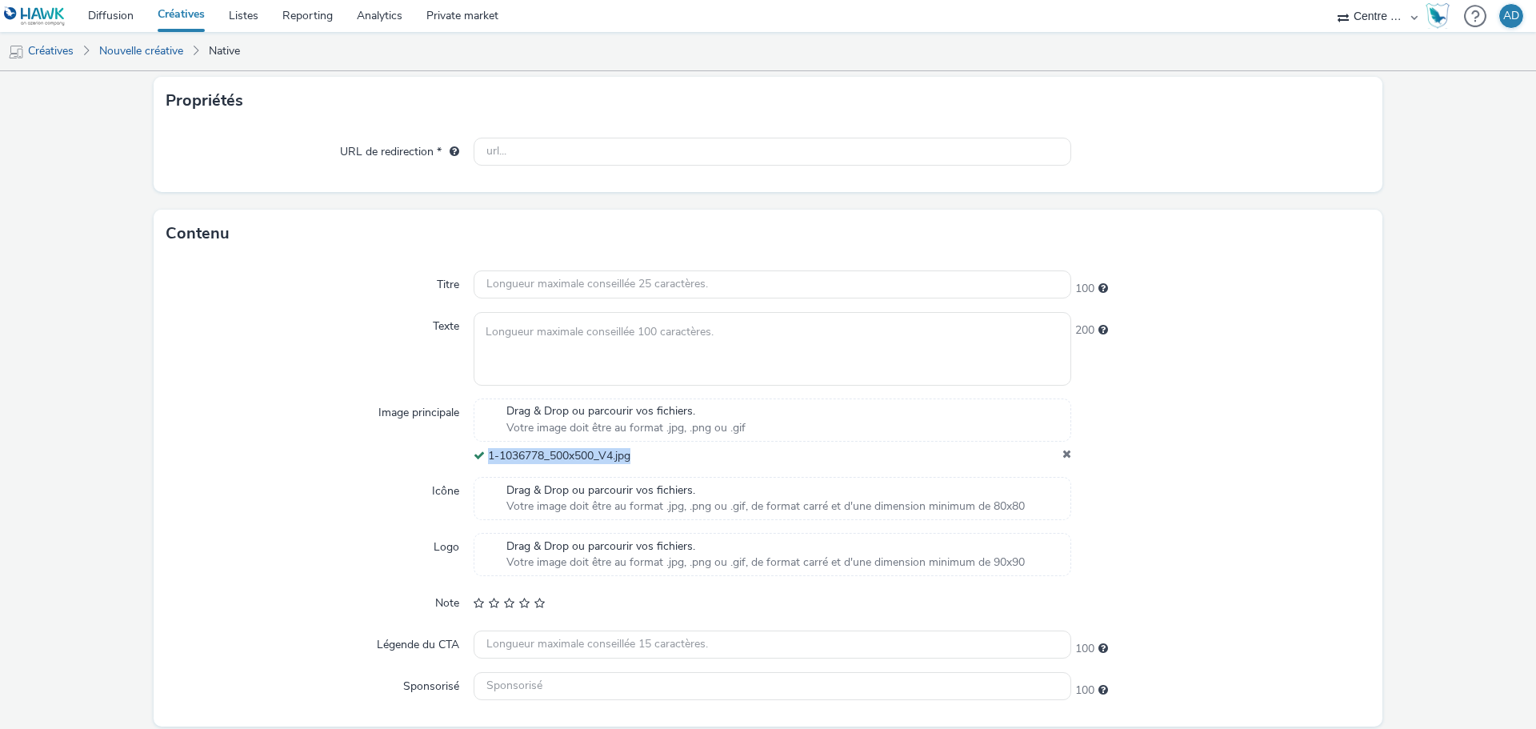
drag, startPoint x: 634, startPoint y: 461, endPoint x: 484, endPoint y: 460, distance: 149.6
click at [484, 460] on div "1-1036778_500x500_V4.jpg" at bounding box center [773, 456] width 598 height 16
copy span "1-1036778_500x500_V4.jpg"
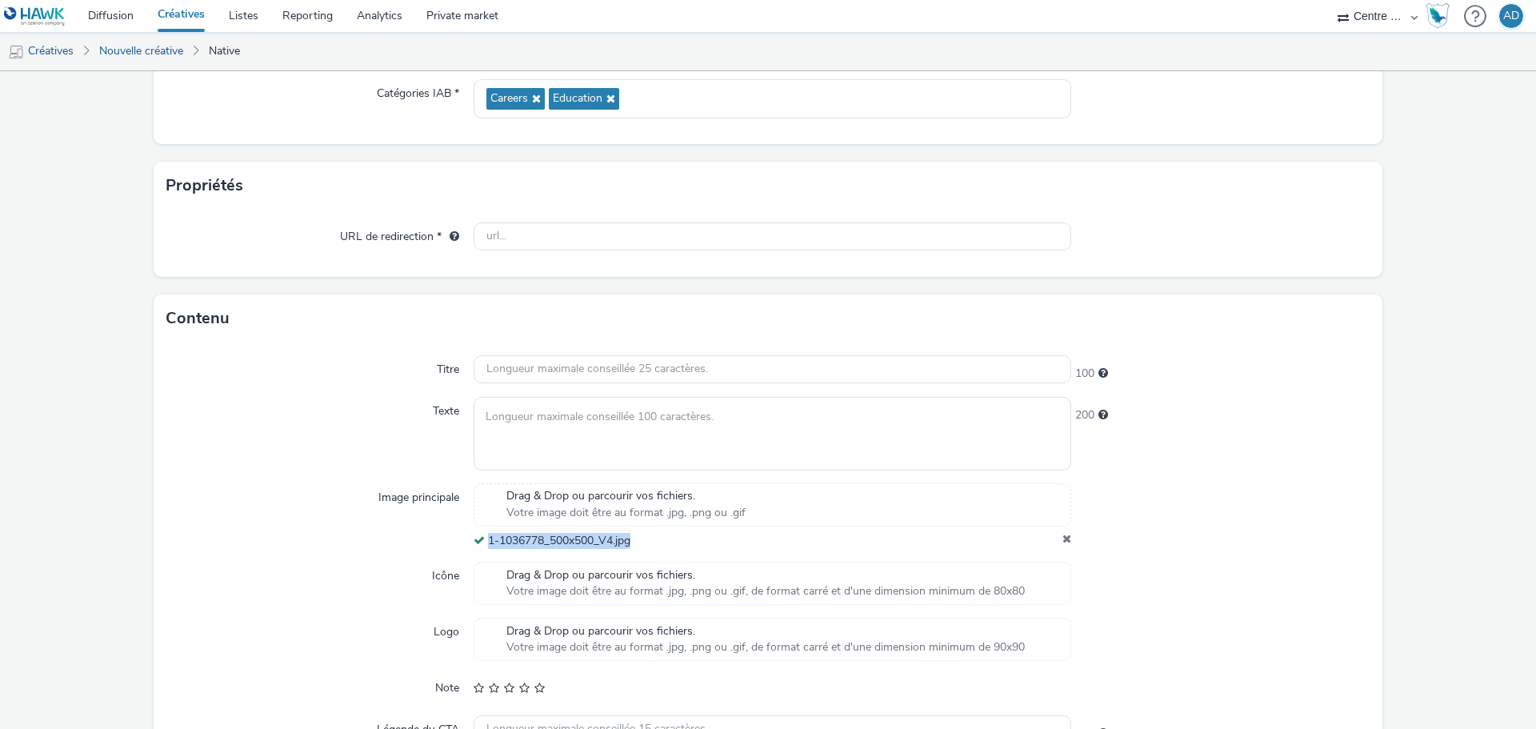
scroll to position [160, 0]
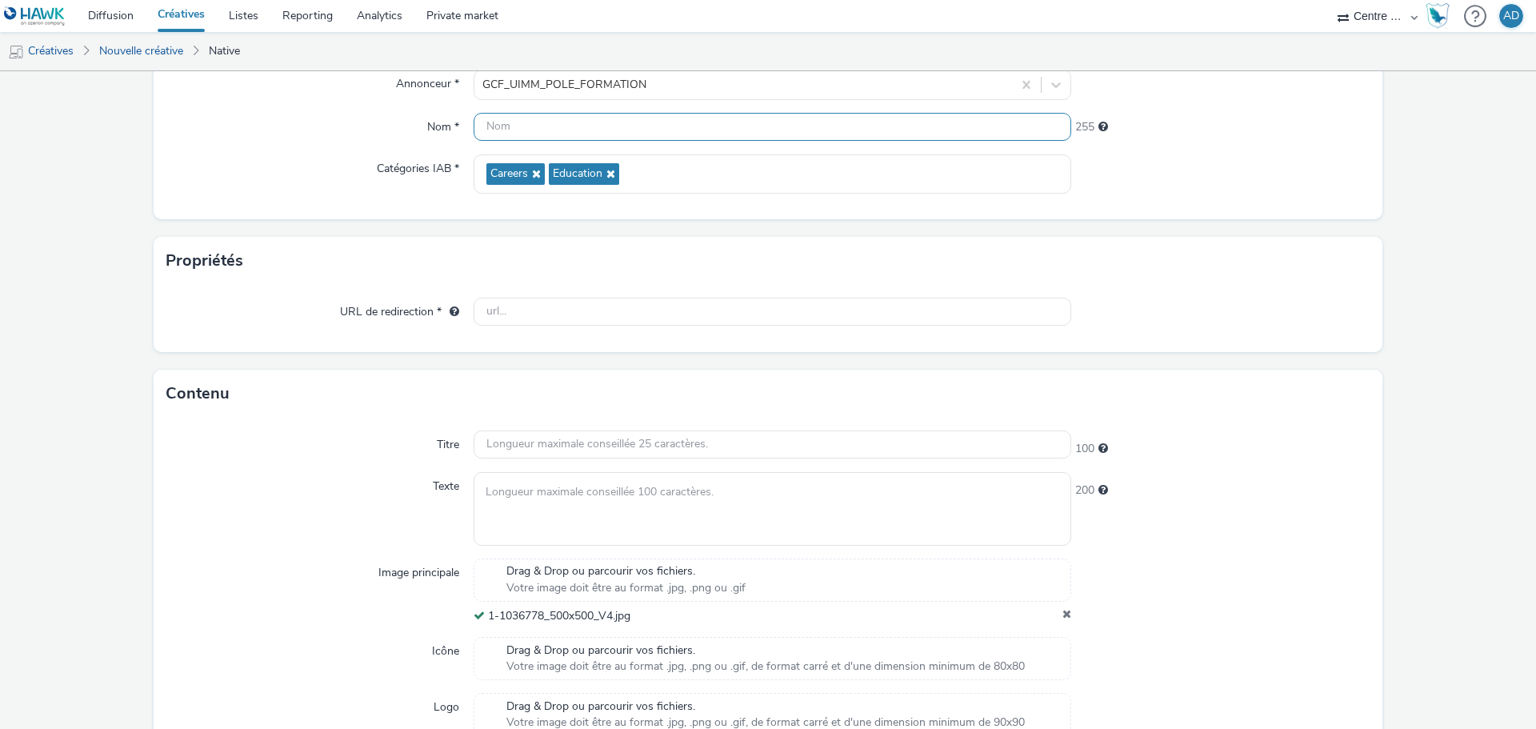
click at [617, 134] on input "text" at bounding box center [773, 127] width 598 height 28
paste input "1-1036778_500x500_V4.jpg"
type input "1-1036778_500x500_V4.jpg"
click at [1249, 308] on div at bounding box center [1220, 312] width 299 height 29
drag, startPoint x: 664, startPoint y: 316, endPoint x: 689, endPoint y: 312, distance: 25.1
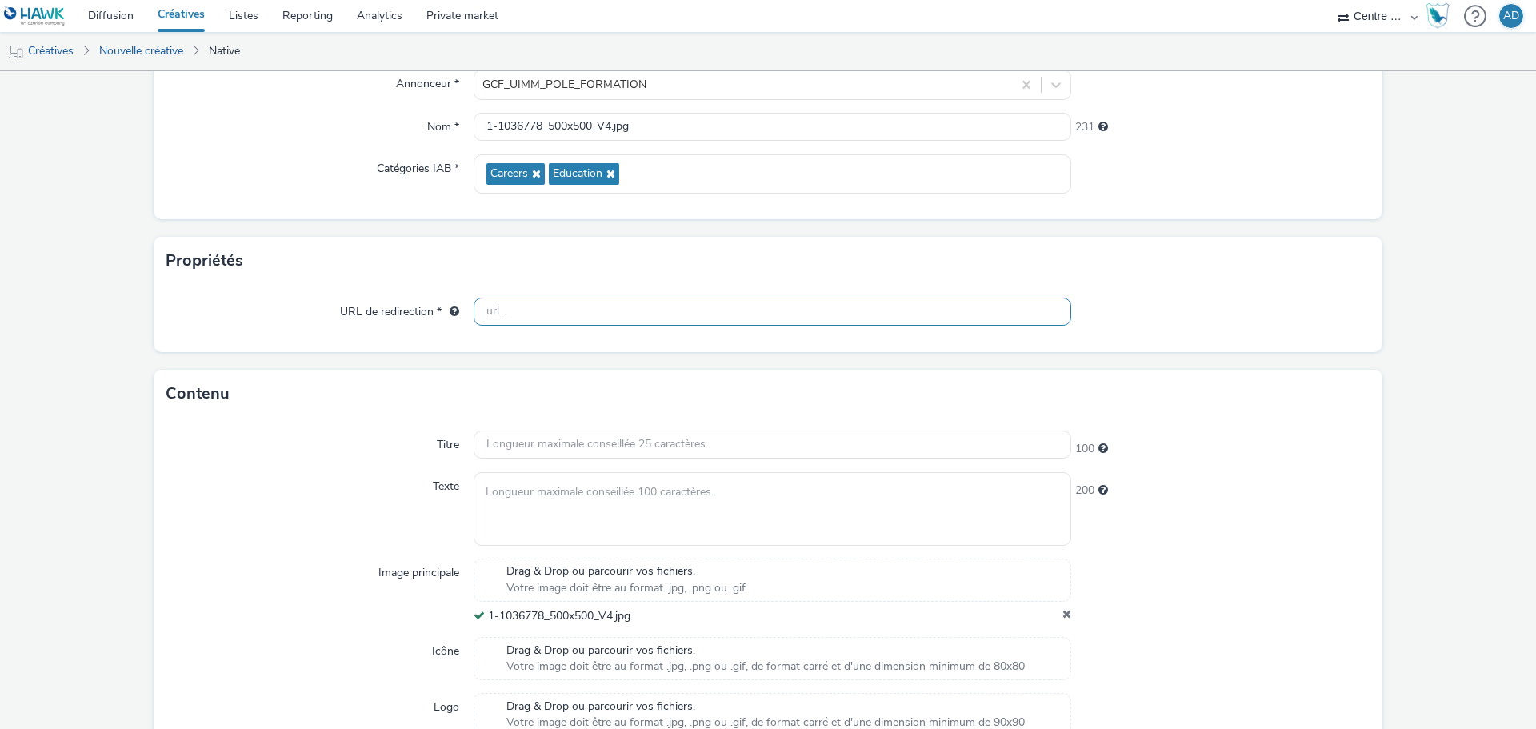
click at [664, 316] on input "text" at bounding box center [773, 312] width 598 height 28
paste input "[URL][DOMAIN_NAME]"
type input "[URL][DOMAIN_NAME]"
click at [1114, 354] on form "Nouvelle créative Général Annonceur * GCF_UIMM_POLE_FORMATION Nom * 1-1036778_5…" at bounding box center [768, 428] width 1536 height 1035
click at [574, 452] on input "text" at bounding box center [773, 444] width 598 height 28
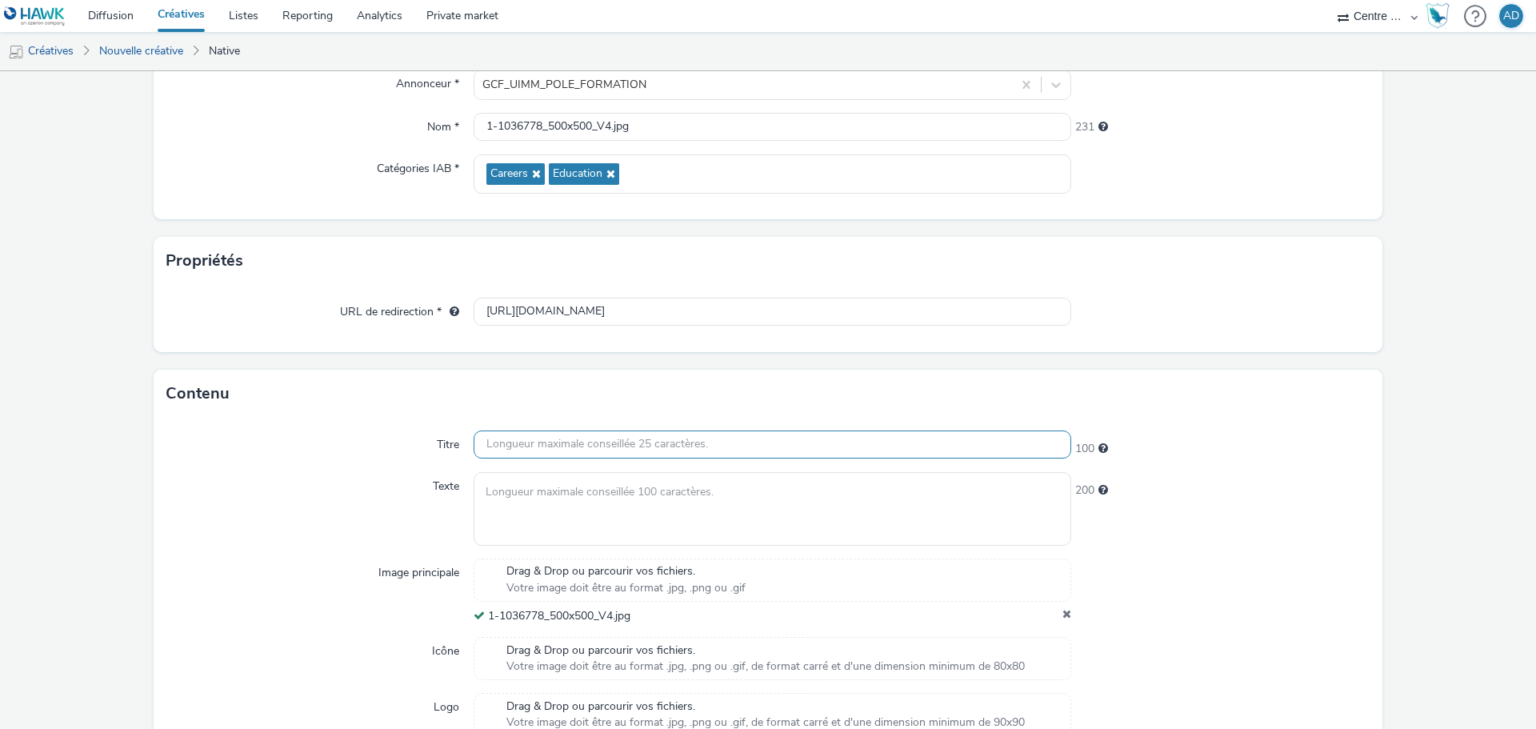
paste input "Rentrée en alternance ?"
type input "Rentrée en alternance ?"
click at [653, 518] on textarea at bounding box center [773, 508] width 598 height 73
paste textarea "Il est encore temps de s’inscrire"
type textarea "Il est encore temps de s’inscrire"
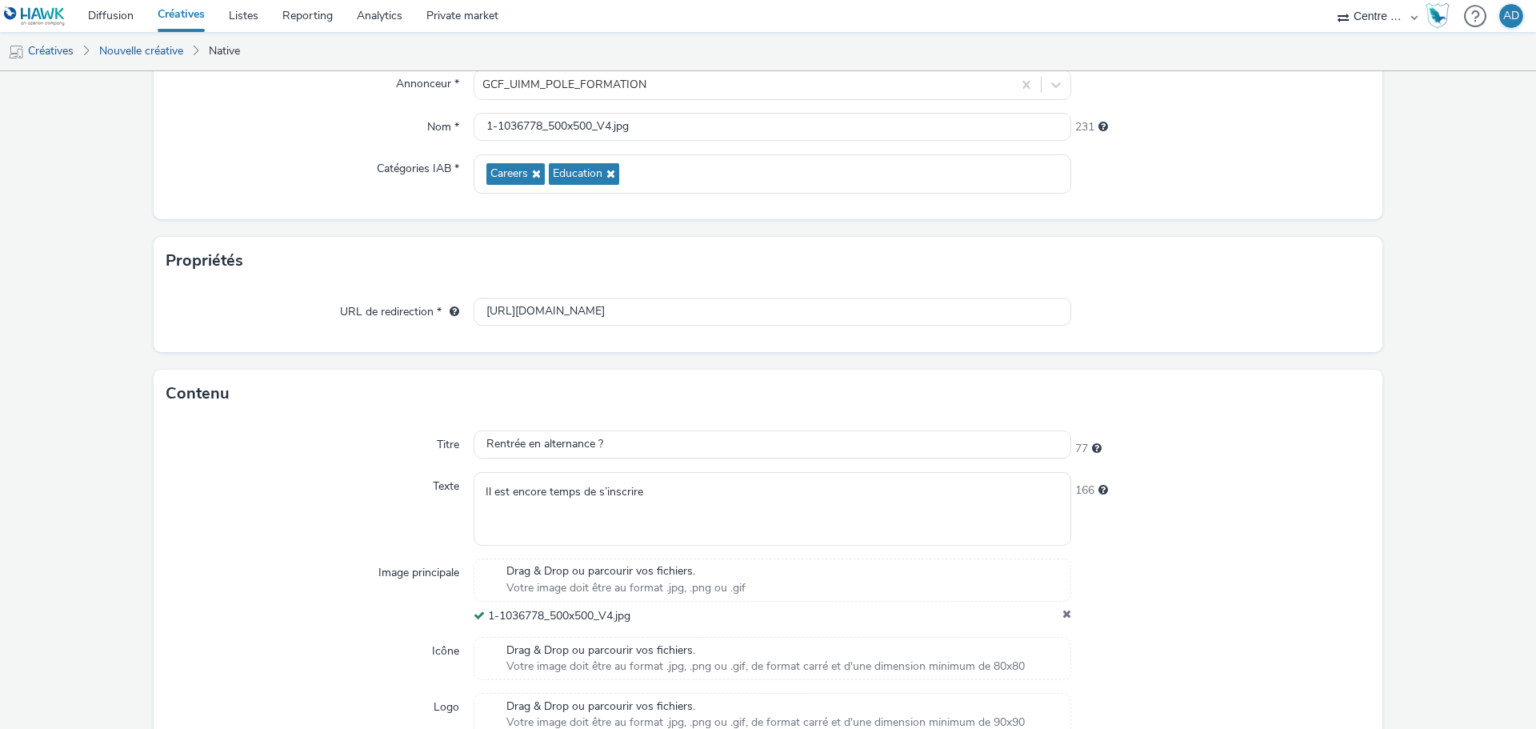
click at [1265, 525] on div "166" at bounding box center [1220, 508] width 299 height 73
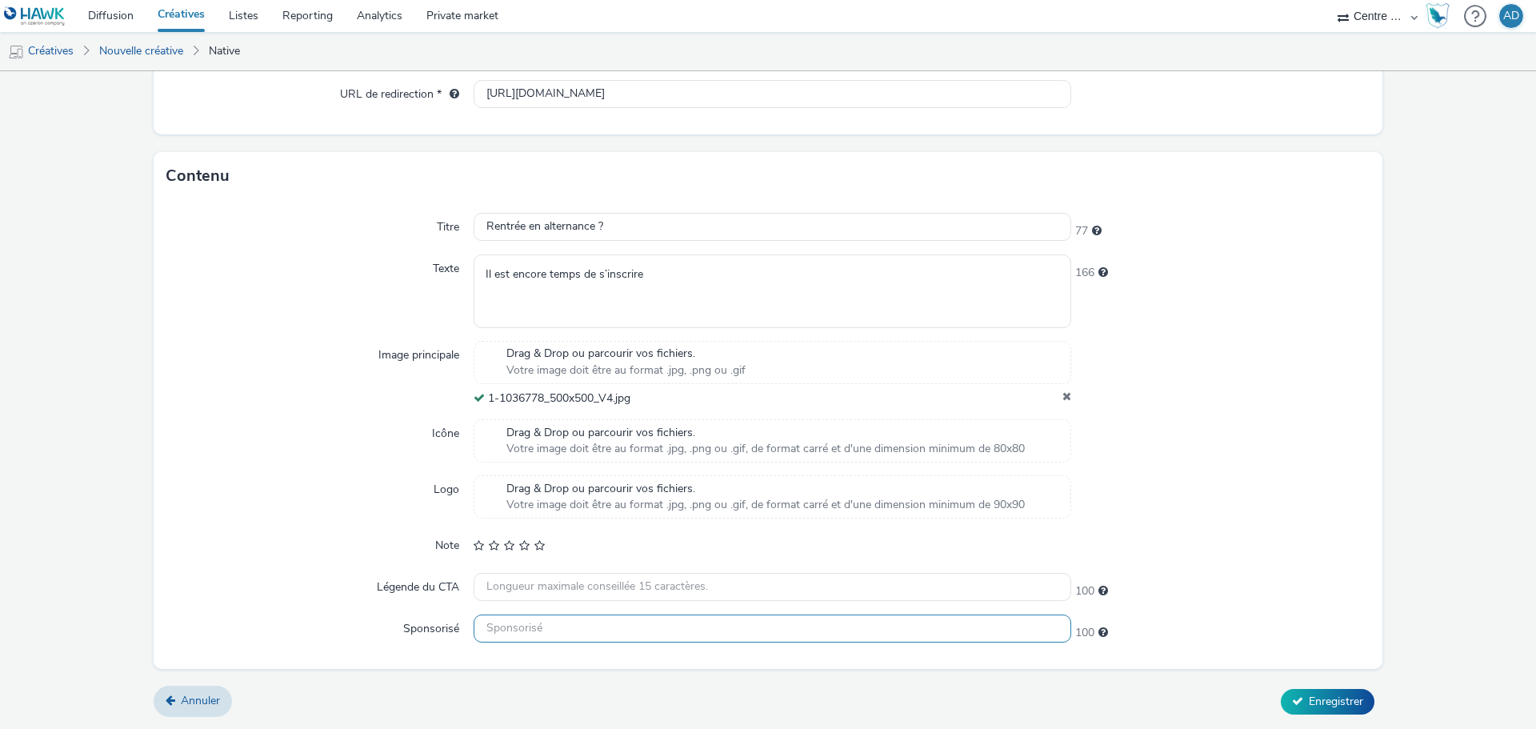
click at [511, 630] on input "text" at bounding box center [773, 628] width 598 height 28
paste input "Pôle Formation 58-89"
type input "Pôle Formation 58-89"
drag, startPoint x: 1347, startPoint y: 517, endPoint x: 1327, endPoint y: 550, distance: 39.1
click at [1347, 517] on div at bounding box center [1220, 496] width 299 height 43
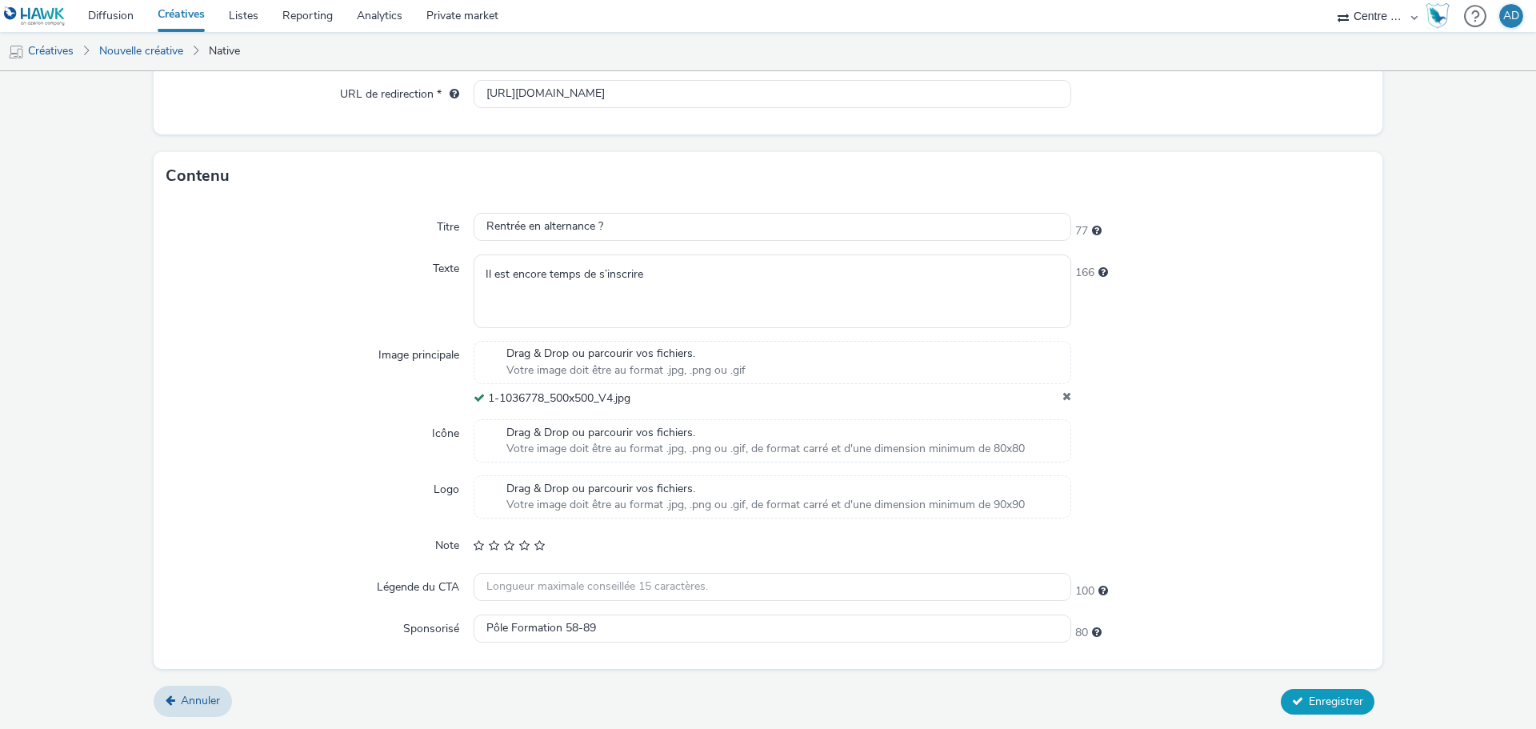
click at [1281, 698] on button "Enregistrer" at bounding box center [1328, 702] width 94 height 26
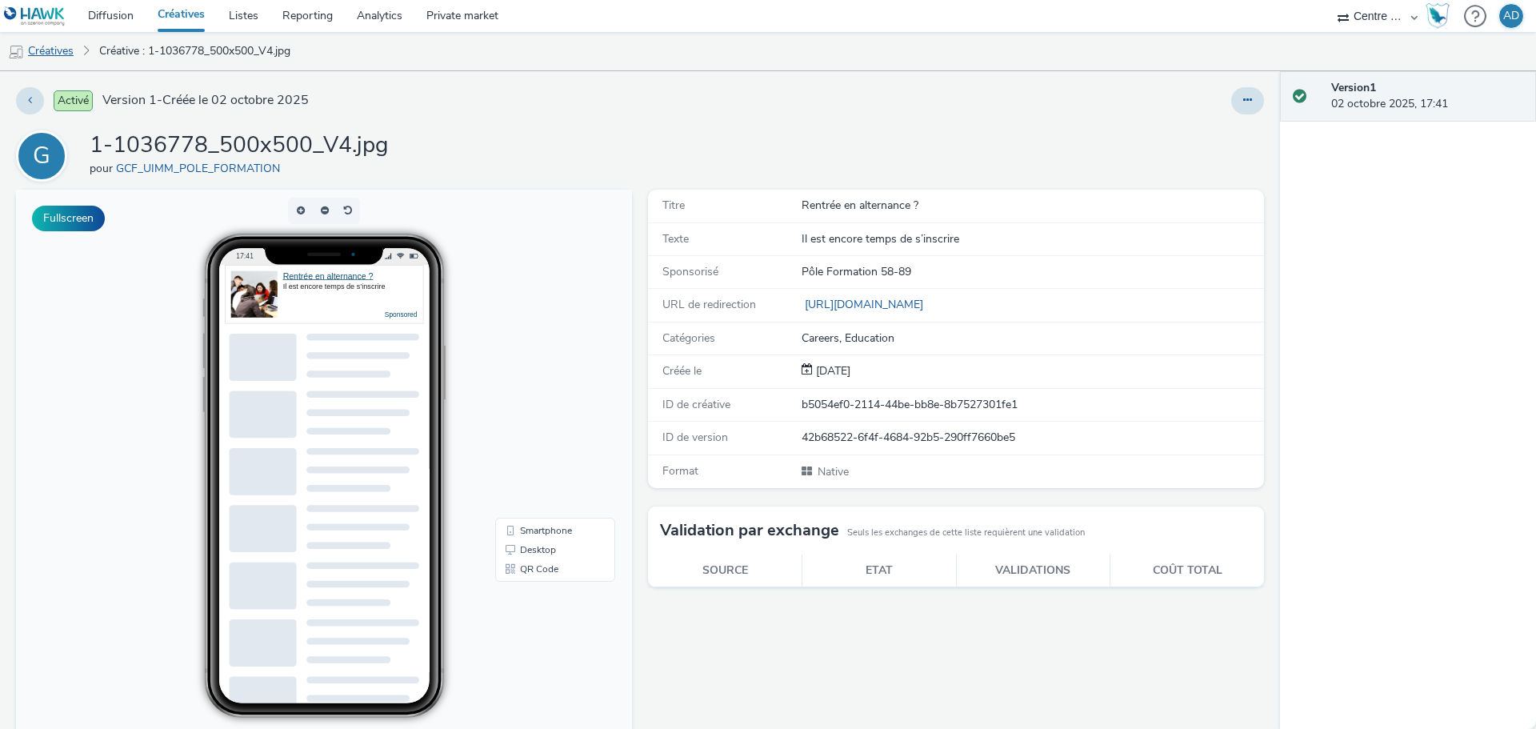
click at [48, 58] on link "Créatives" at bounding box center [41, 51] width 82 height 38
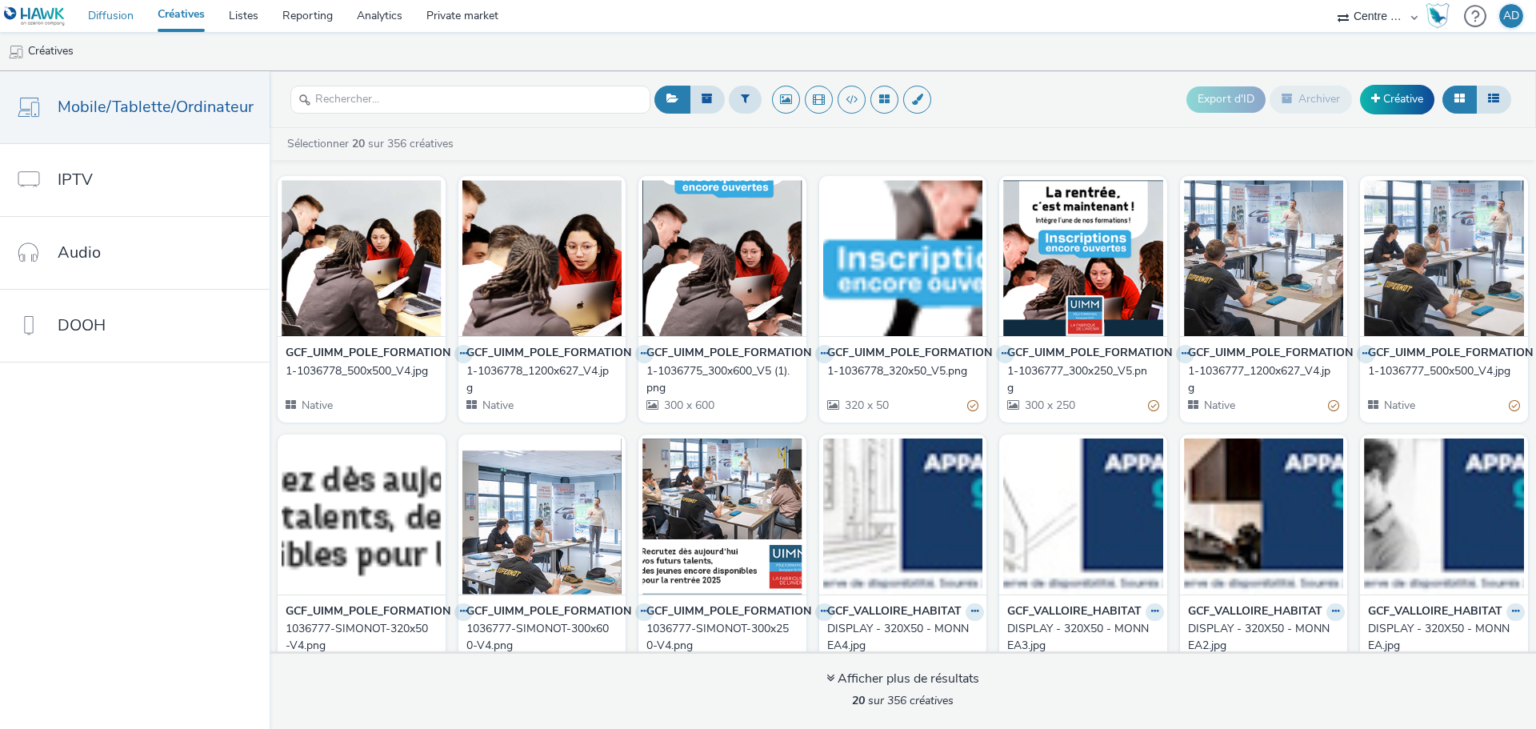
click at [106, 2] on link "Diffusion" at bounding box center [111, 16] width 70 height 32
